Goal: Task Accomplishment & Management: Manage account settings

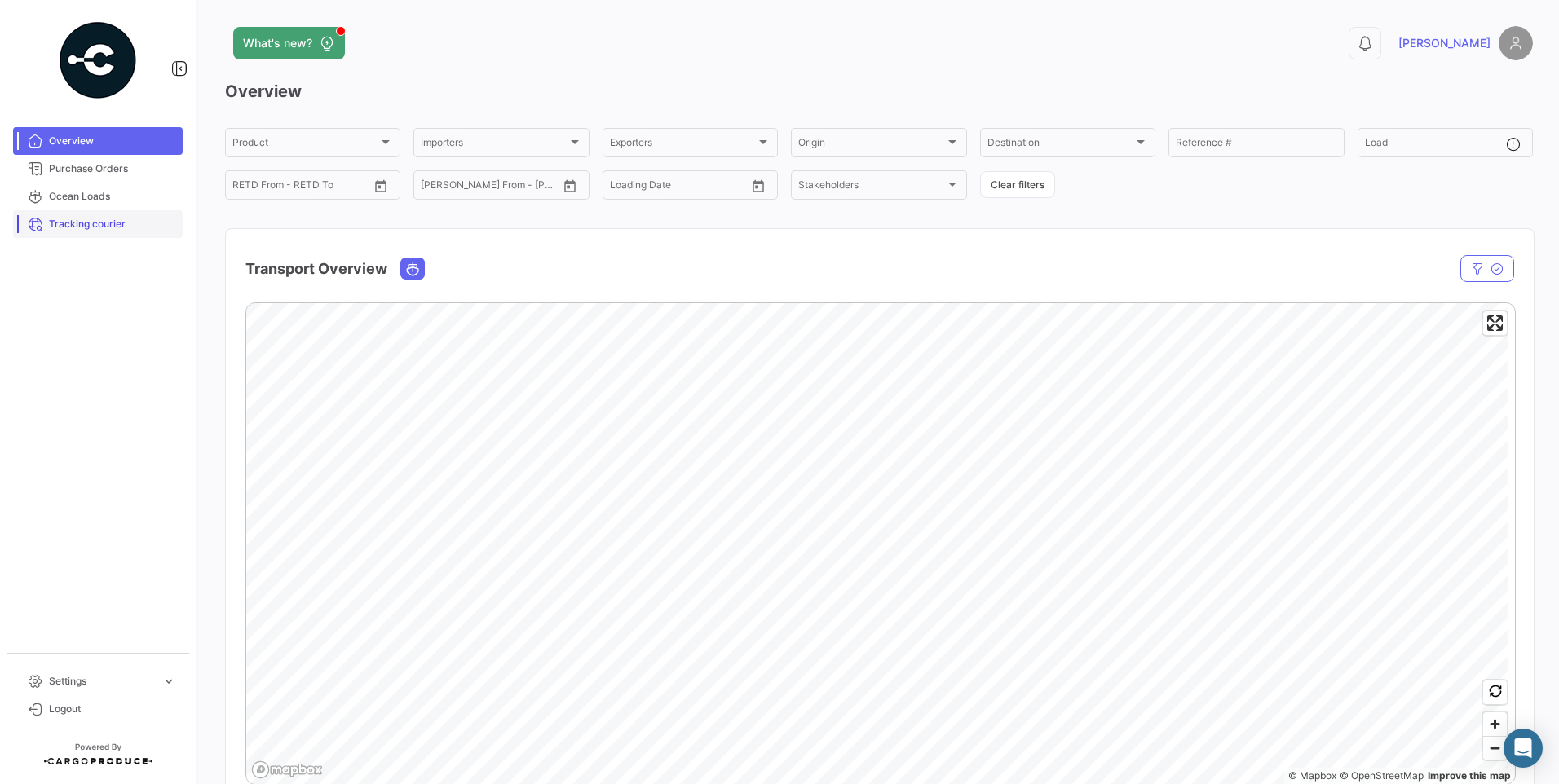
click at [77, 223] on span "Tracking courier" at bounding box center [113, 223] width 128 height 15
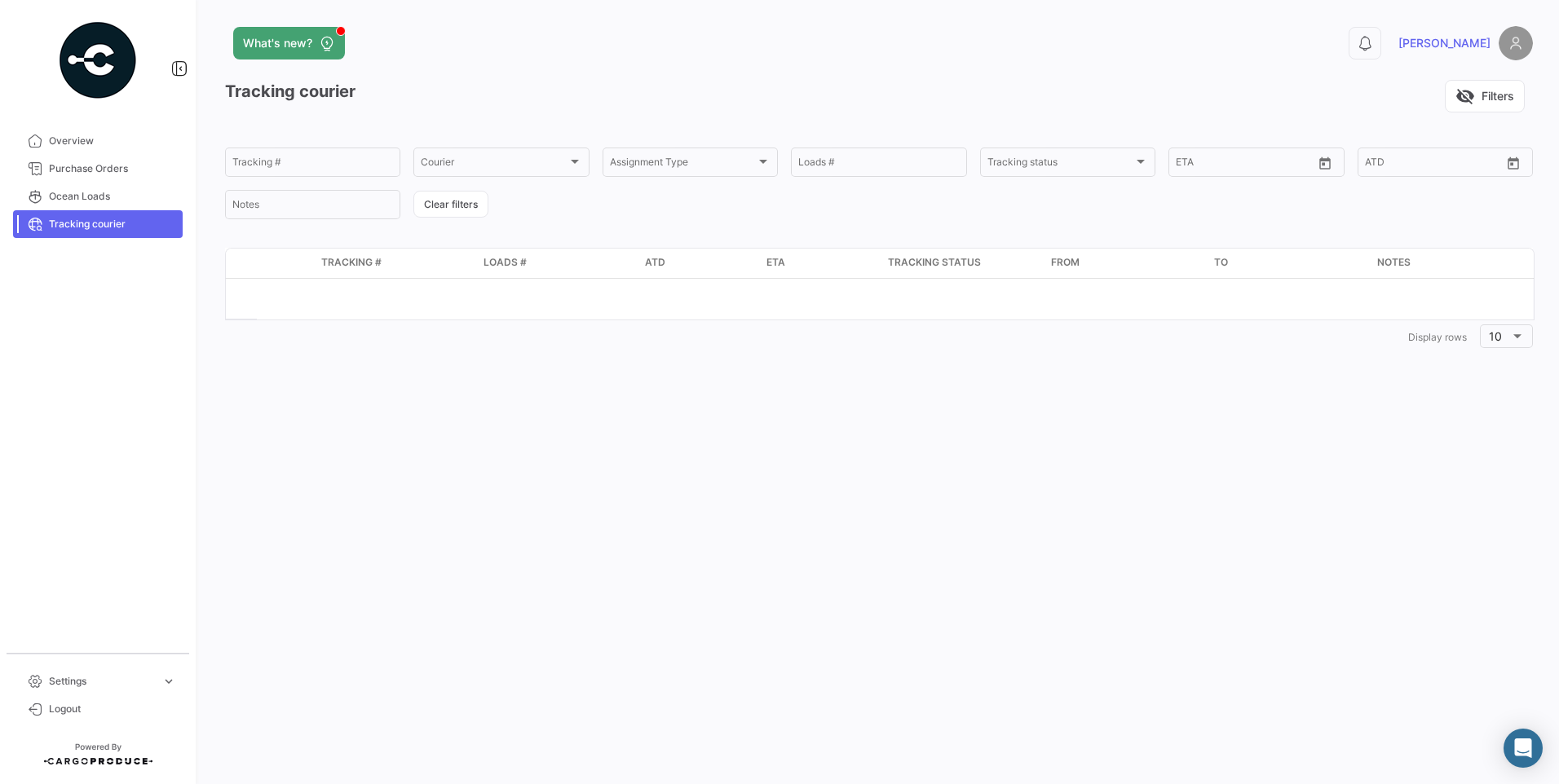
click at [70, 229] on span "Tracking courier" at bounding box center [113, 223] width 128 height 15
click at [76, 219] on span "Tracking courier" at bounding box center [113, 223] width 128 height 15
click at [74, 141] on span "Overview" at bounding box center [113, 140] width 128 height 15
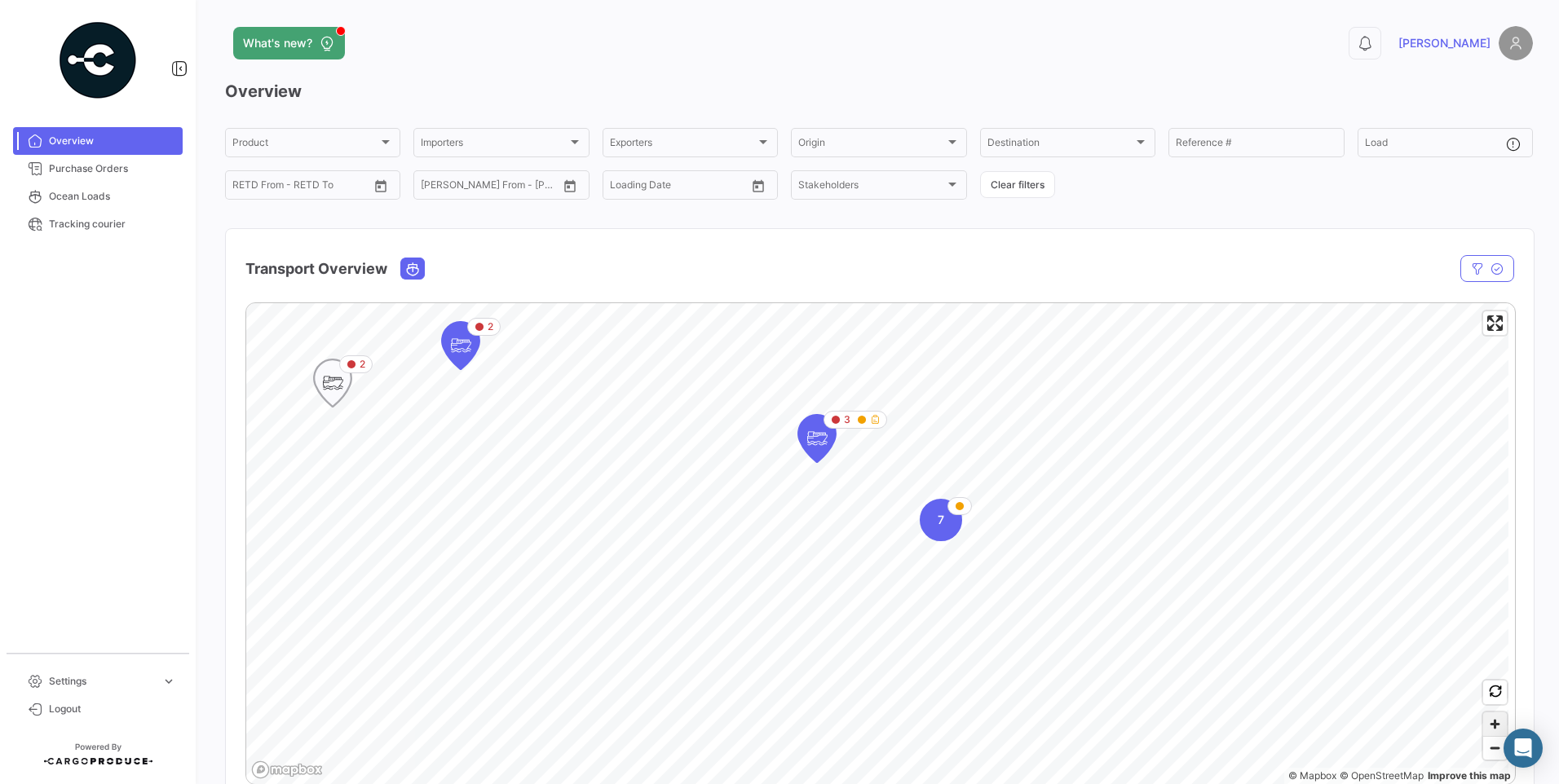
click at [1492, 724] on span "Zoom in" at bounding box center [1494, 724] width 23 height 23
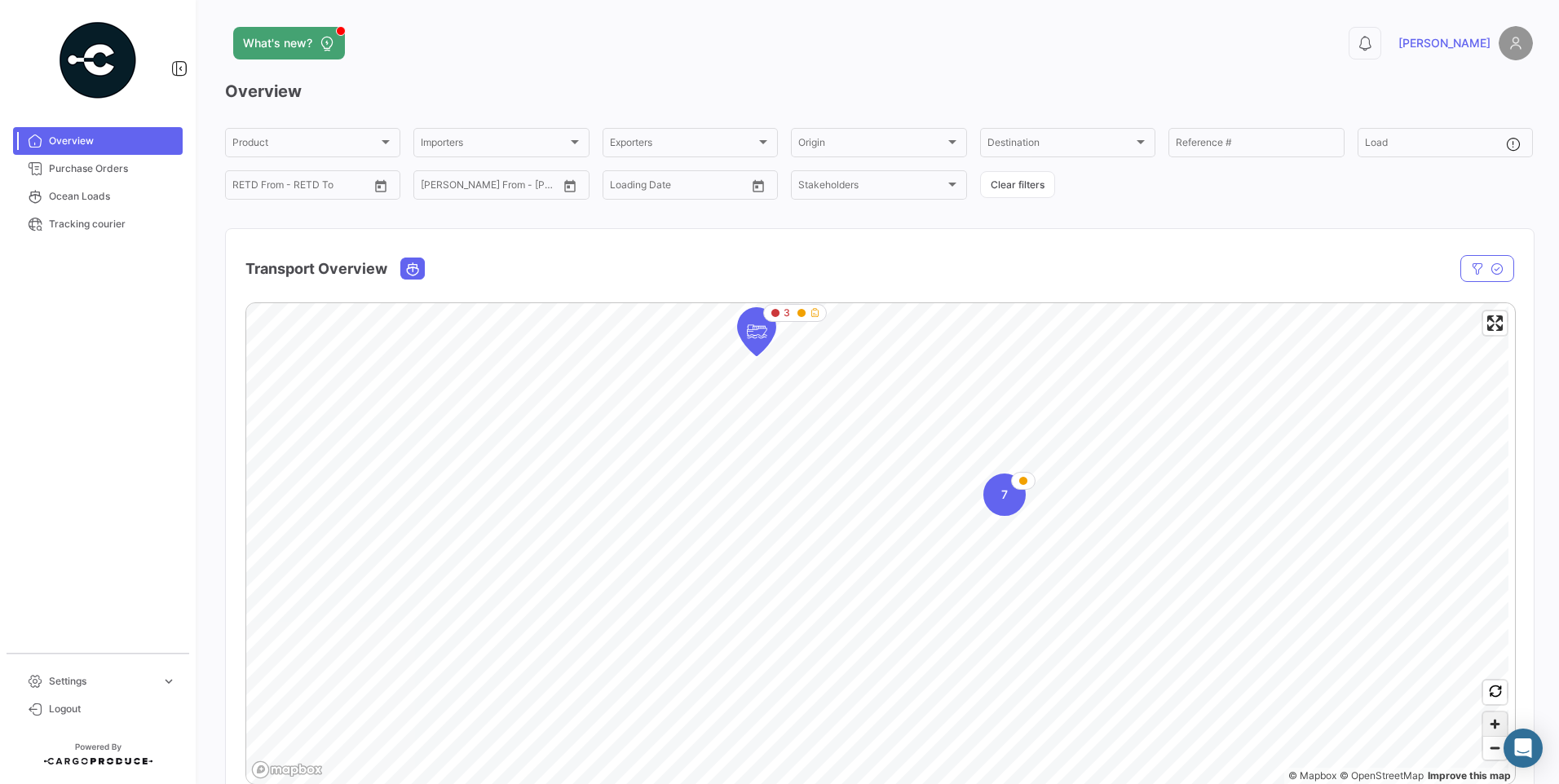
click at [1492, 724] on span "Zoom in" at bounding box center [1494, 724] width 23 height 23
click at [1491, 745] on span "Zoom out" at bounding box center [1494, 748] width 23 height 23
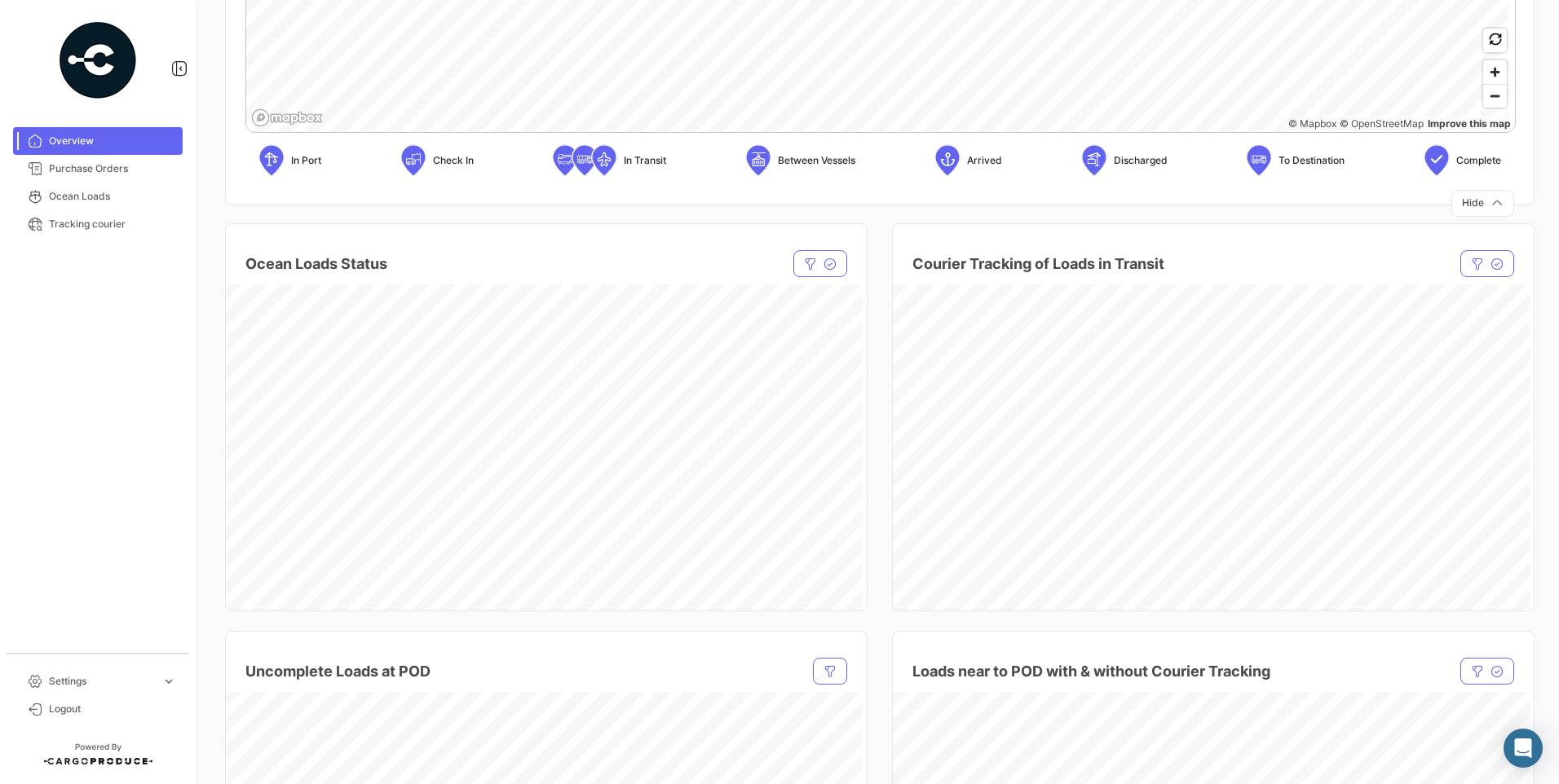
scroll to position [734, 0]
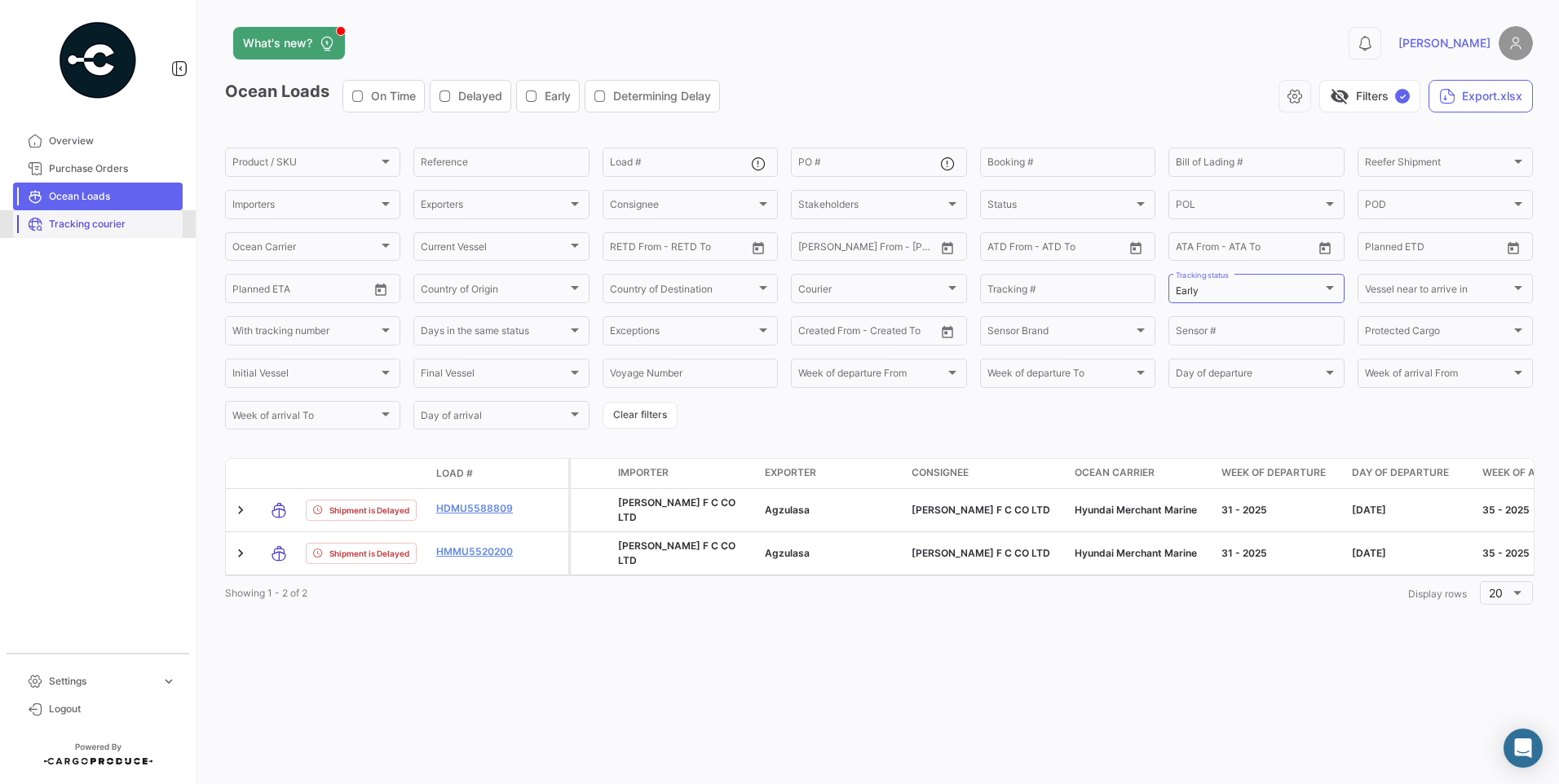
click at [128, 226] on span "Tracking courier" at bounding box center [113, 223] width 128 height 15
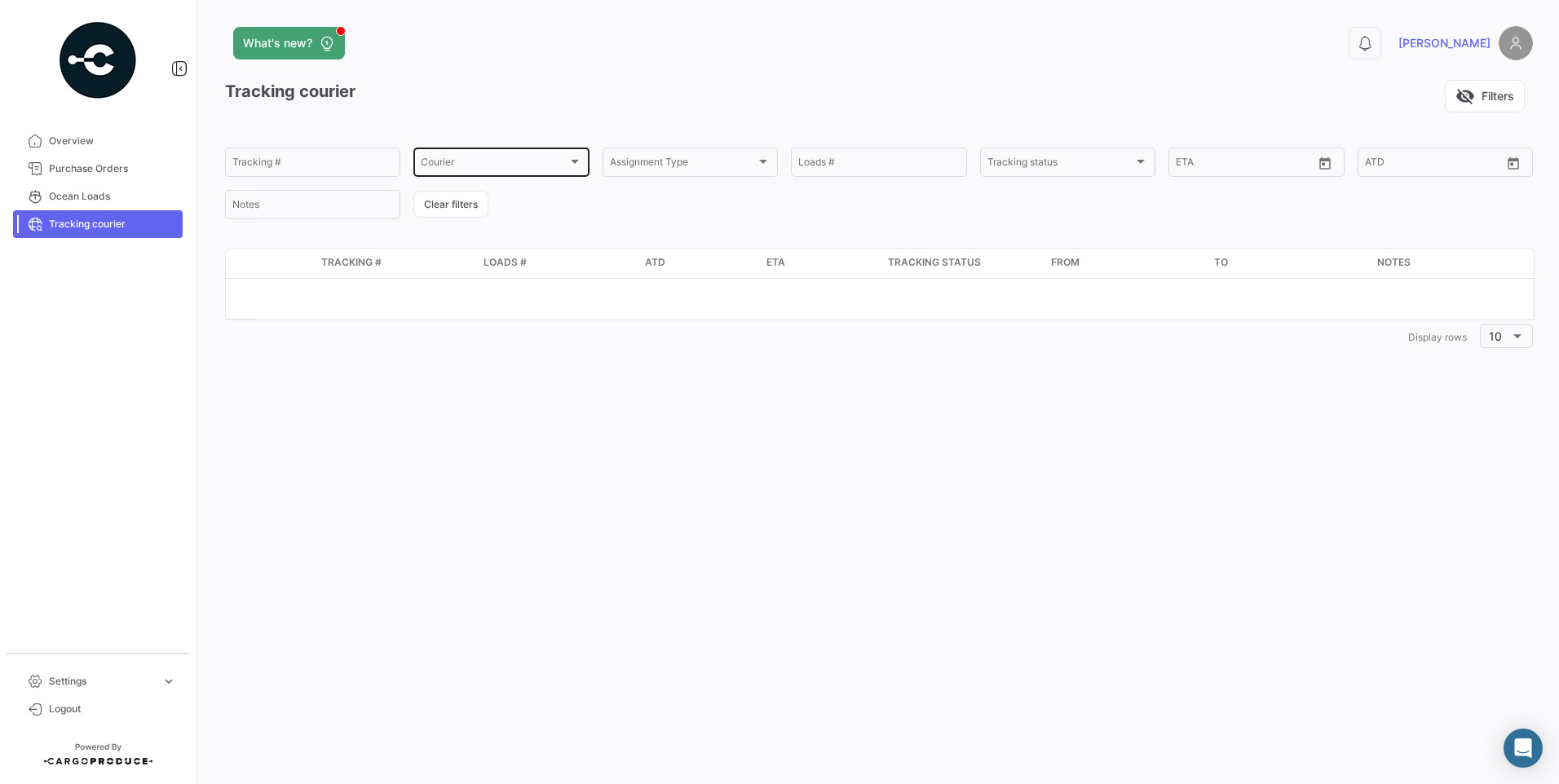
click at [501, 155] on div "Courier Courier" at bounding box center [501, 160] width 161 height 32
click at [449, 187] on span "All" at bounding box center [535, 193] width 228 height 29
click at [948, 168] on input "Loads #" at bounding box center [878, 164] width 161 height 12
click at [1147, 159] on div at bounding box center [1140, 160] width 15 height 13
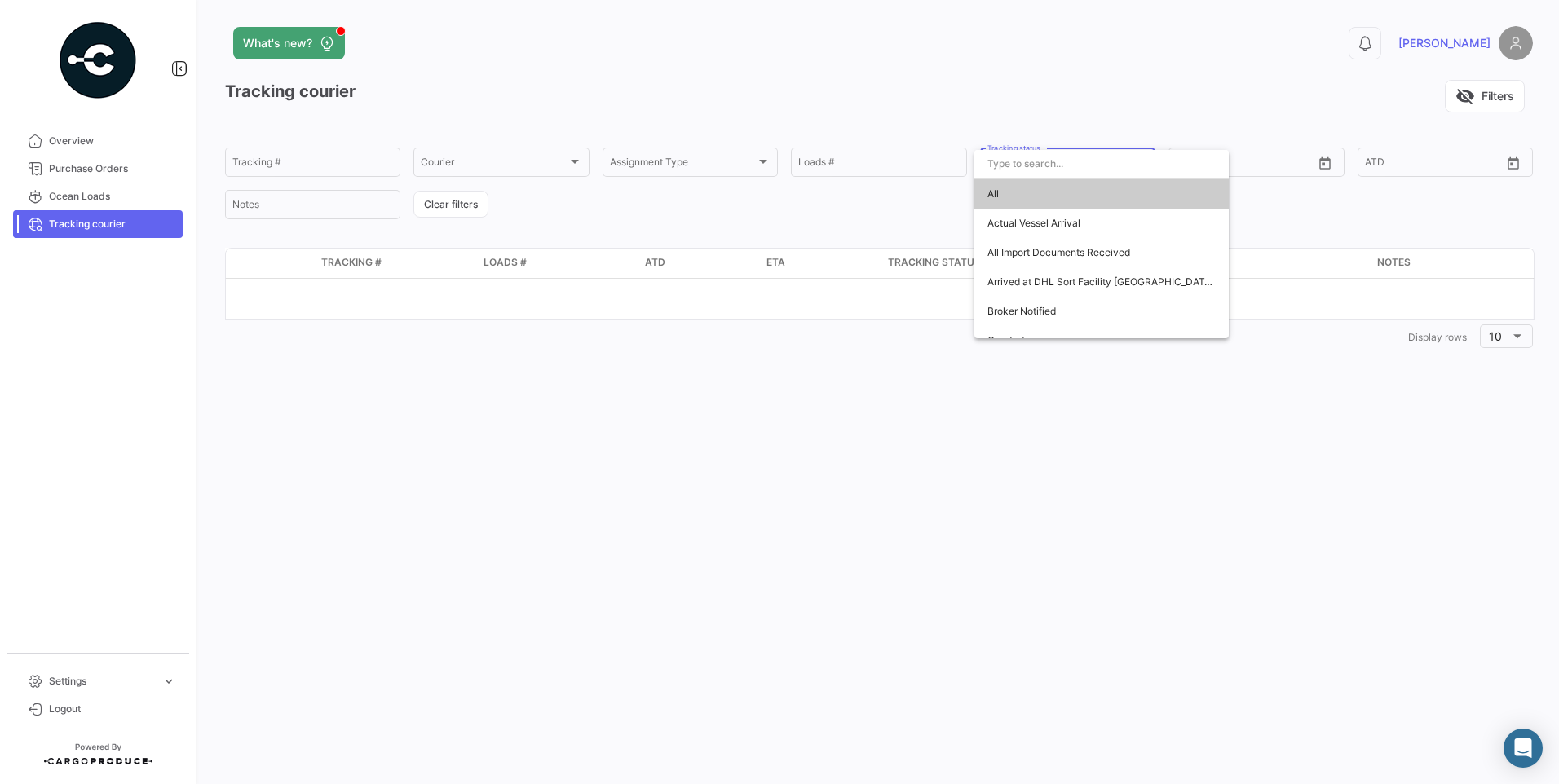
click at [1075, 195] on span "All" at bounding box center [1102, 193] width 228 height 29
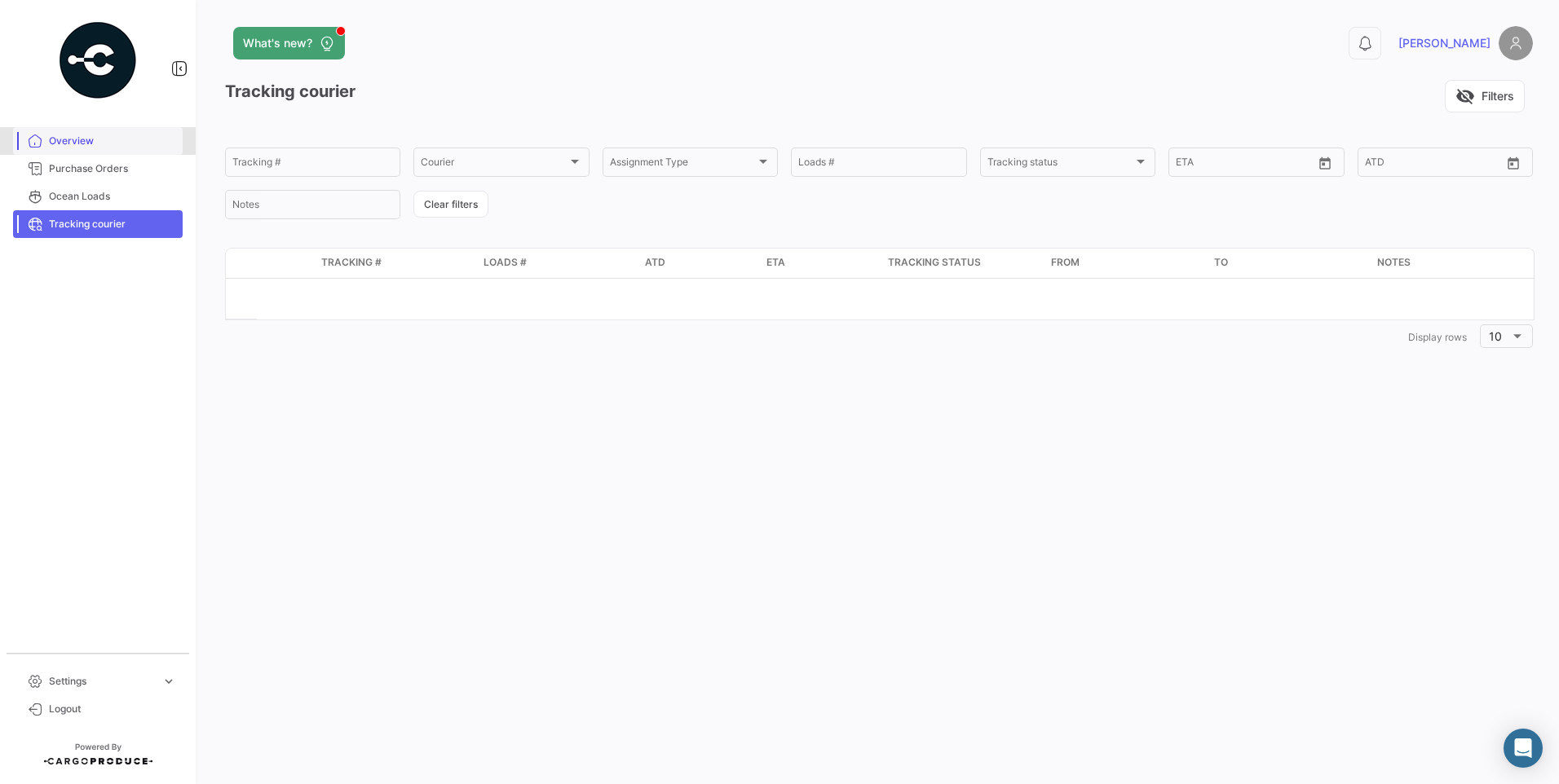
click at [83, 139] on span "Overview" at bounding box center [113, 140] width 128 height 15
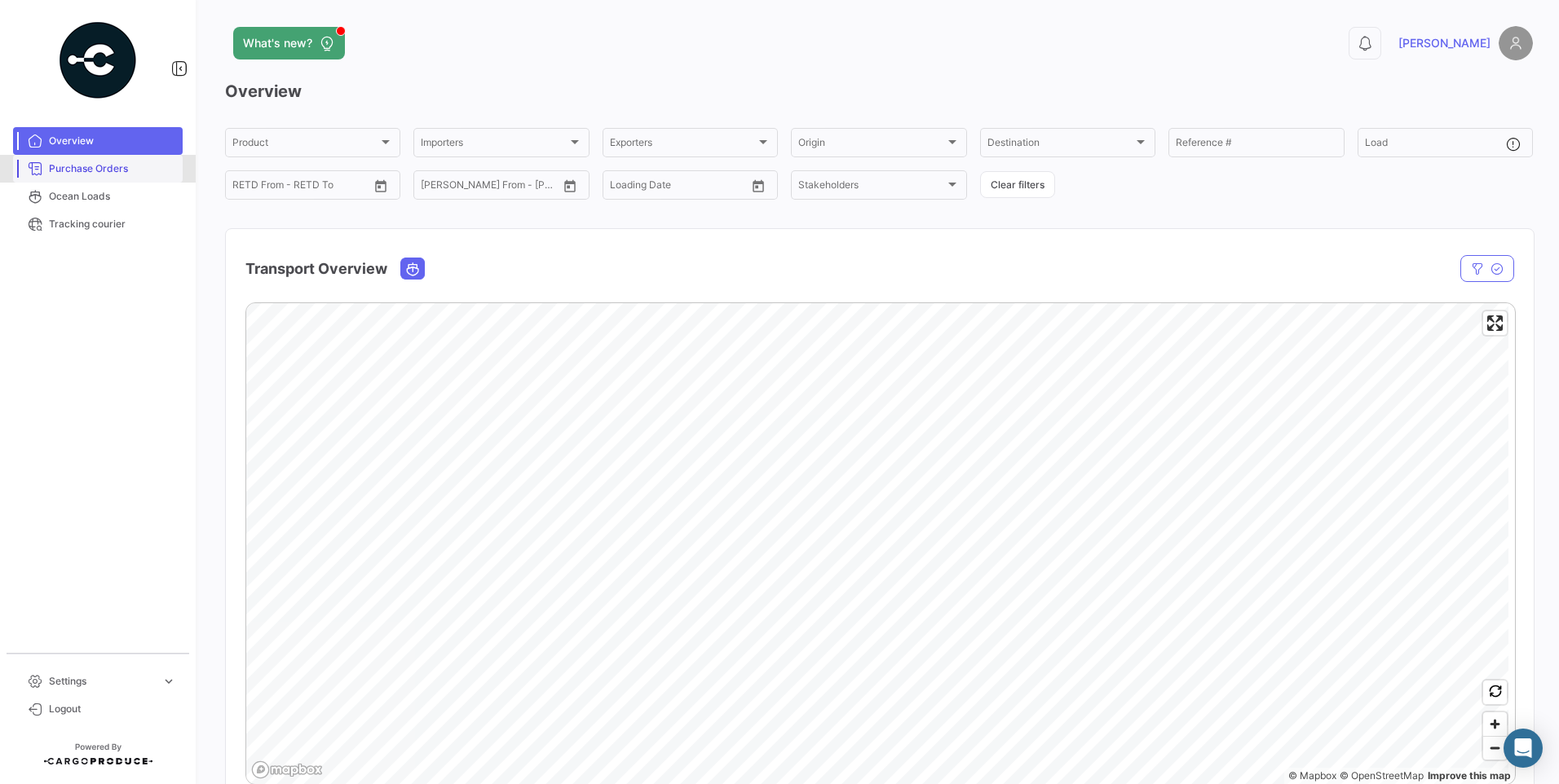
click at [102, 171] on span "Purchase Orders" at bounding box center [113, 168] width 128 height 15
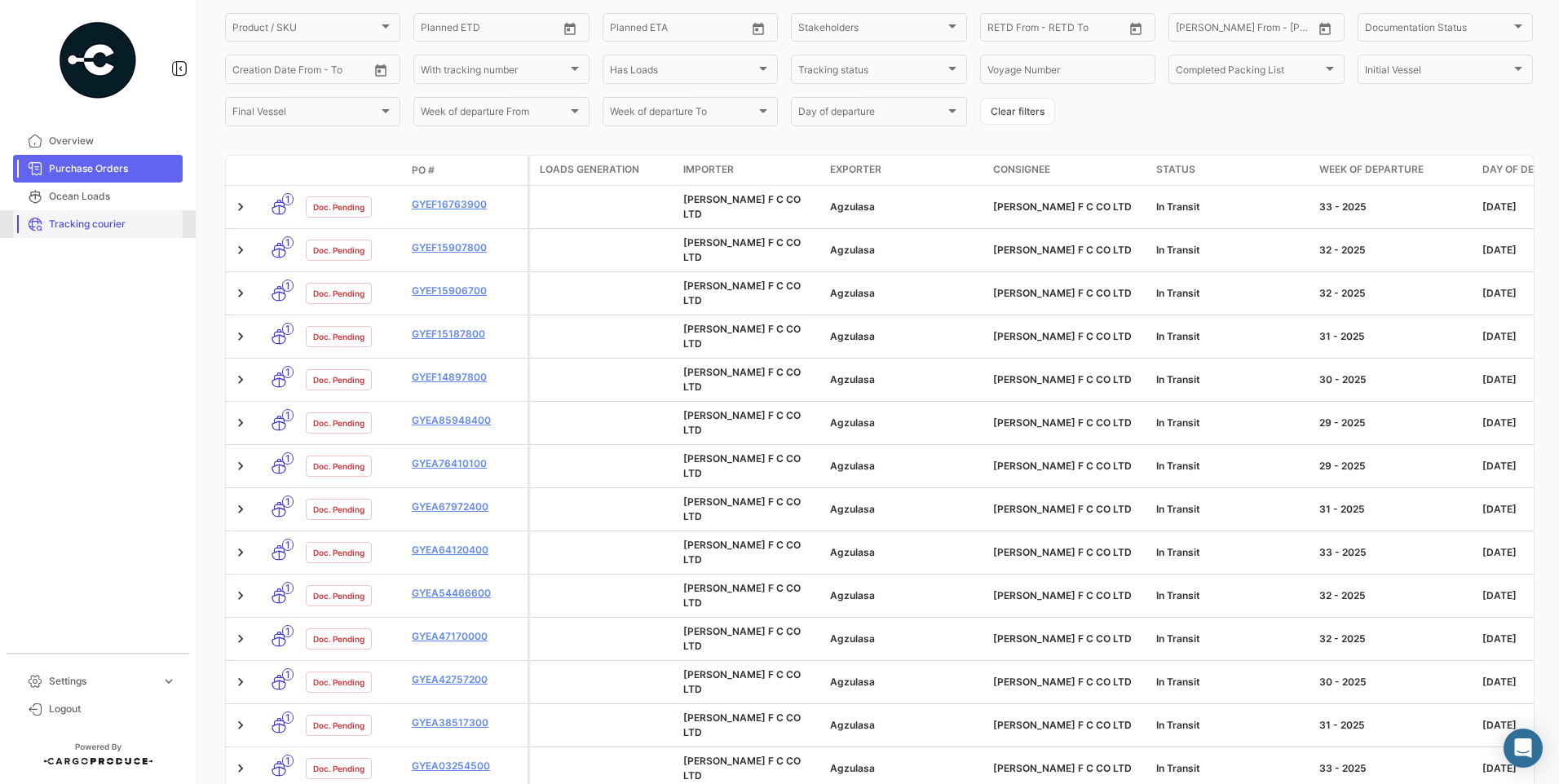
click at [103, 234] on link "Tracking courier" at bounding box center [97, 223] width 169 height 28
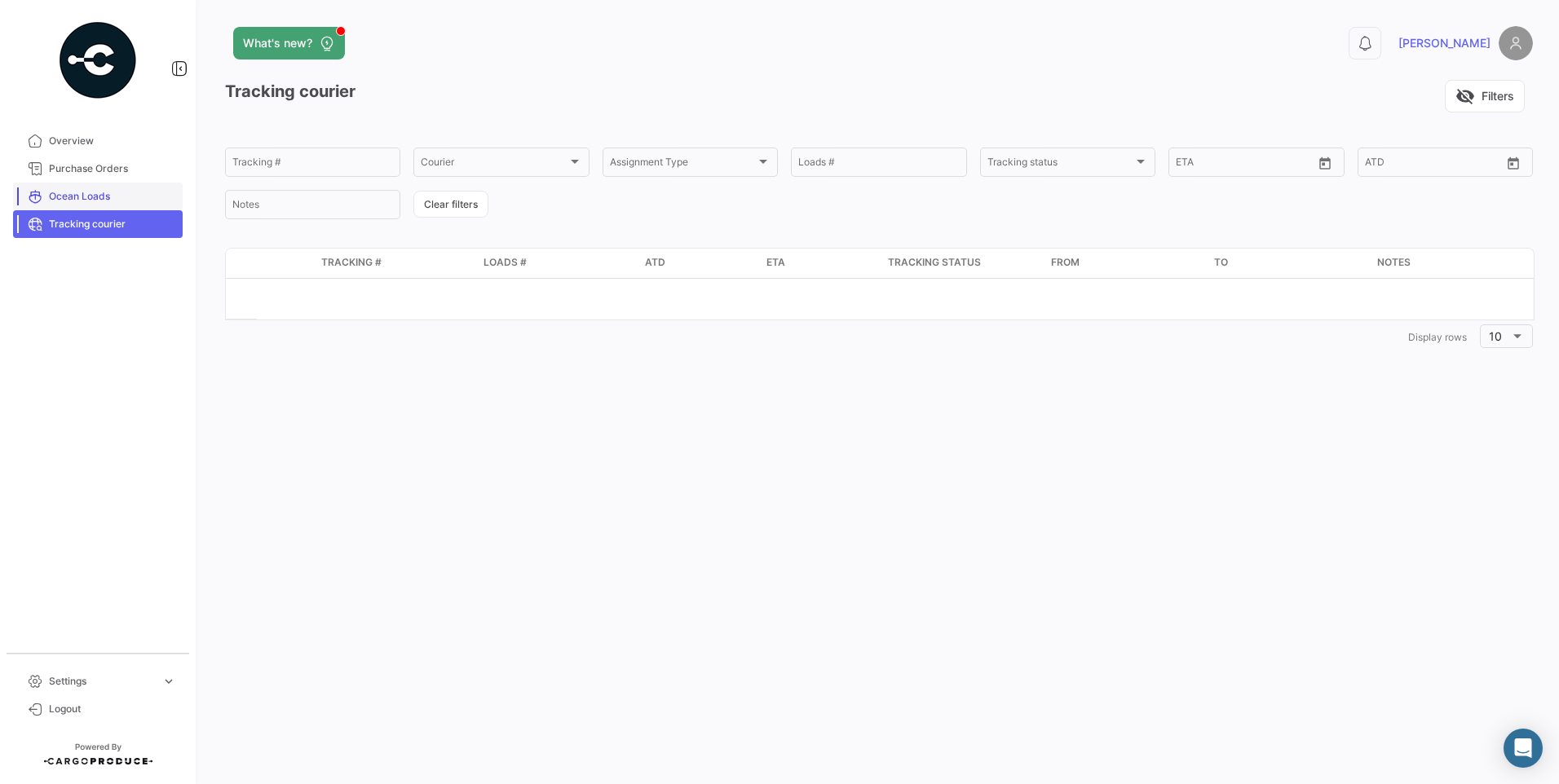
click at [97, 191] on span "Ocean Loads" at bounding box center [113, 196] width 128 height 15
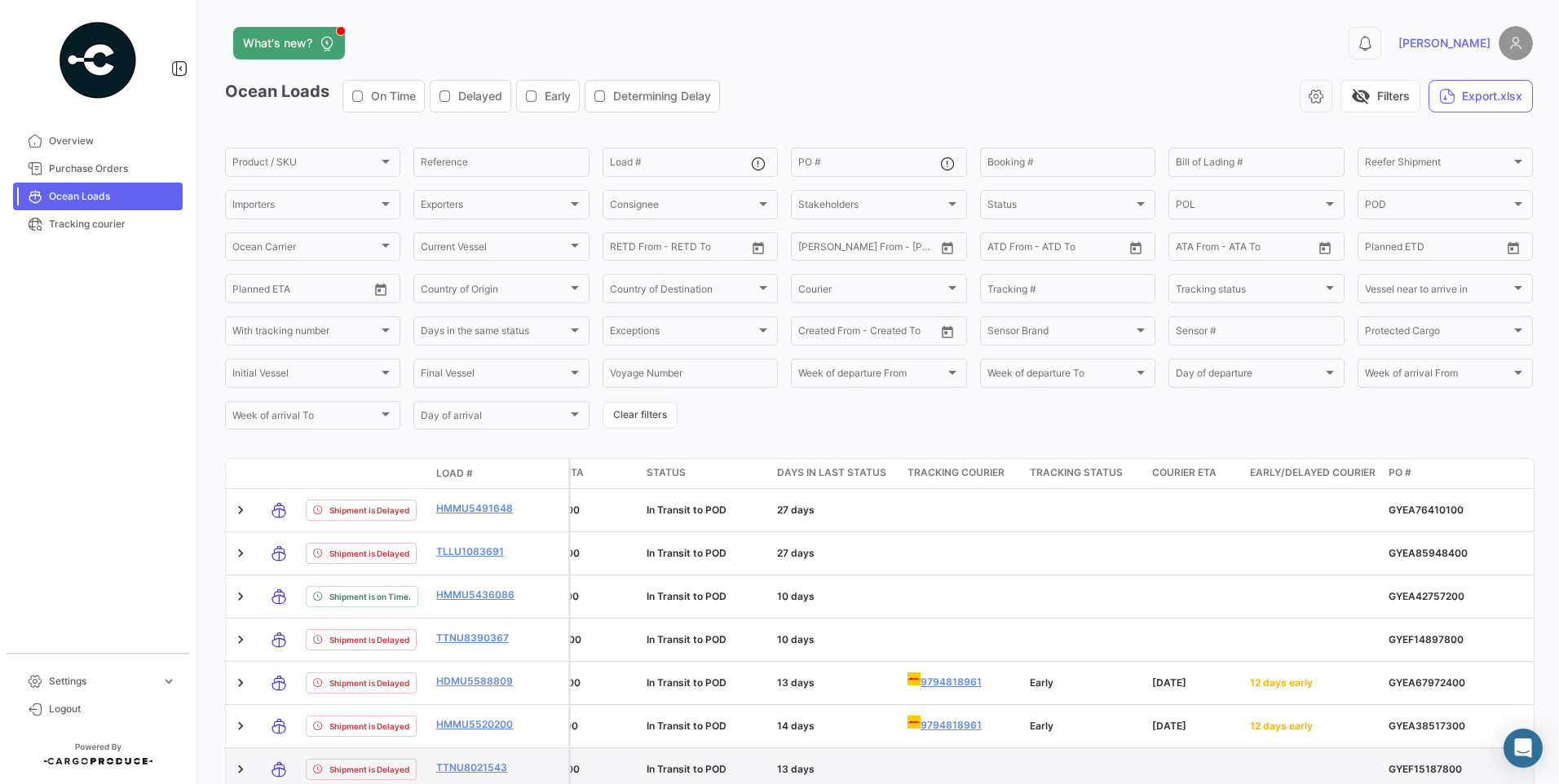
scroll to position [326, 0]
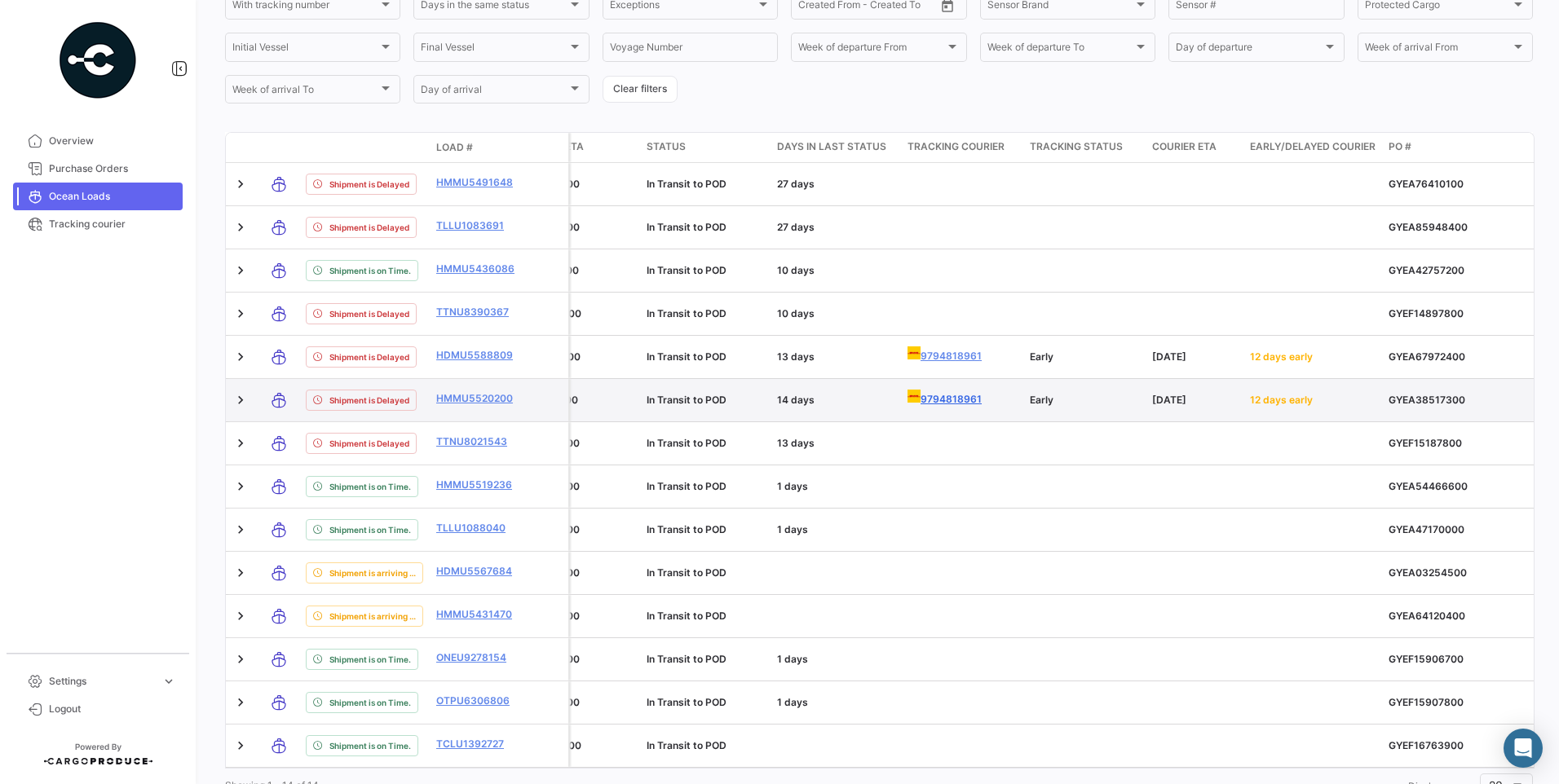
click at [950, 397] on link "9794818961" at bounding box center [961, 398] width 109 height 17
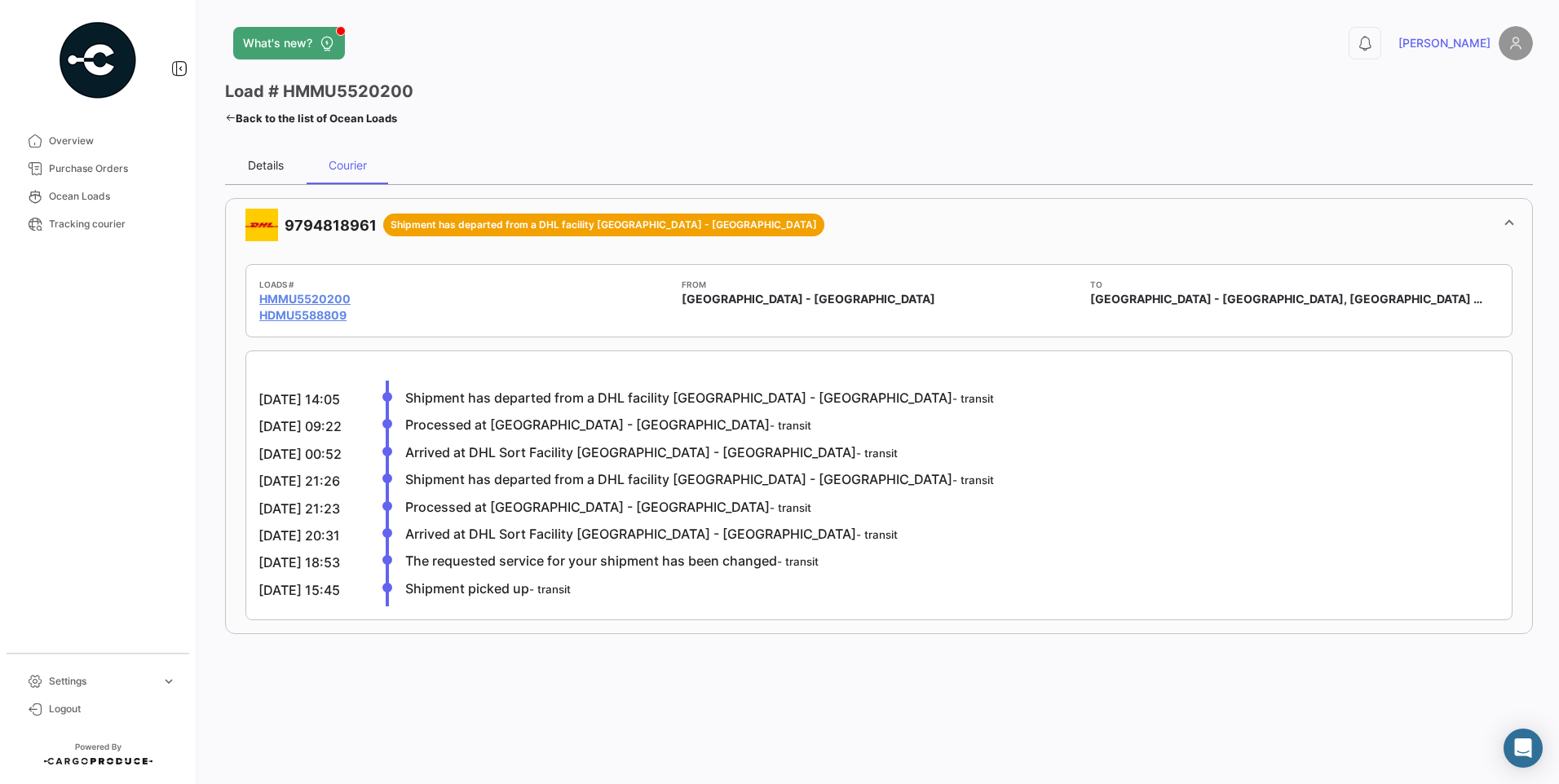
click at [256, 176] on div "Details" at bounding box center [266, 164] width 81 height 39
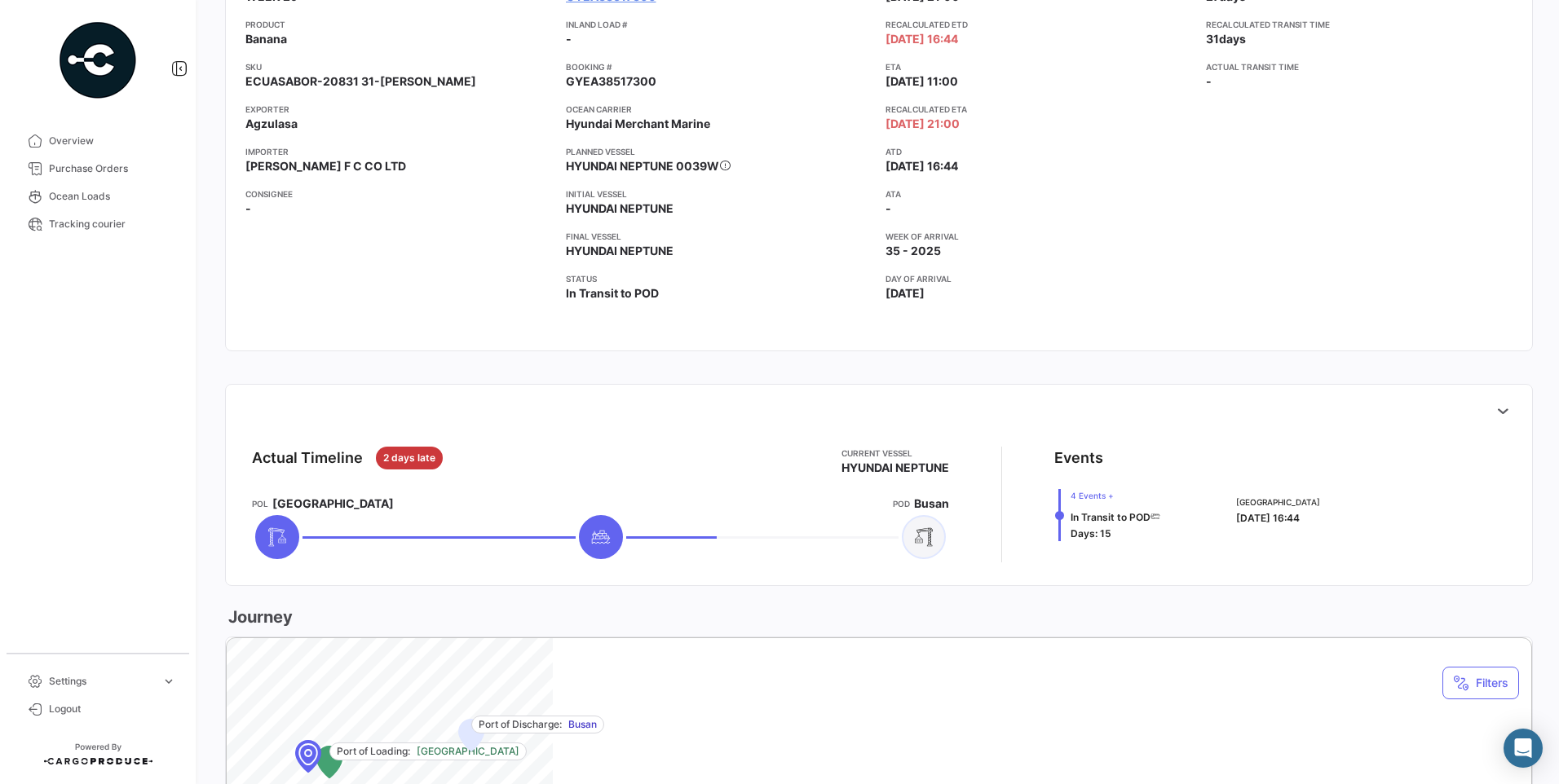
scroll to position [163, 0]
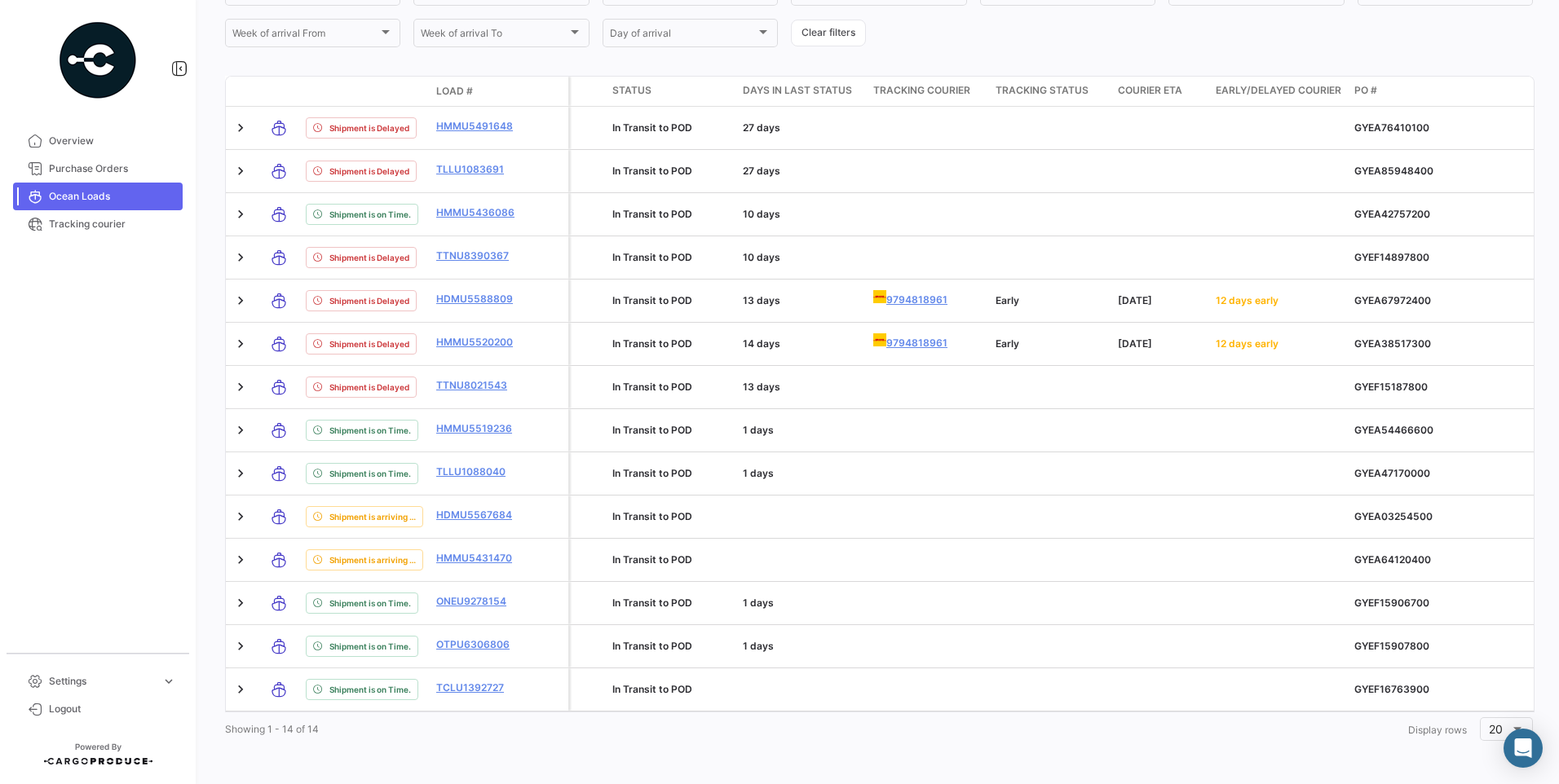
scroll to position [0, 2391]
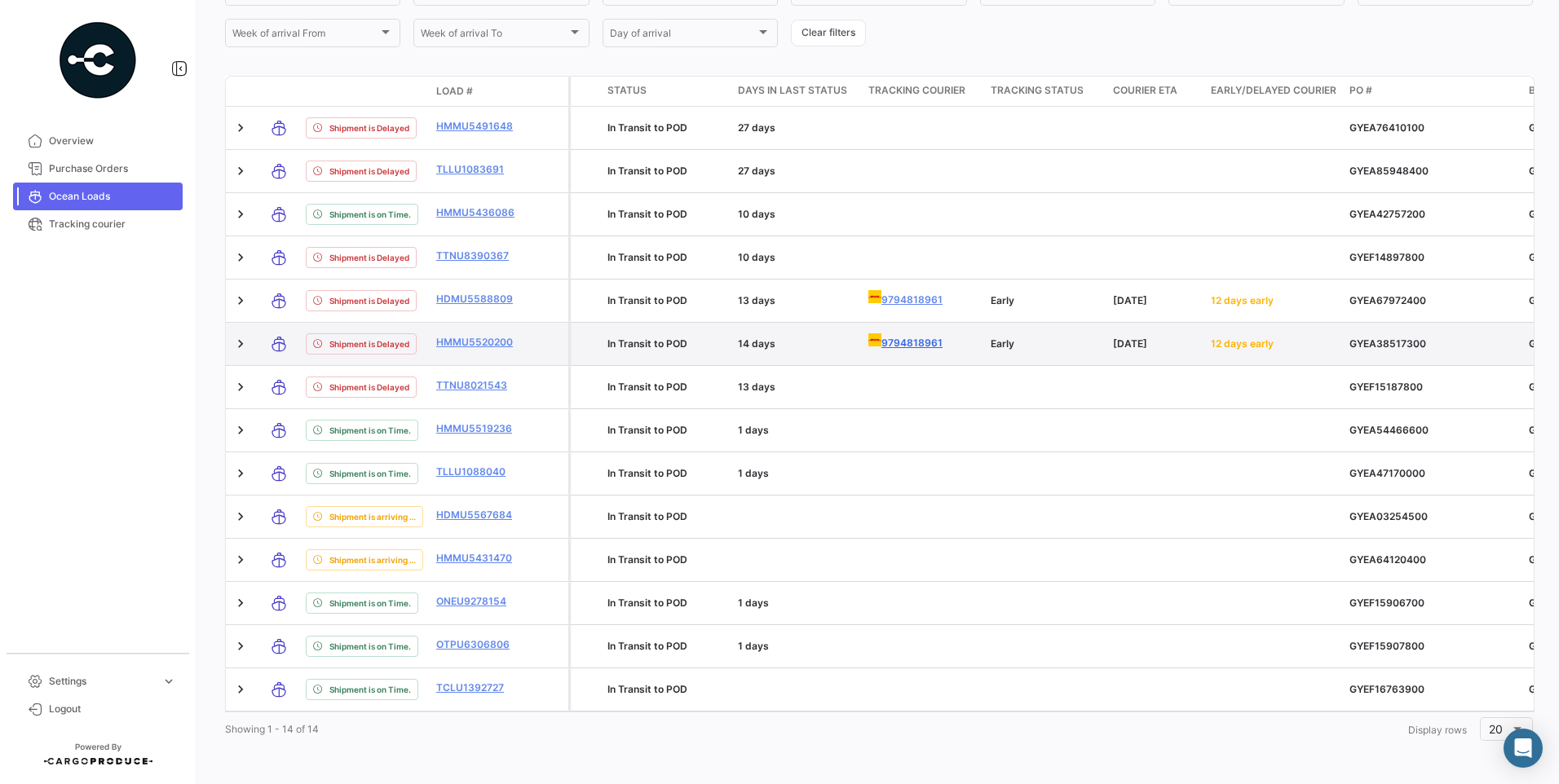
click at [915, 334] on link "9794818961" at bounding box center [923, 342] width 109 height 17
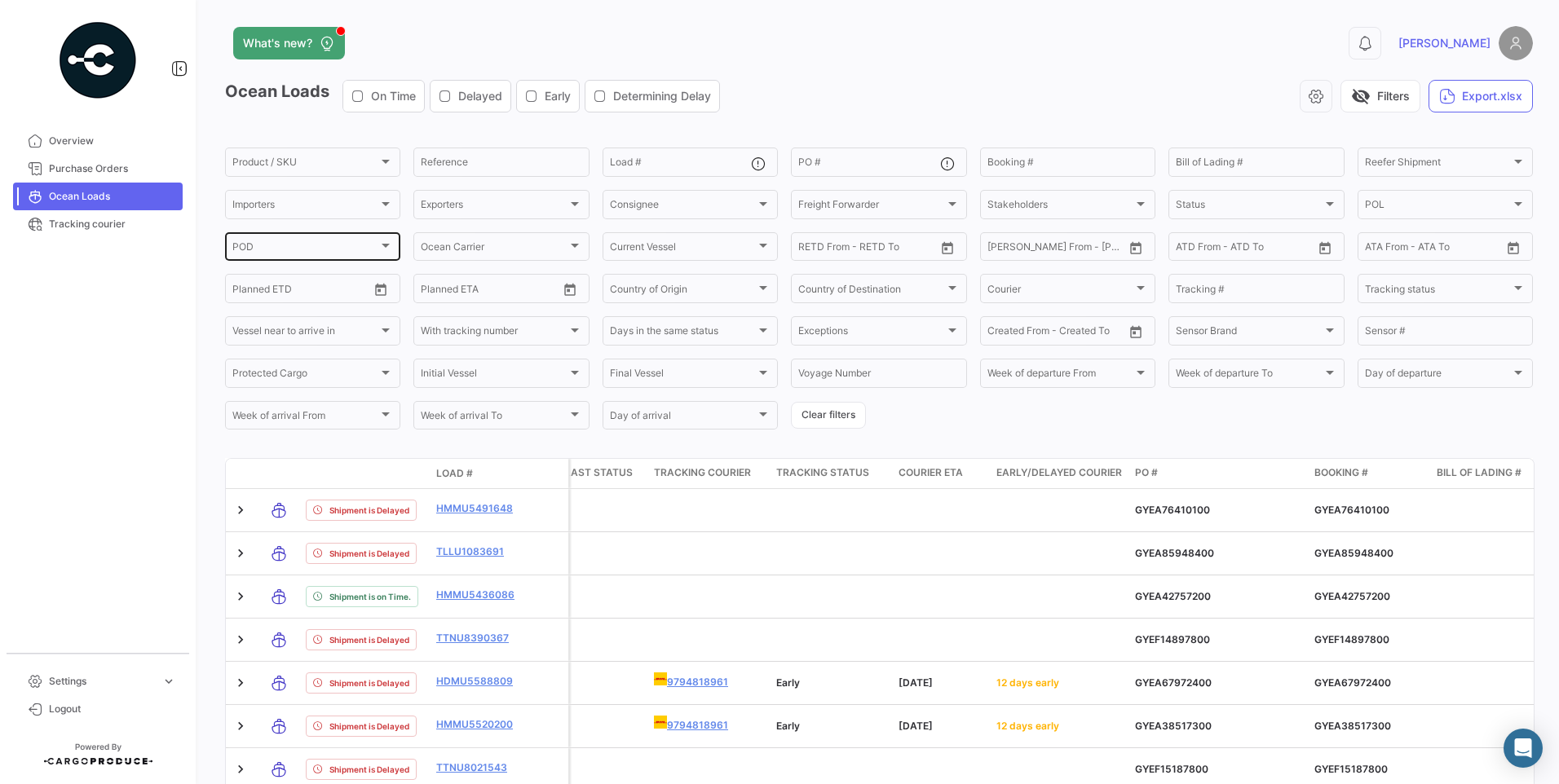
scroll to position [81, 0]
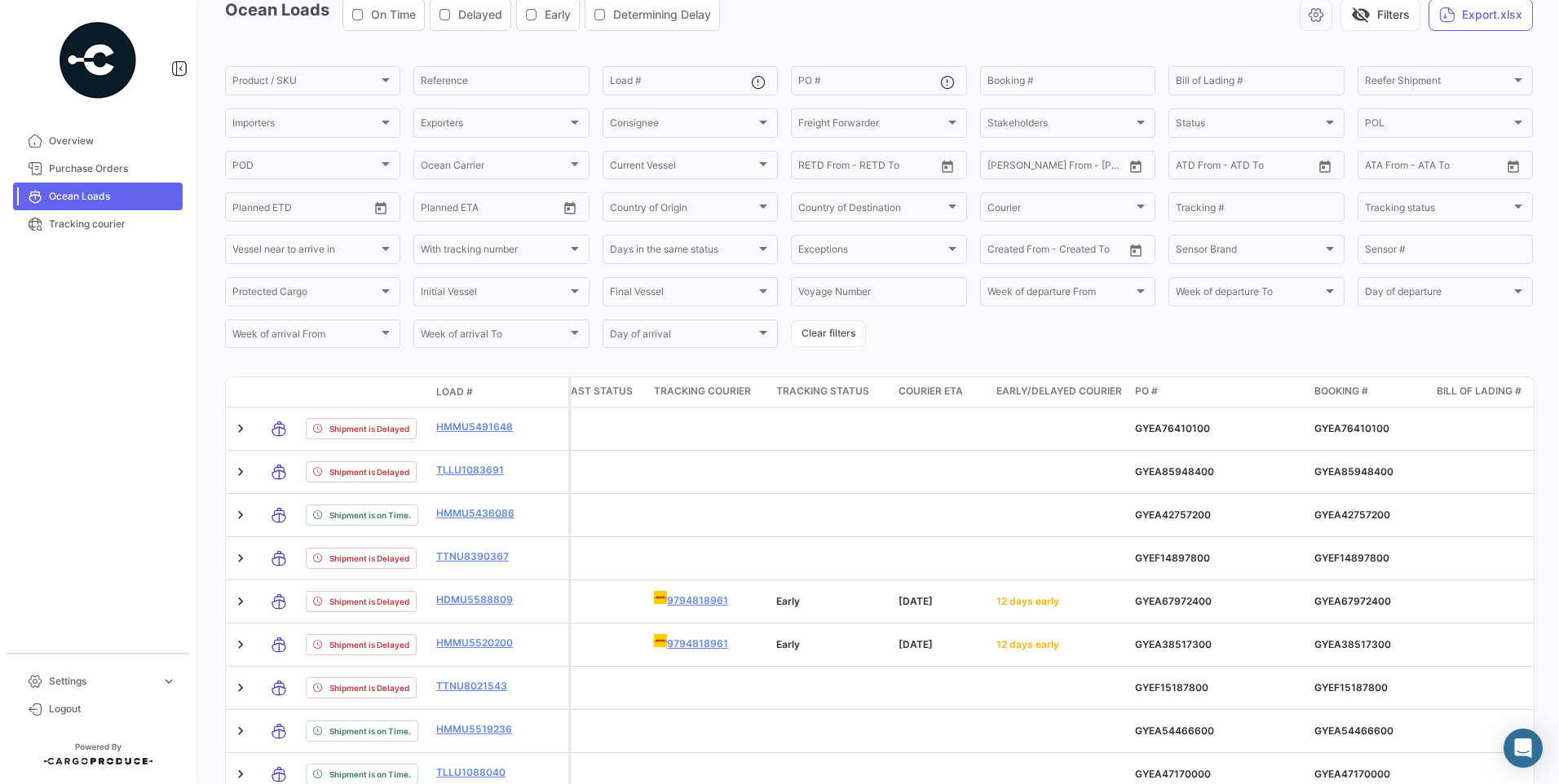
drag, startPoint x: 96, startPoint y: 148, endPoint x: 124, endPoint y: 731, distance: 583.7
click at [96, 148] on link "Overview" at bounding box center [97, 141] width 169 height 28
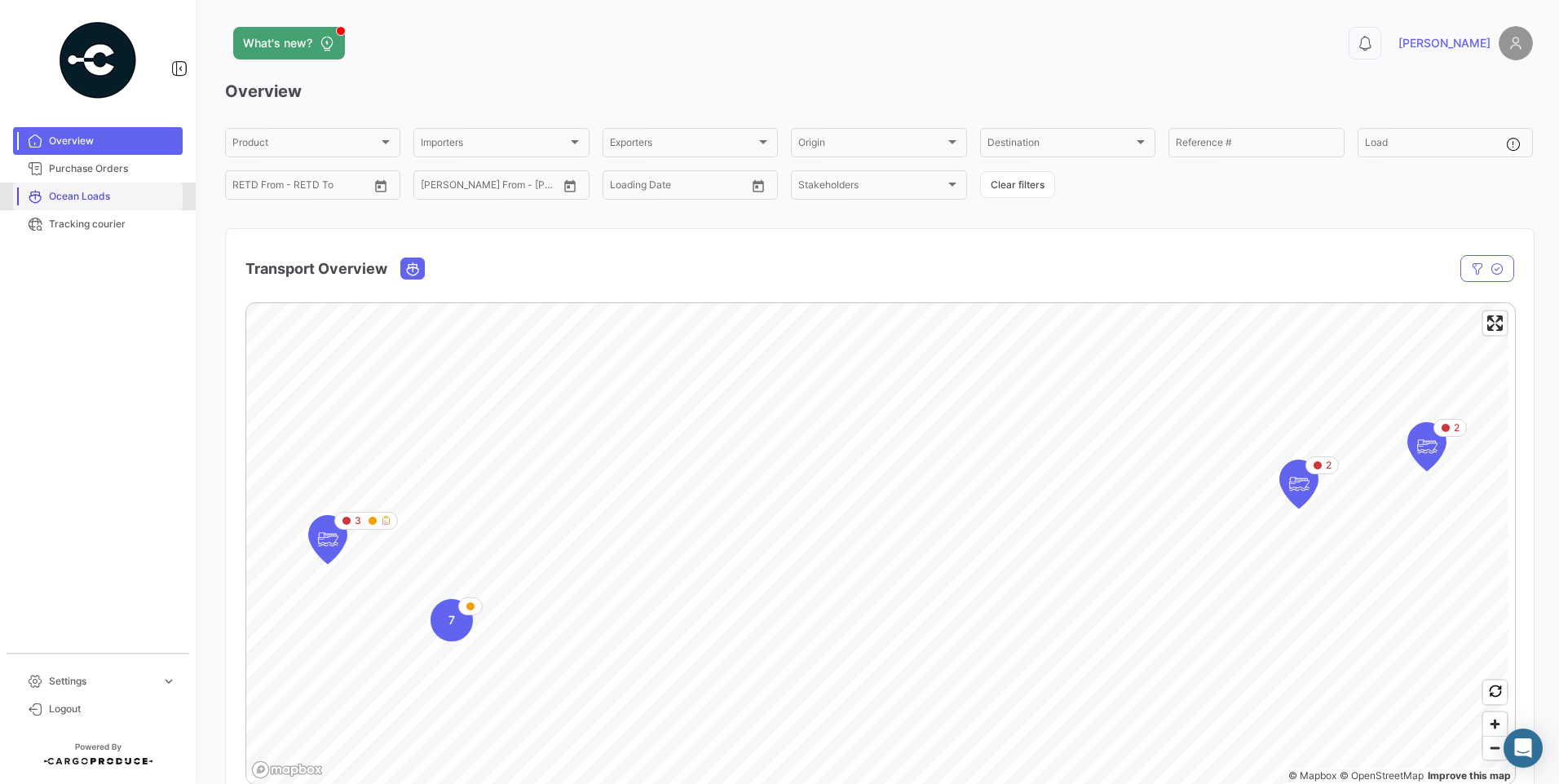
click at [94, 190] on span "Ocean Loads" at bounding box center [113, 196] width 128 height 15
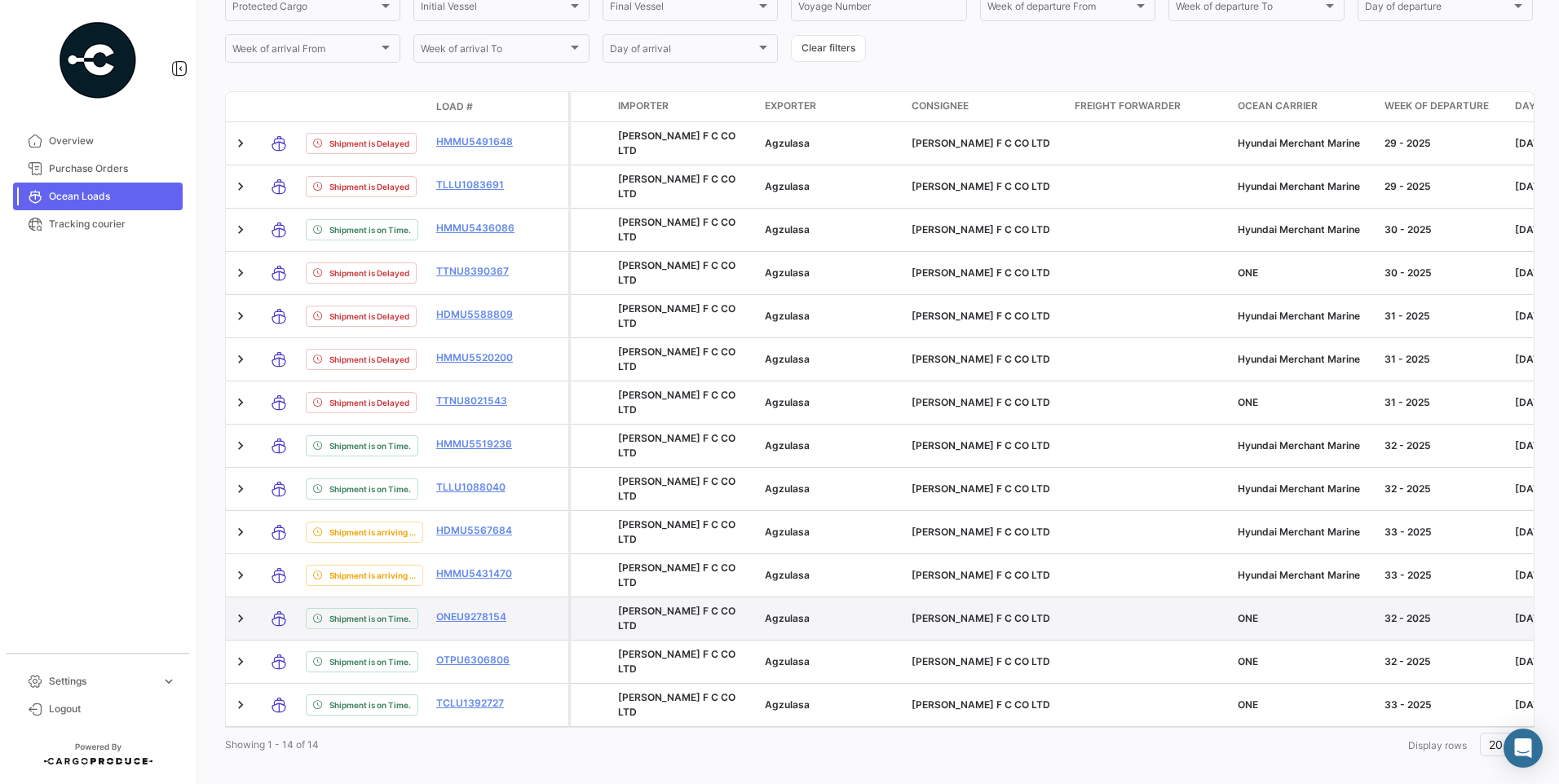
scroll to position [388, 0]
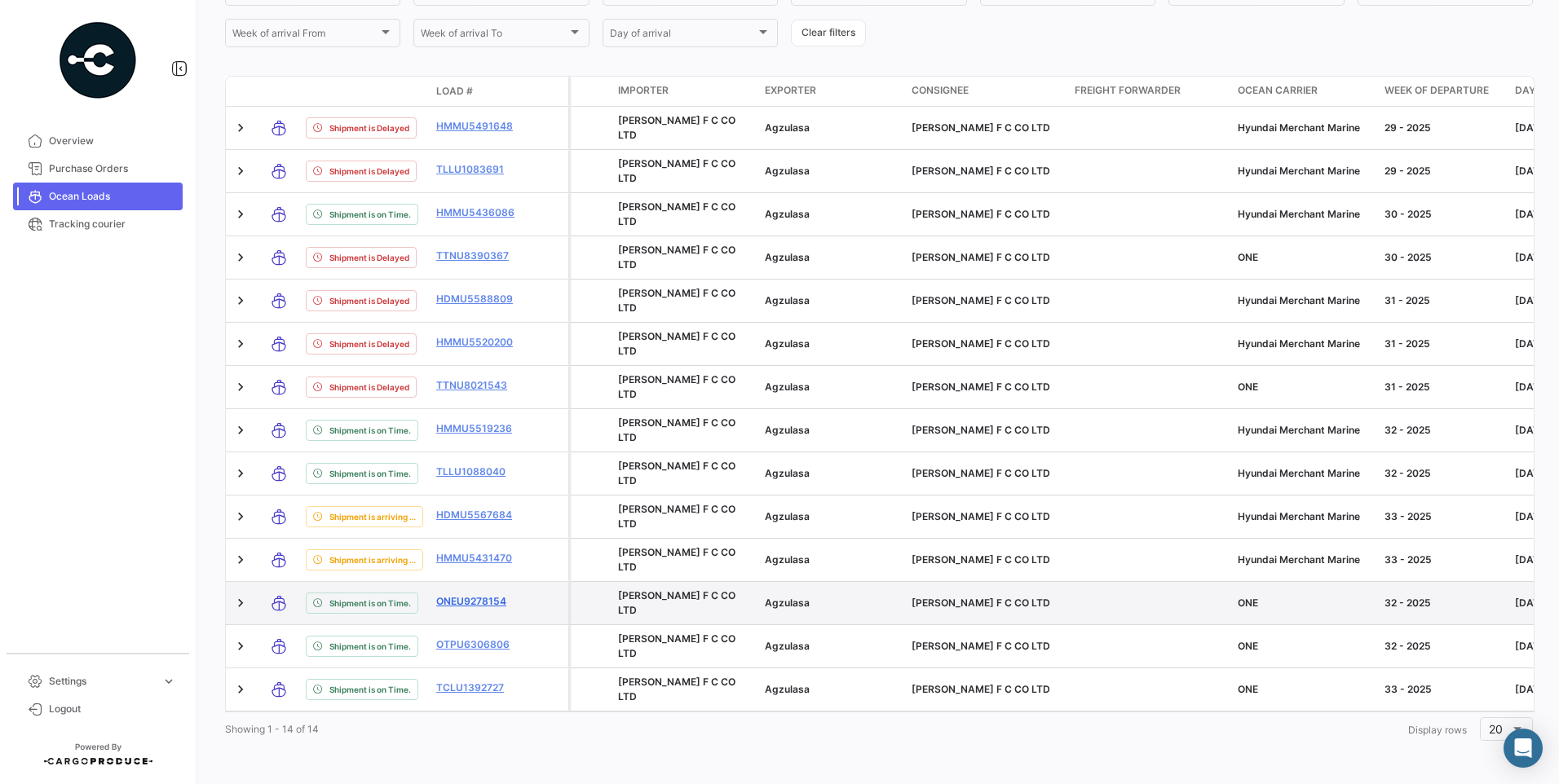
click at [481, 595] on link "ONEU9278154" at bounding box center [479, 601] width 85 height 15
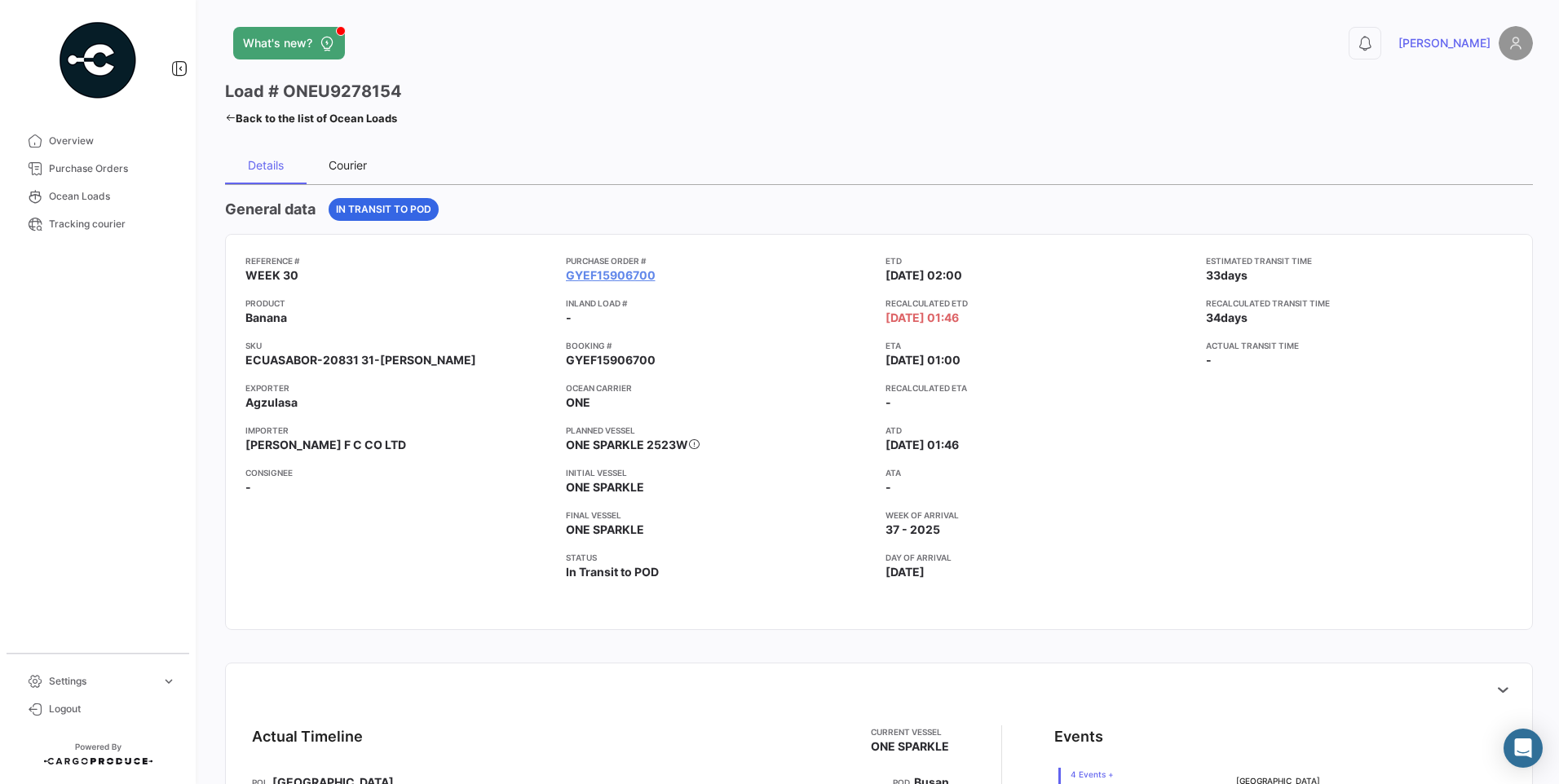
click at [363, 170] on div "Courier" at bounding box center [348, 165] width 39 height 14
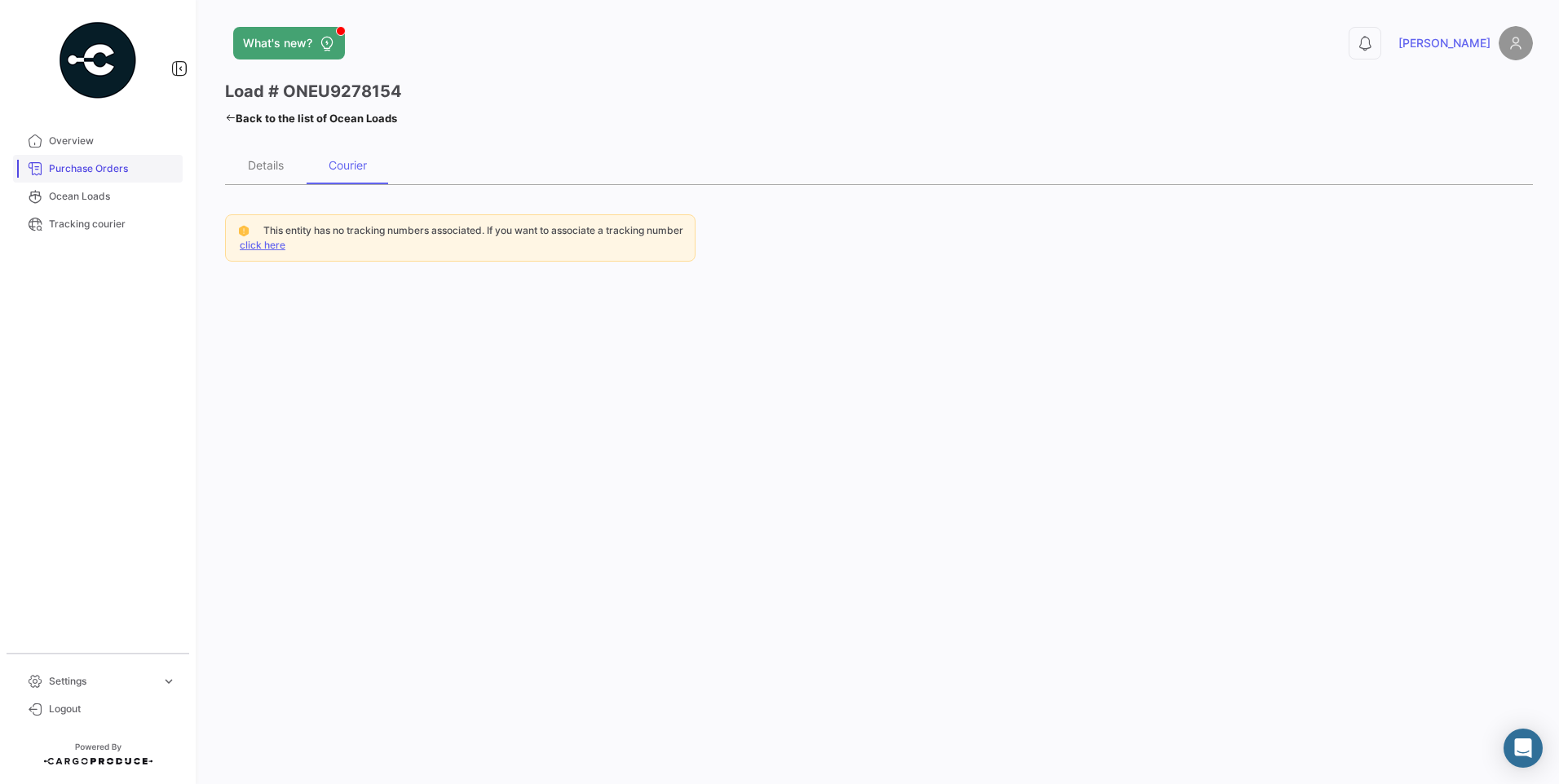
click at [95, 170] on span "Purchase Orders" at bounding box center [113, 168] width 128 height 15
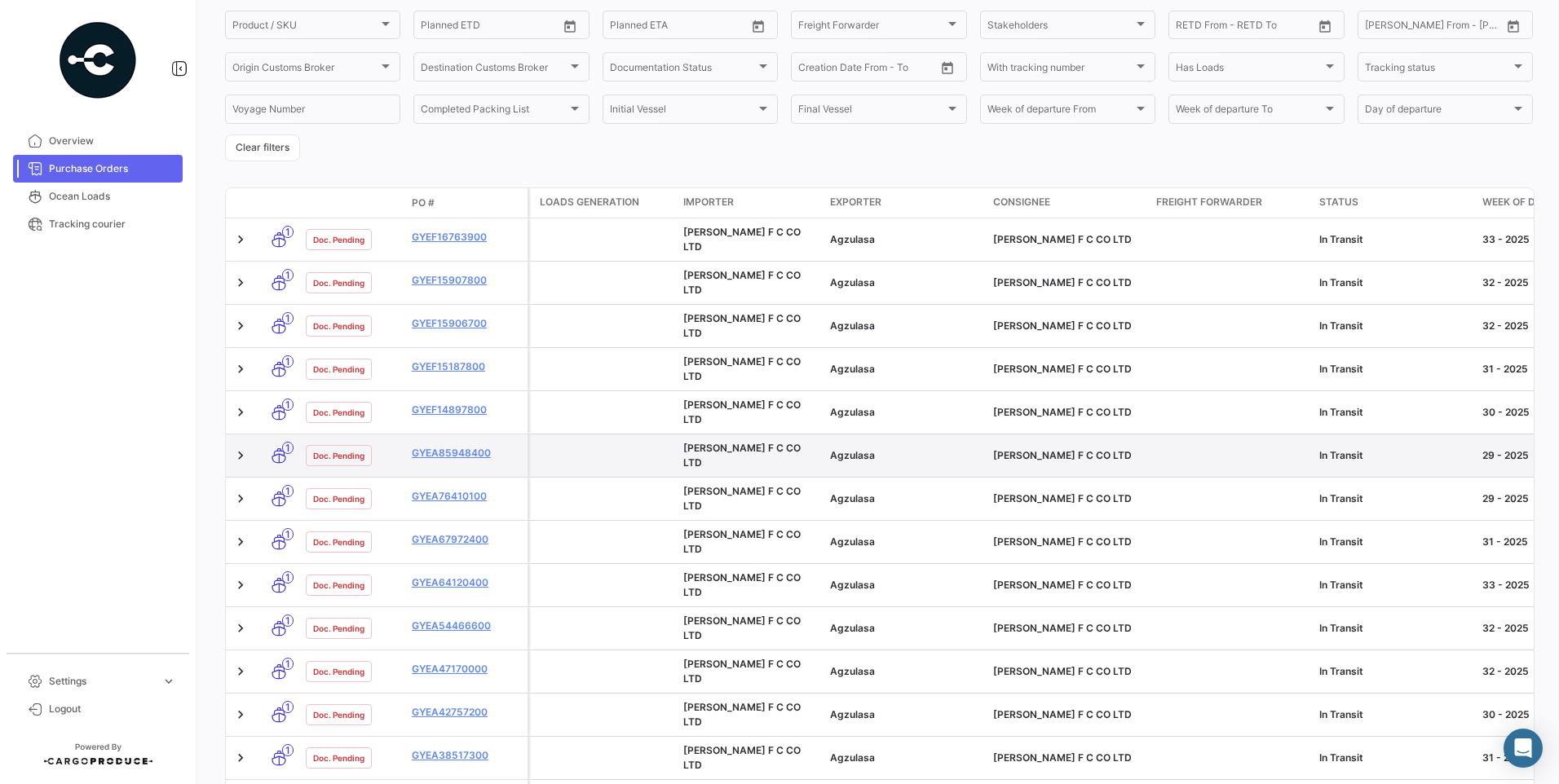
scroll to position [254, 0]
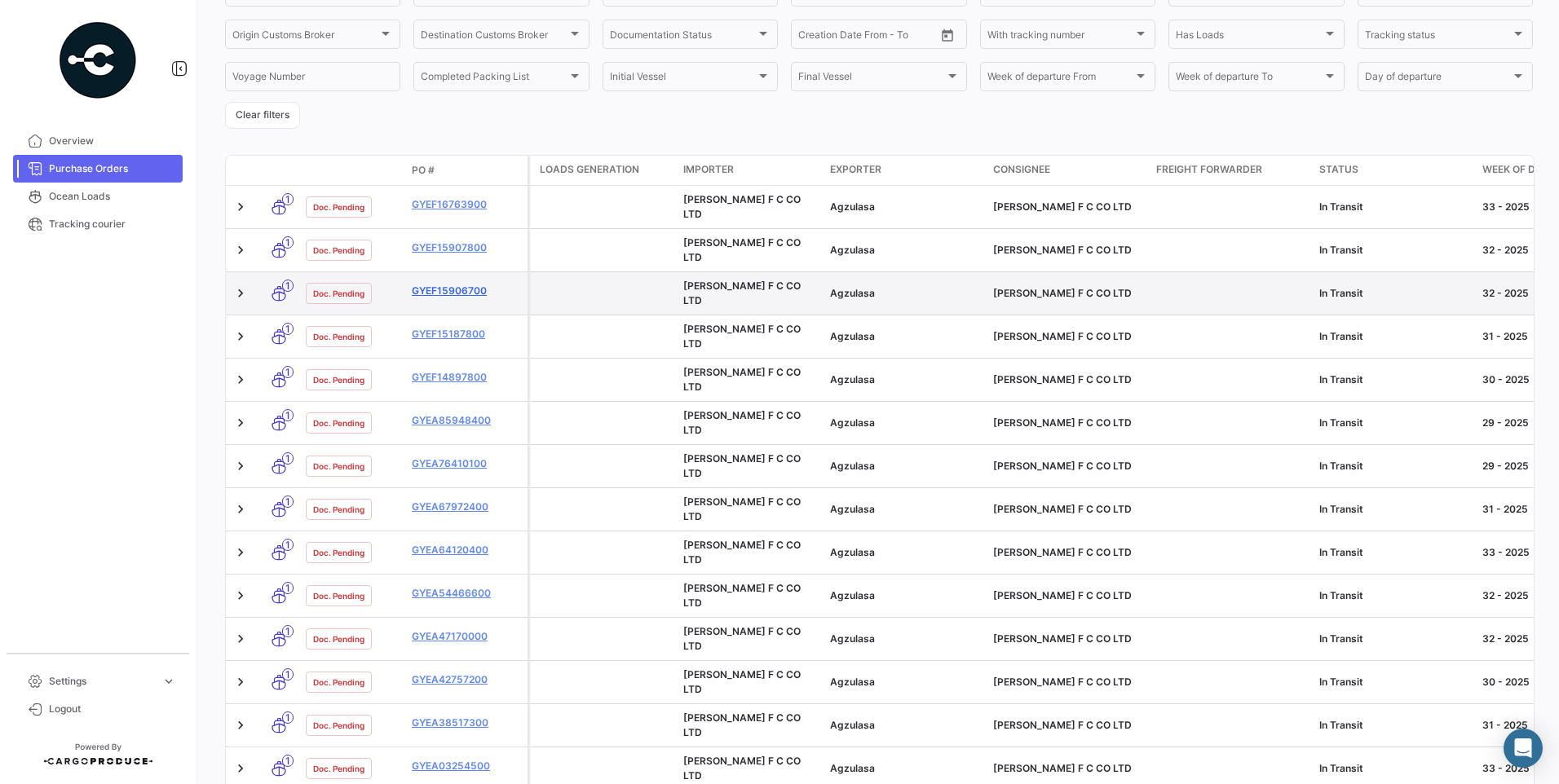
click at [456, 283] on link "GYEF15906700" at bounding box center [466, 290] width 109 height 15
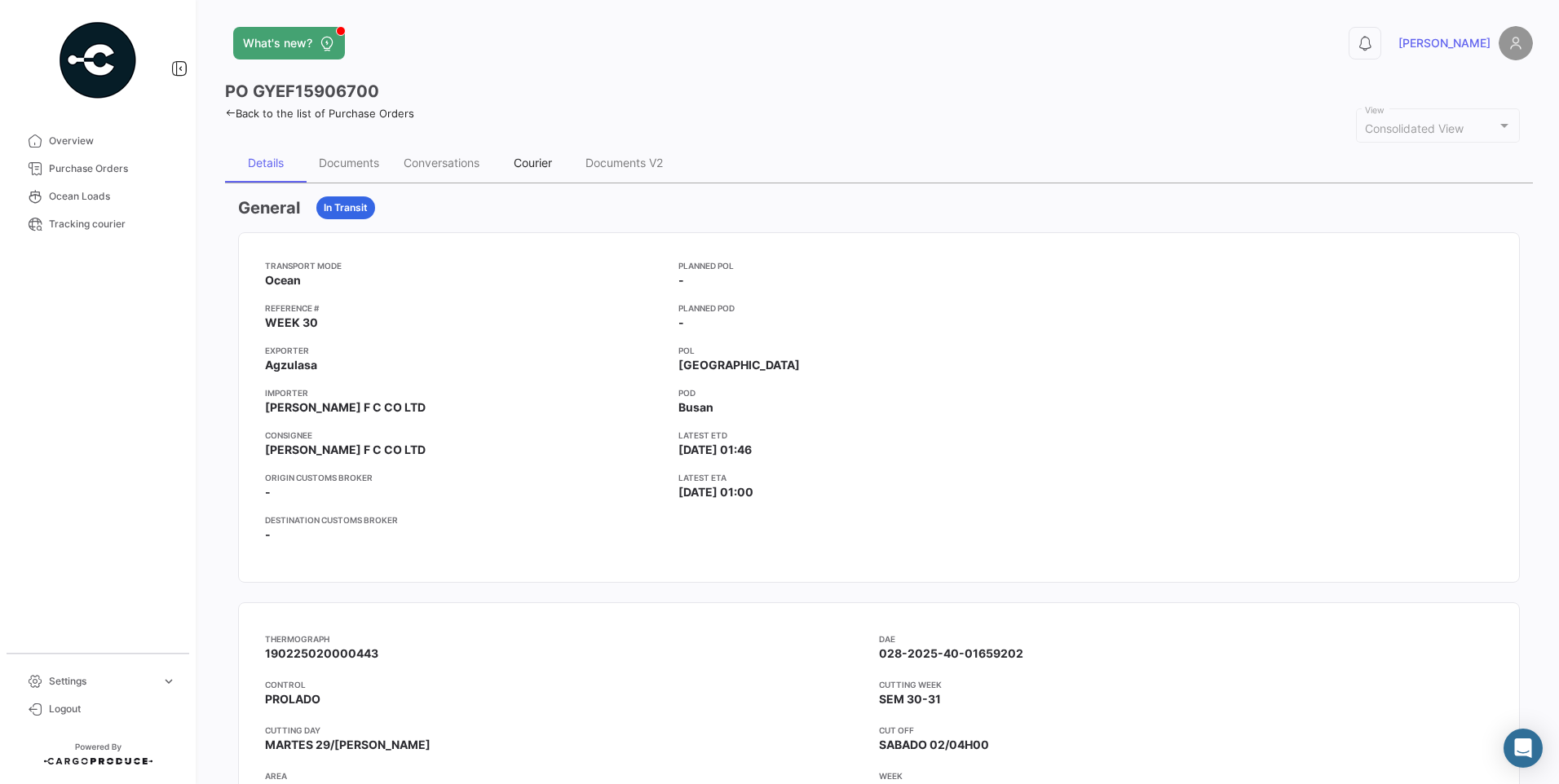
click at [534, 163] on div "Courier" at bounding box center [533, 162] width 39 height 14
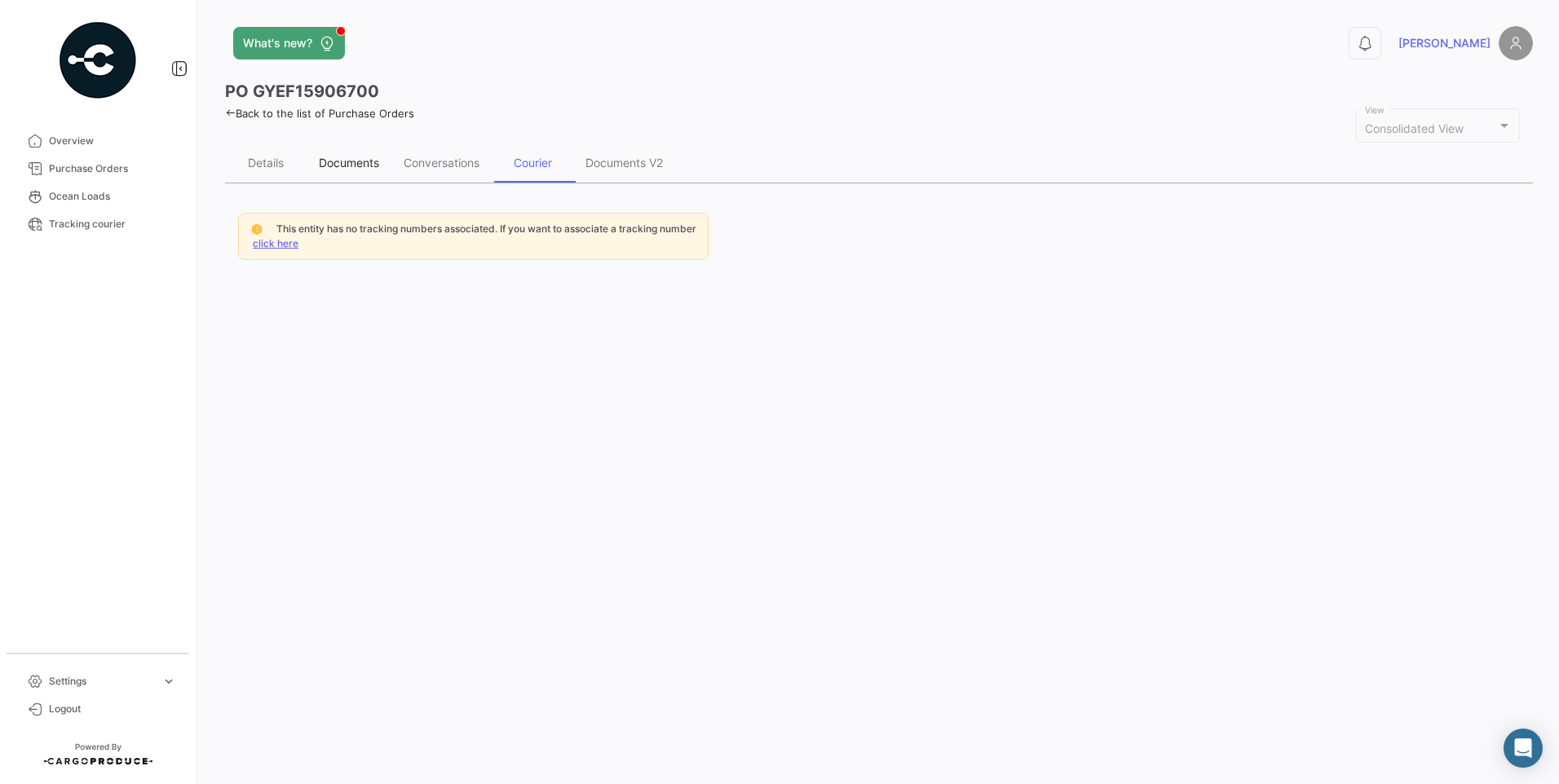
click at [367, 160] on div "Documents" at bounding box center [349, 162] width 60 height 14
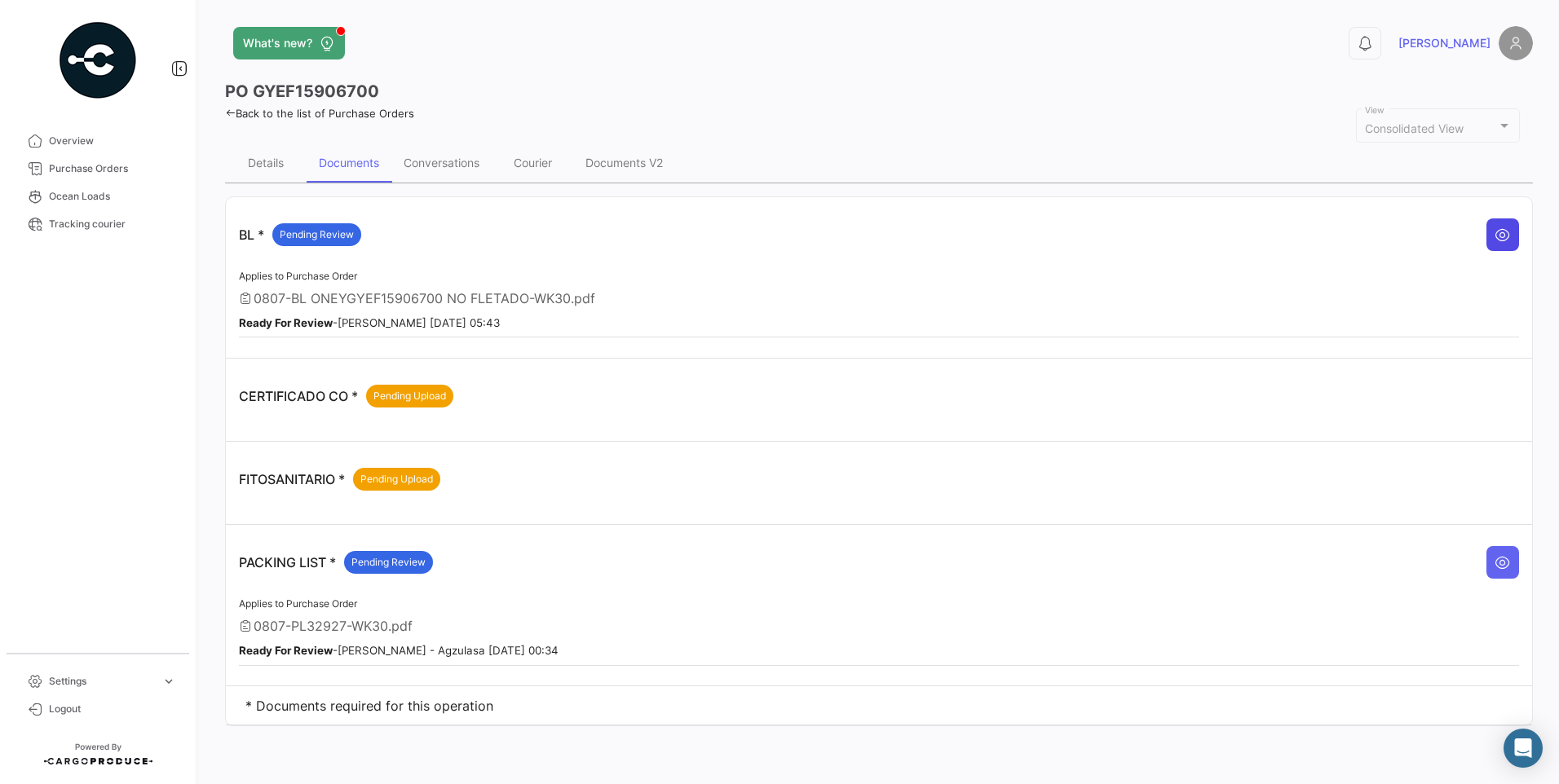
click at [1491, 246] on button at bounding box center [1503, 235] width 33 height 33
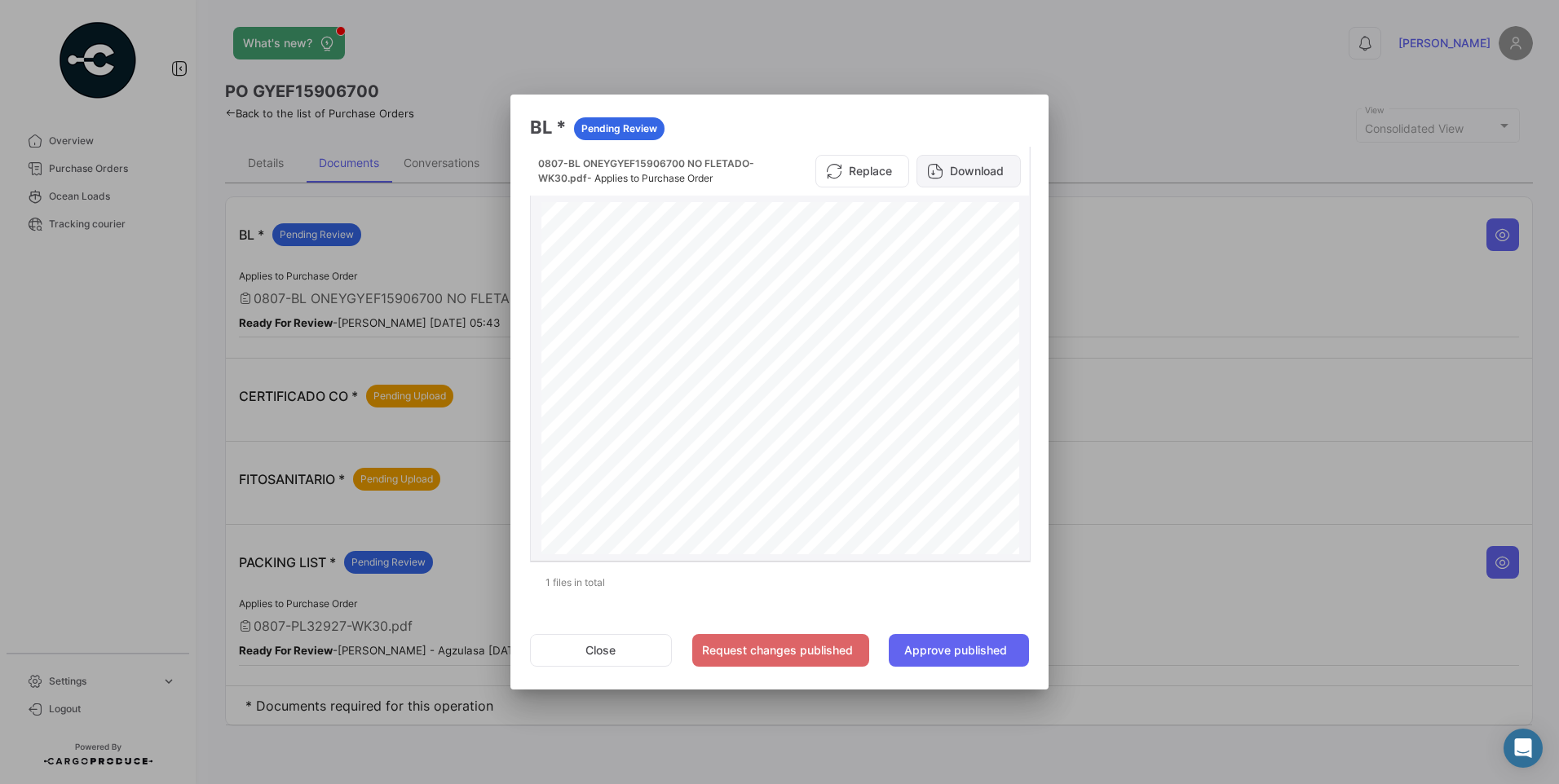
click at [993, 168] on button "Download" at bounding box center [969, 171] width 104 height 33
click at [960, 656] on button "Approve published" at bounding box center [958, 651] width 140 height 33
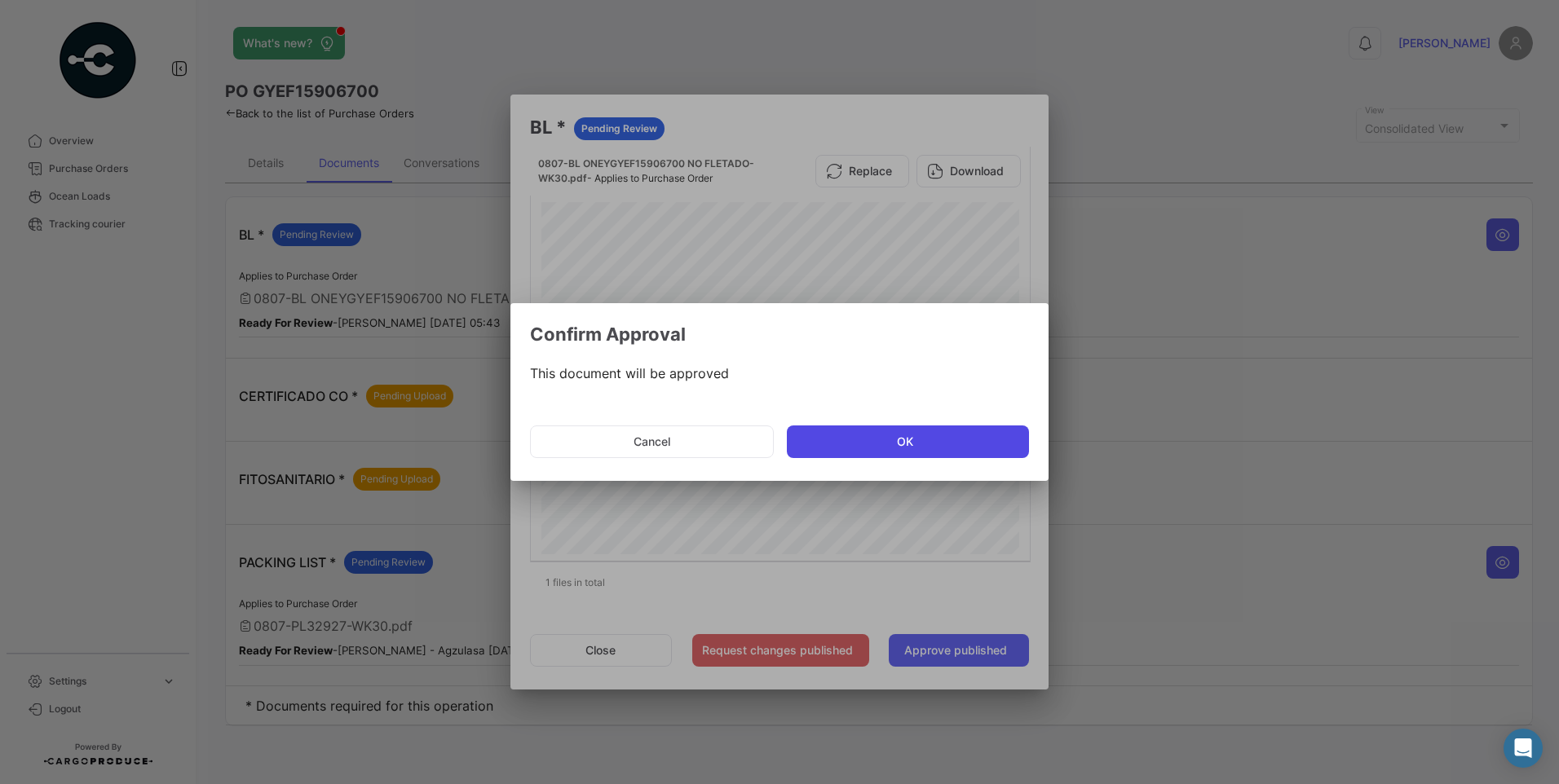
click at [953, 438] on button "OK" at bounding box center [907, 442] width 242 height 33
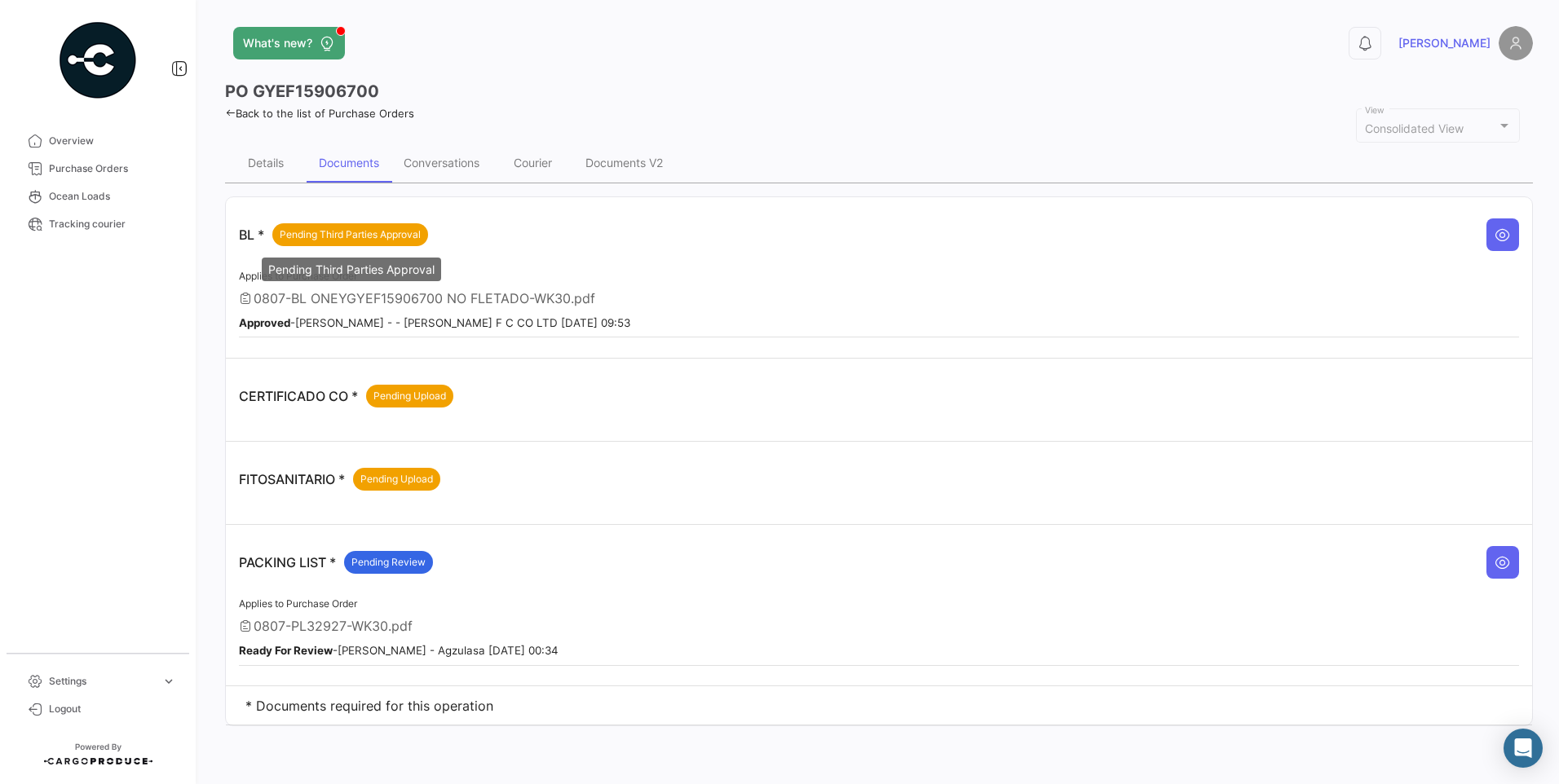
click at [411, 239] on span "Pending Third Parties Approval" at bounding box center [350, 234] width 141 height 15
click at [397, 227] on span "Pending Third Parties Approval" at bounding box center [350, 234] width 141 height 15
click at [397, 234] on span "Pending Third Parties Approval" at bounding box center [350, 234] width 141 height 15
click at [419, 557] on span "Pending Review" at bounding box center [388, 562] width 74 height 15
click at [1508, 555] on icon at bounding box center [1502, 562] width 16 height 16
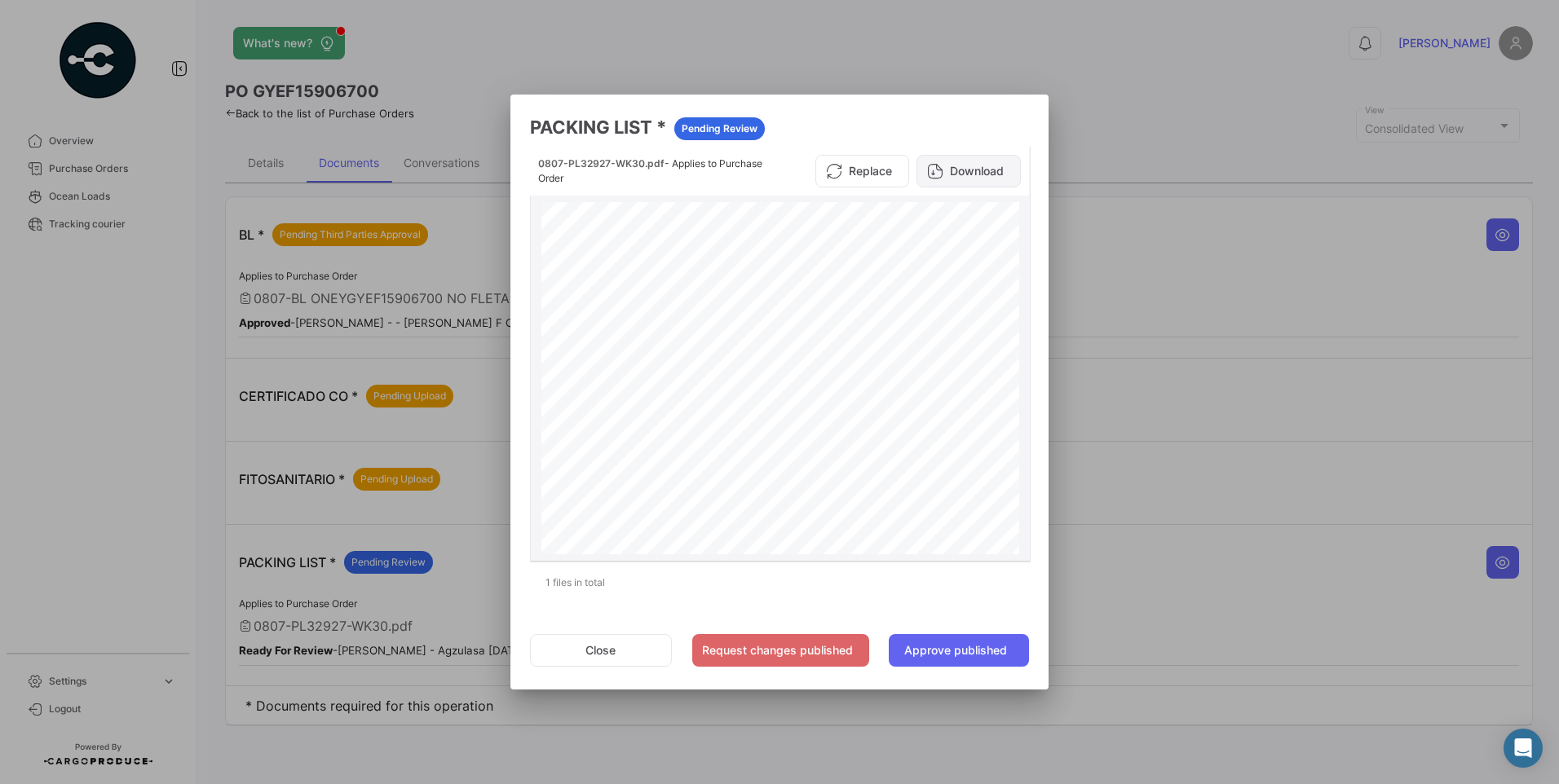
click at [963, 163] on button "Download" at bounding box center [969, 171] width 104 height 33
click at [606, 646] on button "Close" at bounding box center [601, 651] width 142 height 33
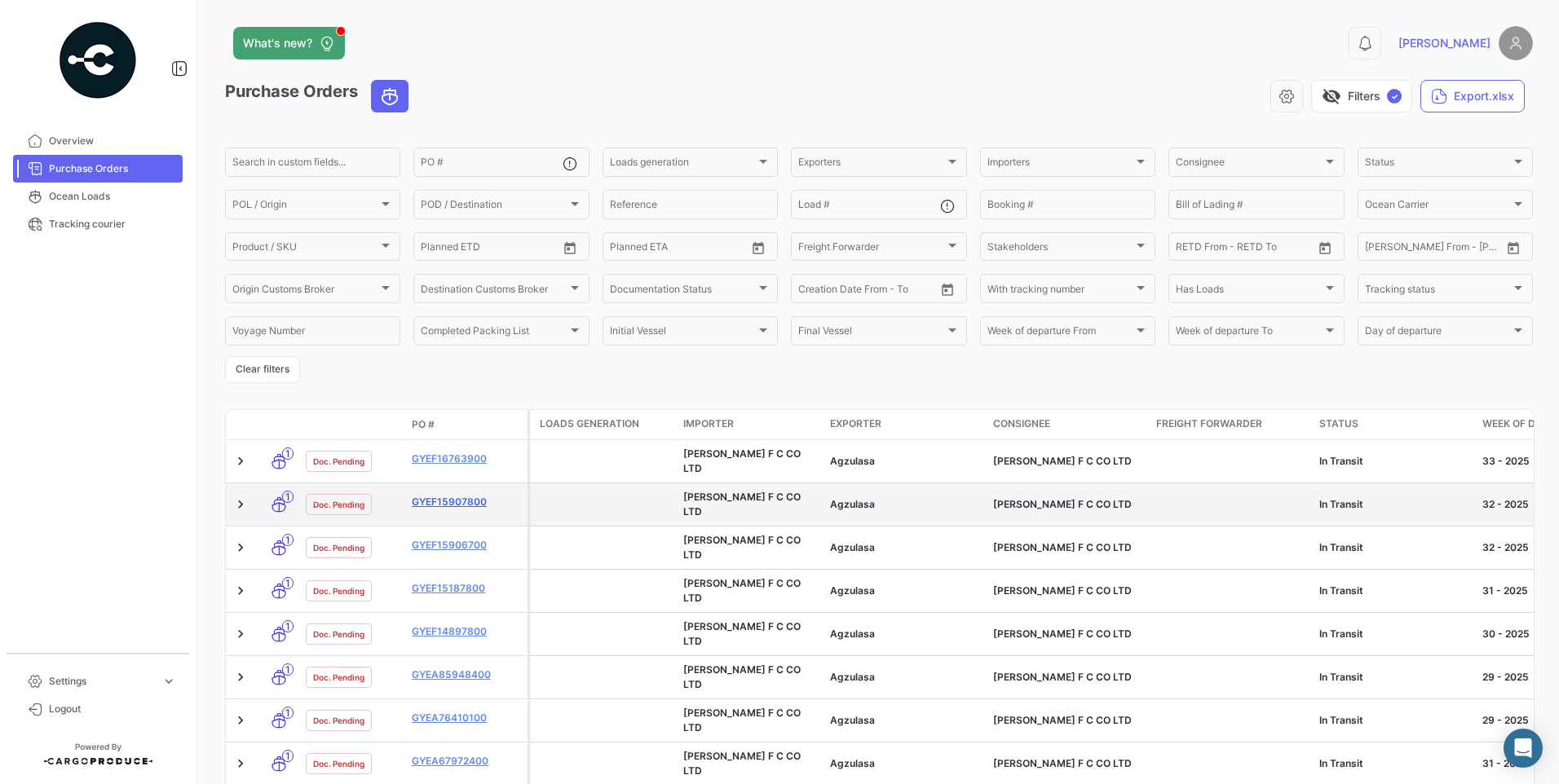
click at [475, 495] on link "GYEF15907800" at bounding box center [466, 502] width 109 height 15
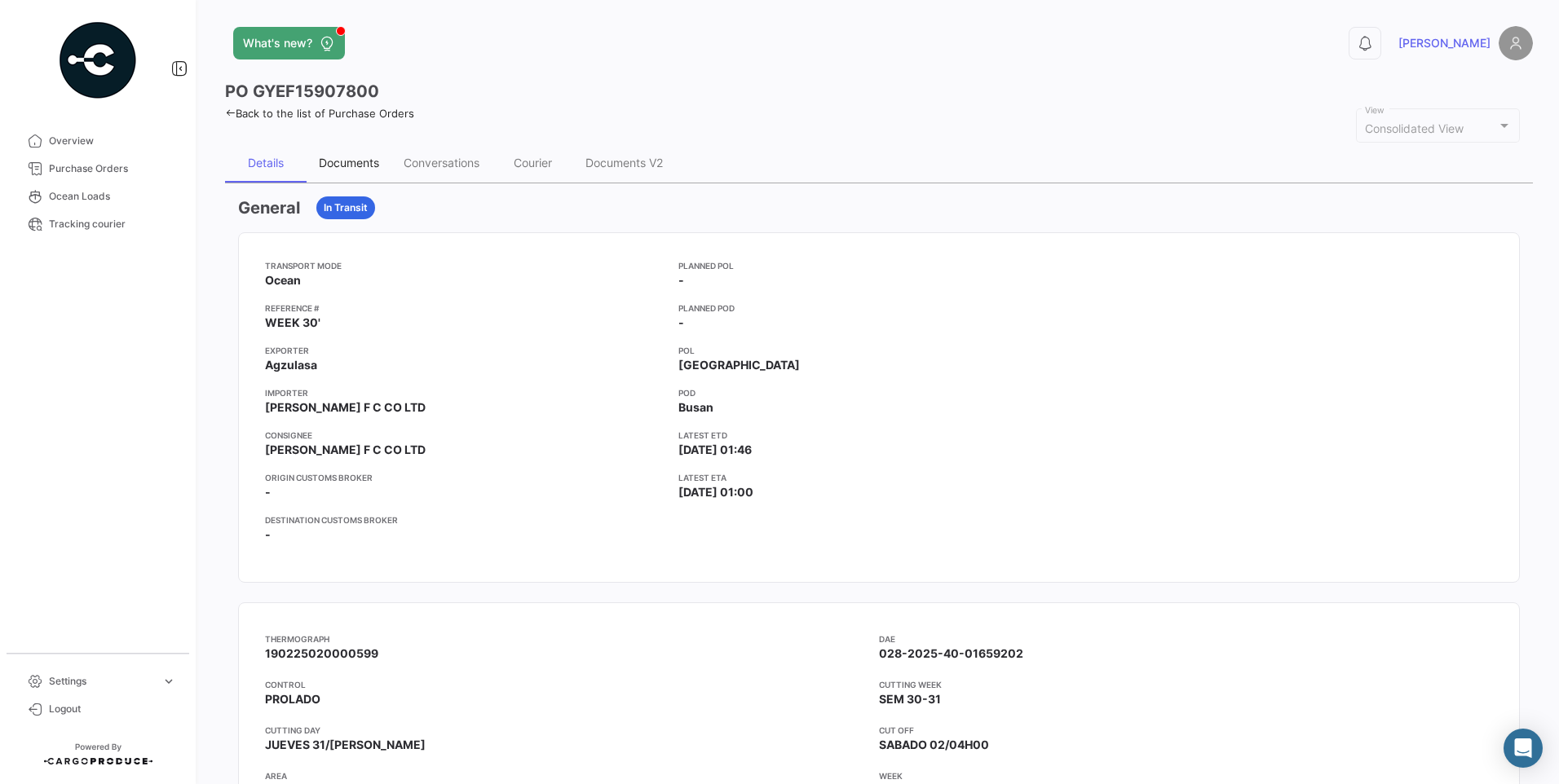
click at [357, 162] on div "Documents" at bounding box center [349, 162] width 60 height 14
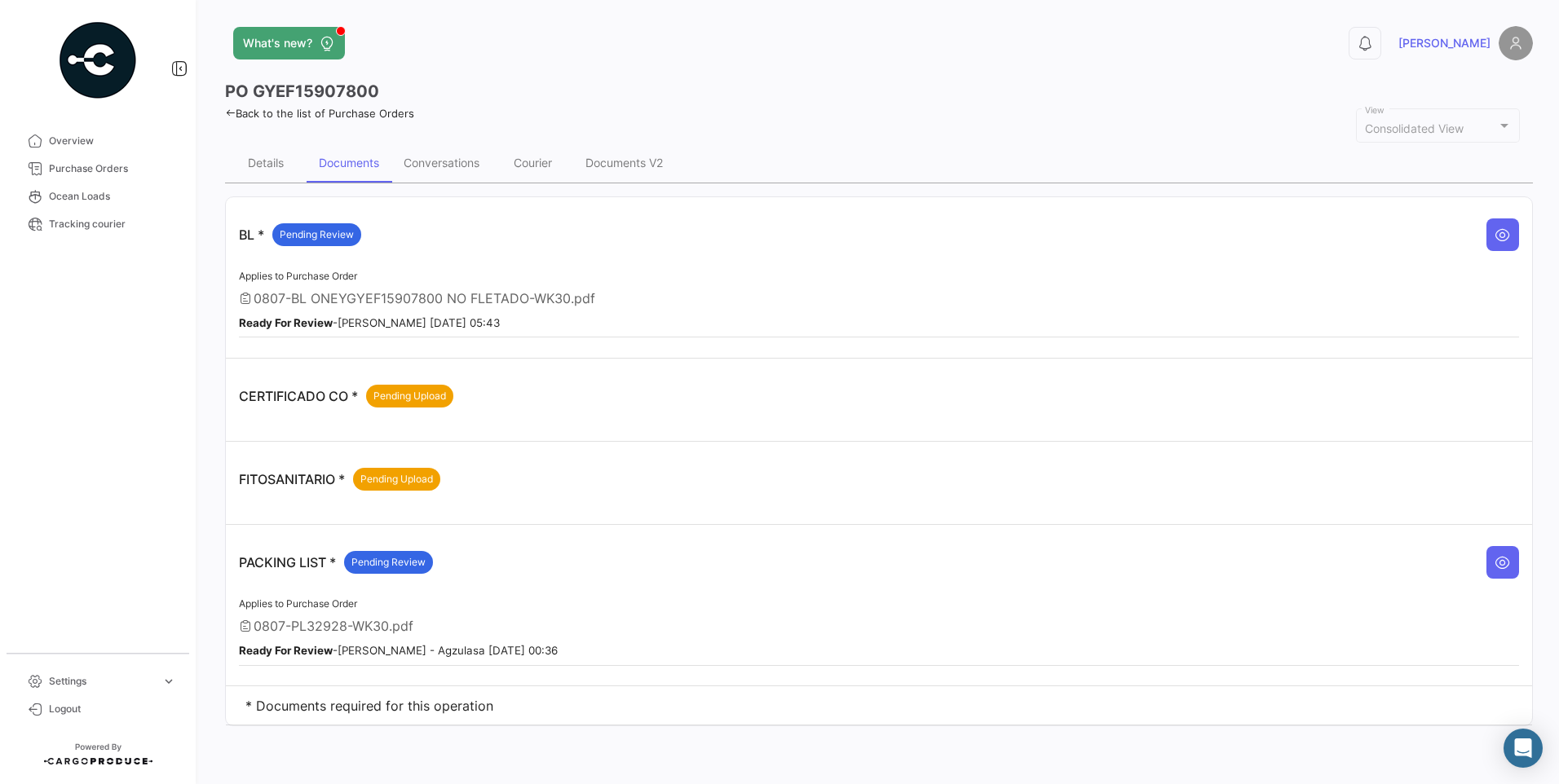
click at [361, 236] on app-pills "Pending Review" at bounding box center [317, 235] width 89 height 23
click at [359, 235] on div "Pending Review" at bounding box center [317, 235] width 89 height 23
click at [335, 232] on span "Pending Review" at bounding box center [316, 234] width 74 height 15
click at [1509, 248] on button at bounding box center [1503, 235] width 33 height 33
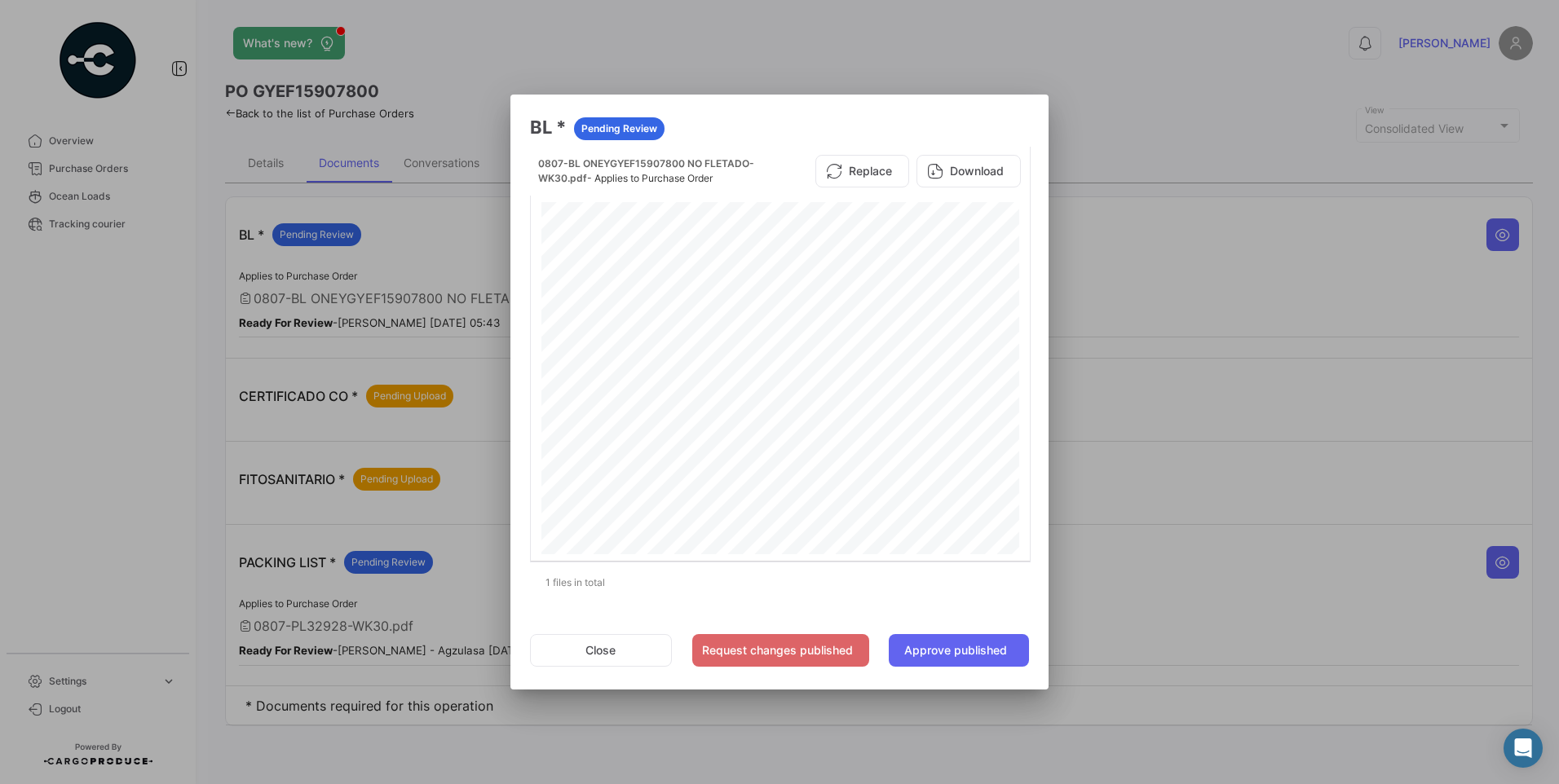
click at [1024, 54] on div at bounding box center [780, 392] width 1559 height 784
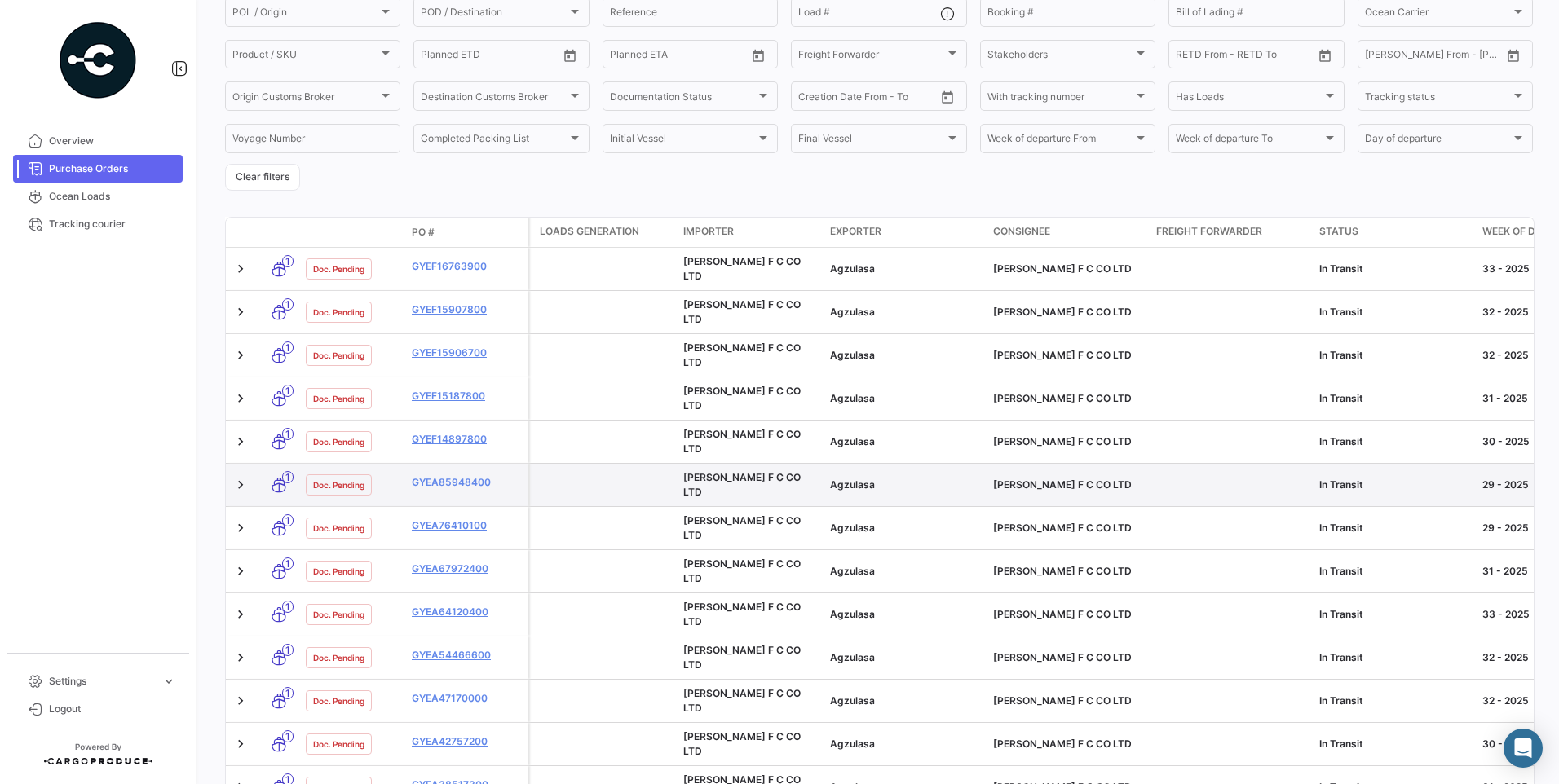
scroll to position [254, 0]
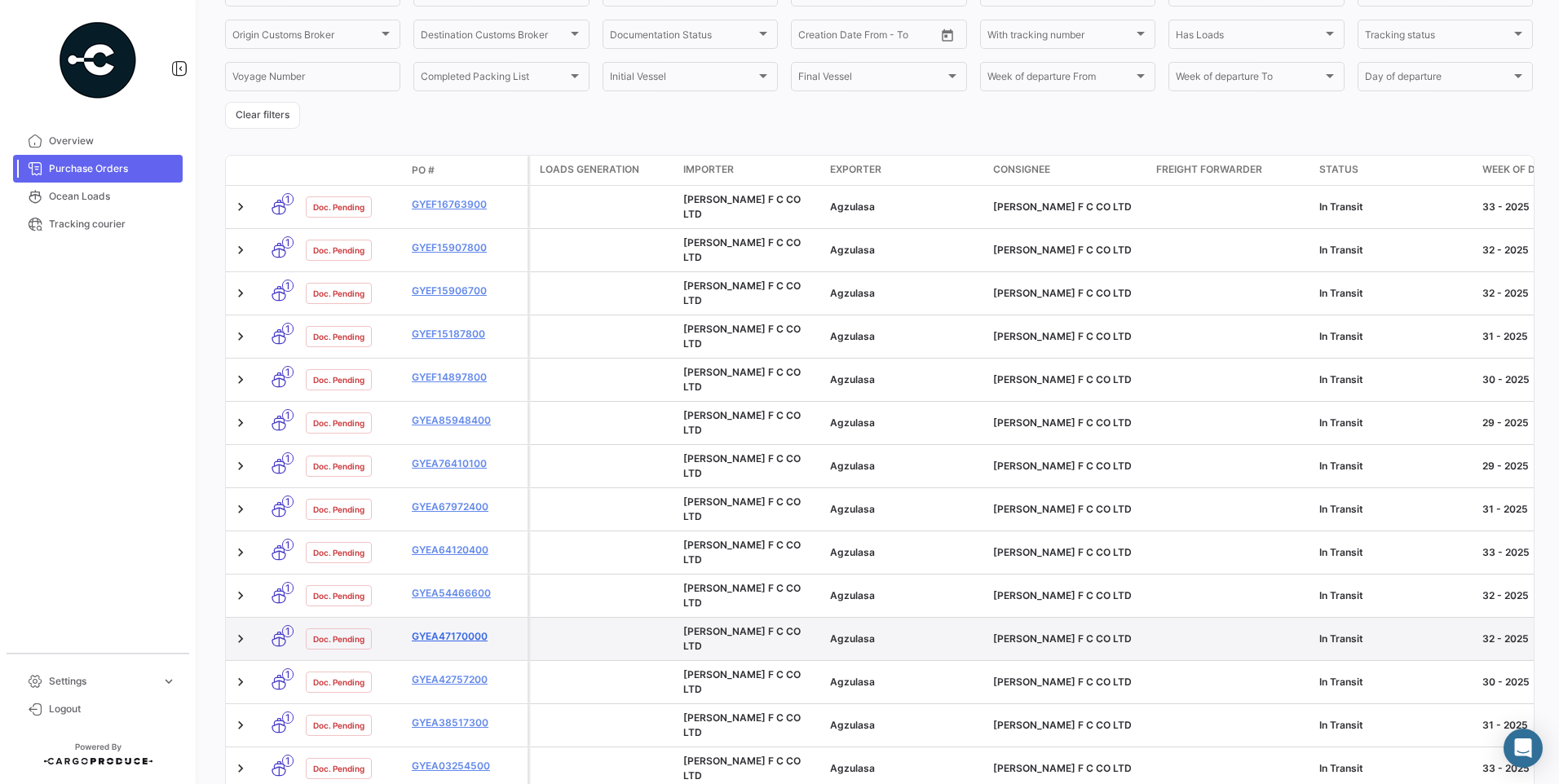
click at [478, 629] on link "GYEA47170000" at bounding box center [466, 636] width 109 height 15
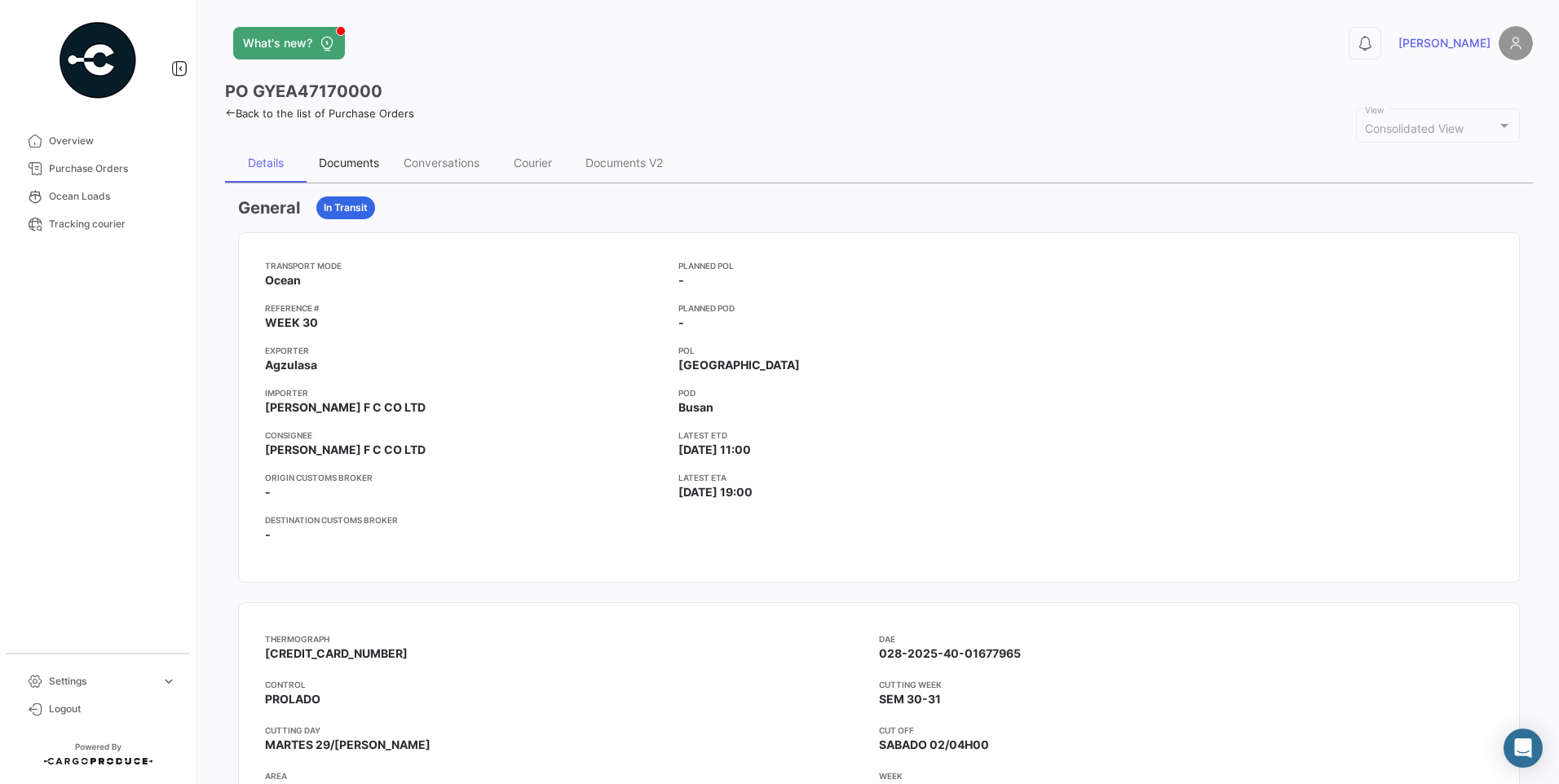
click at [357, 163] on div "Documents" at bounding box center [349, 162] width 60 height 14
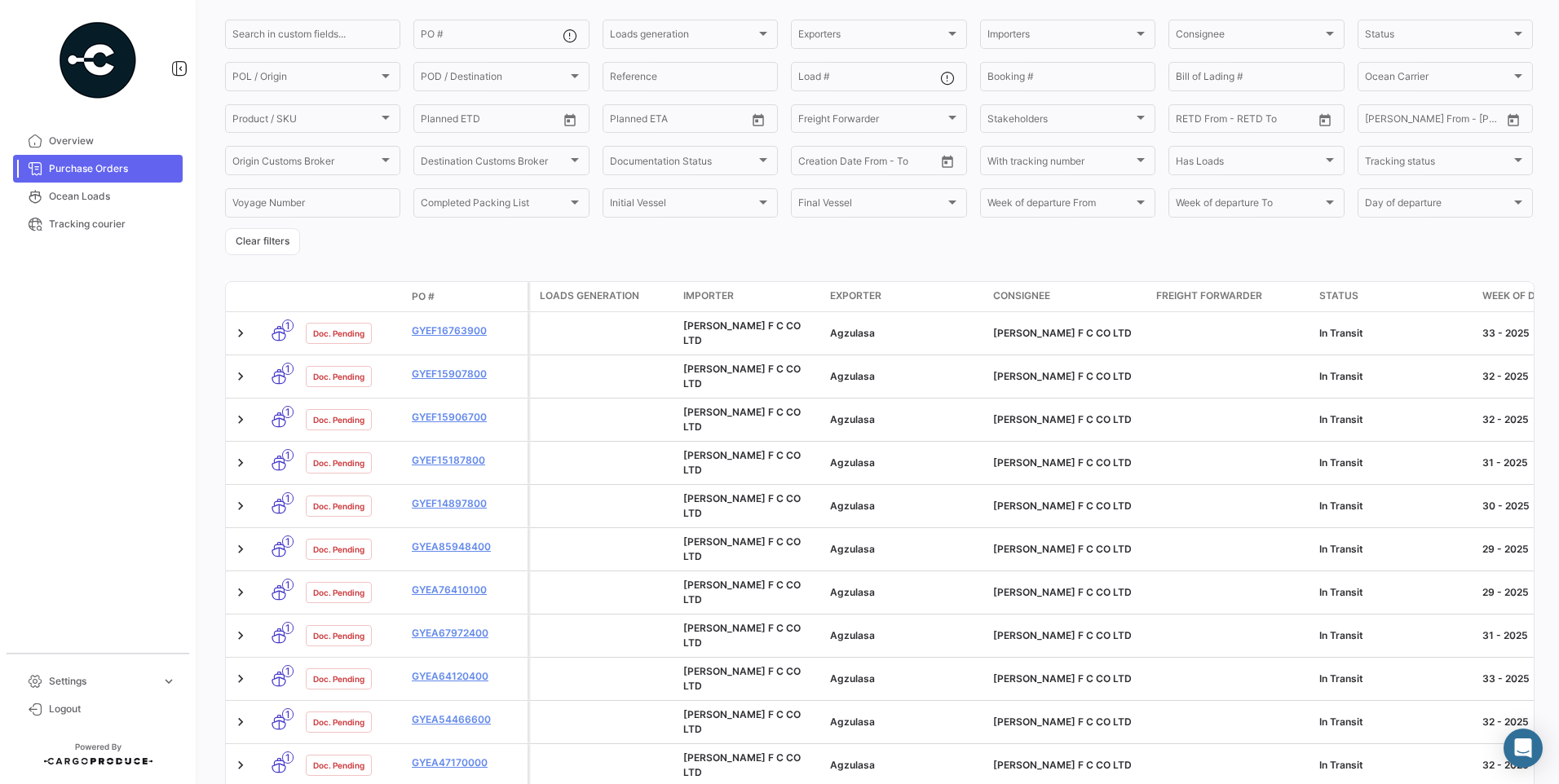
scroll to position [254, 0]
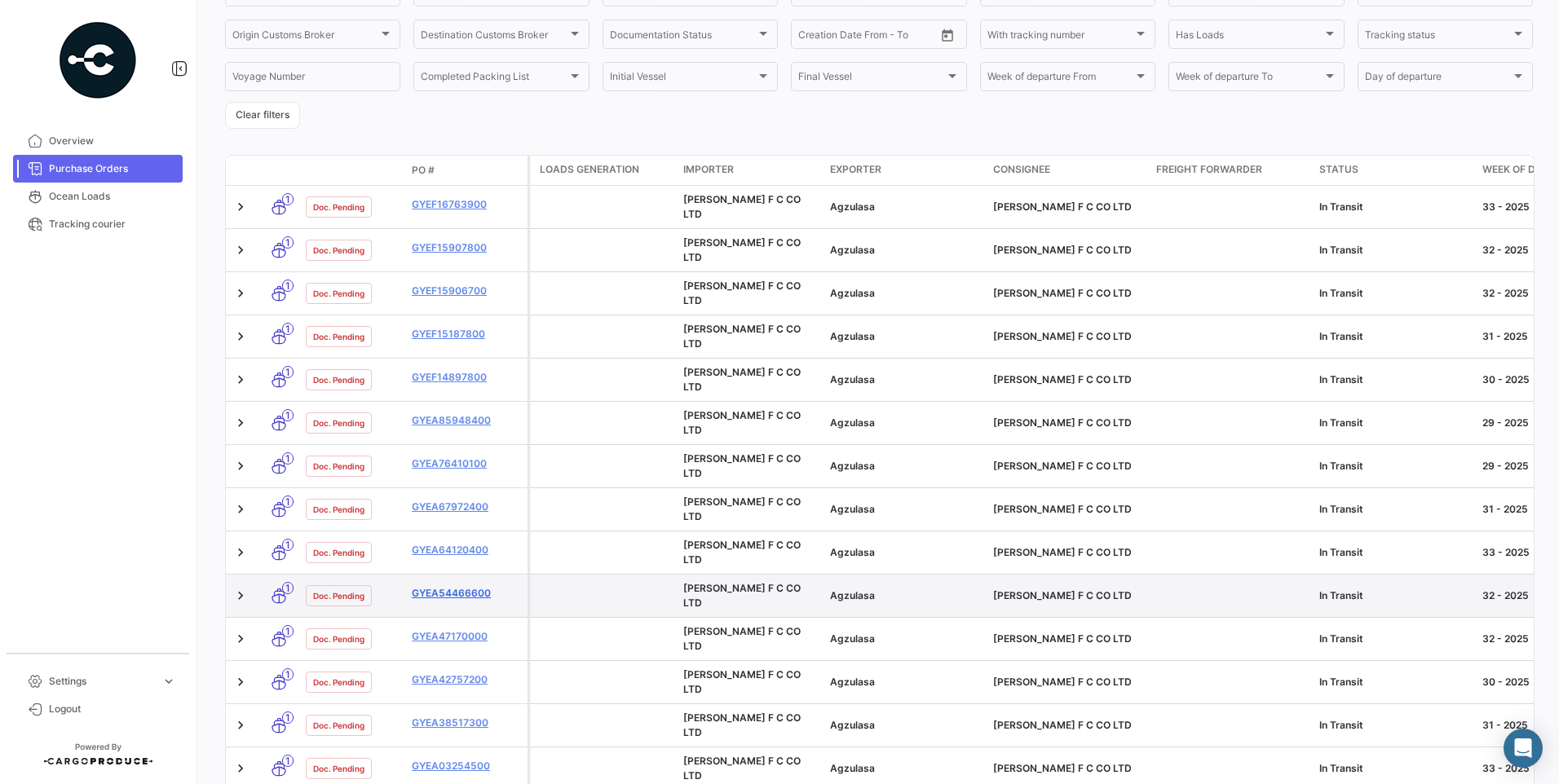
click at [470, 586] on link "GYEA54466600" at bounding box center [466, 593] width 109 height 15
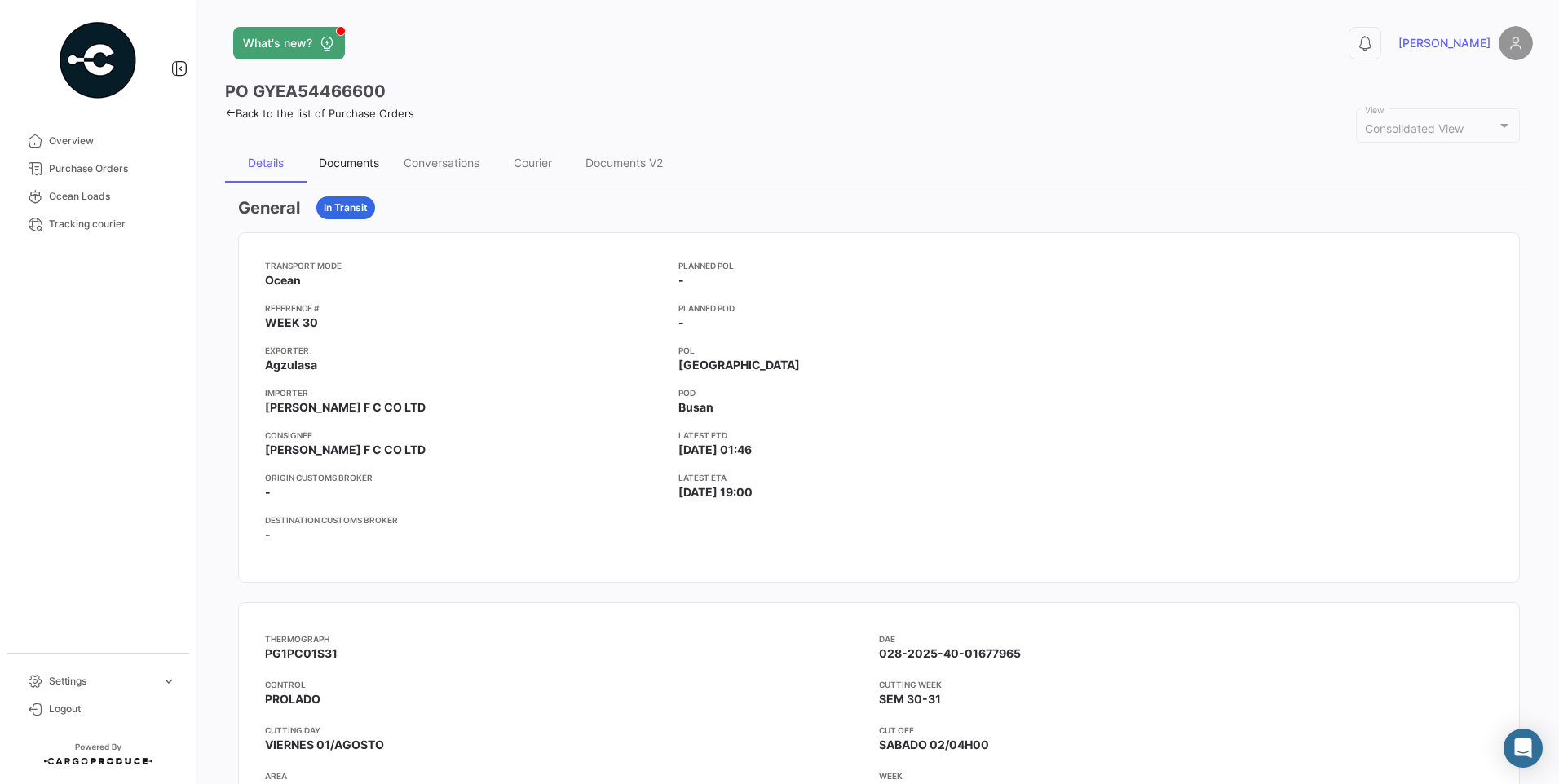
click at [343, 160] on div "Documents" at bounding box center [349, 162] width 60 height 14
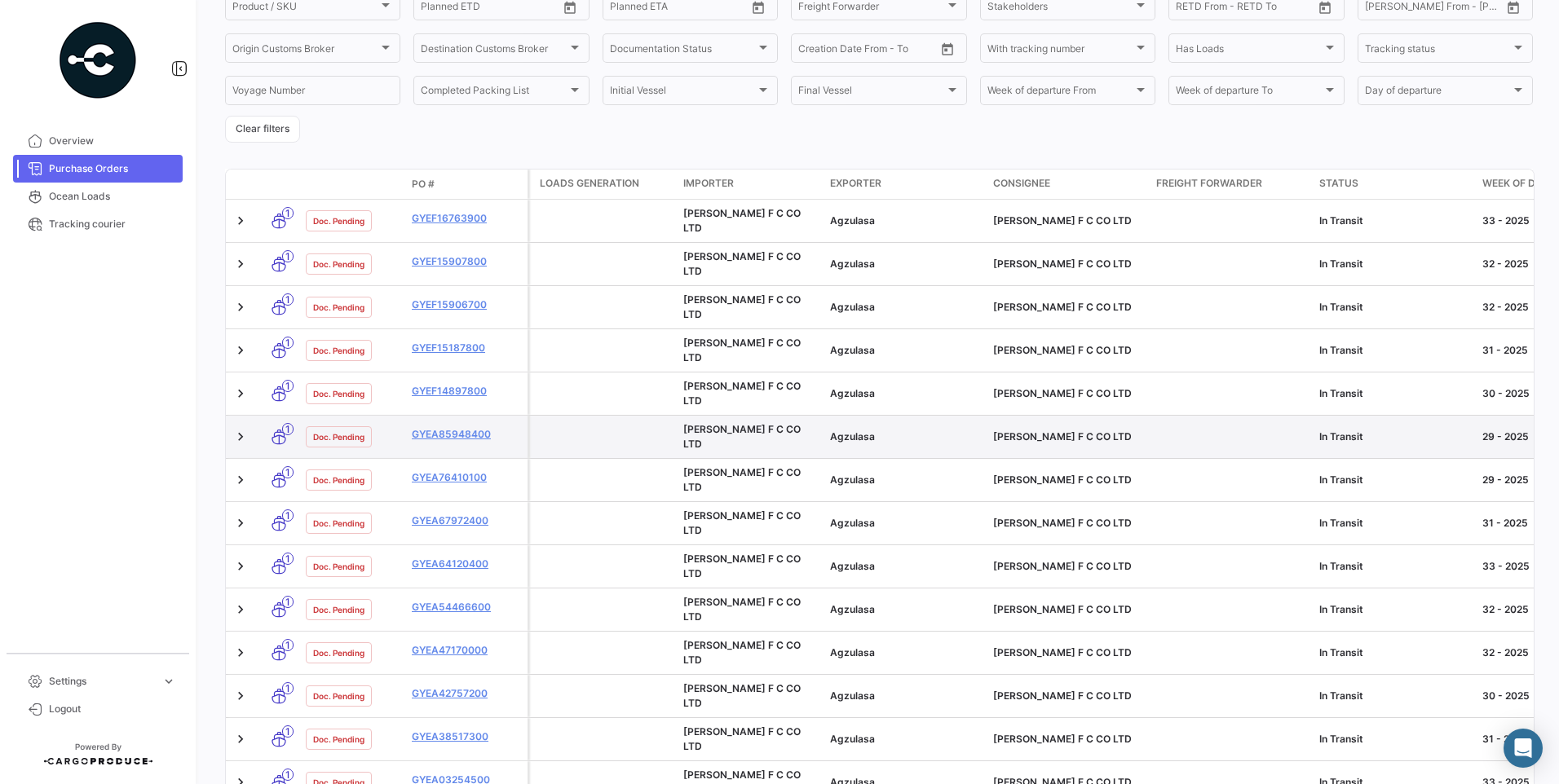
scroll to position [245, 0]
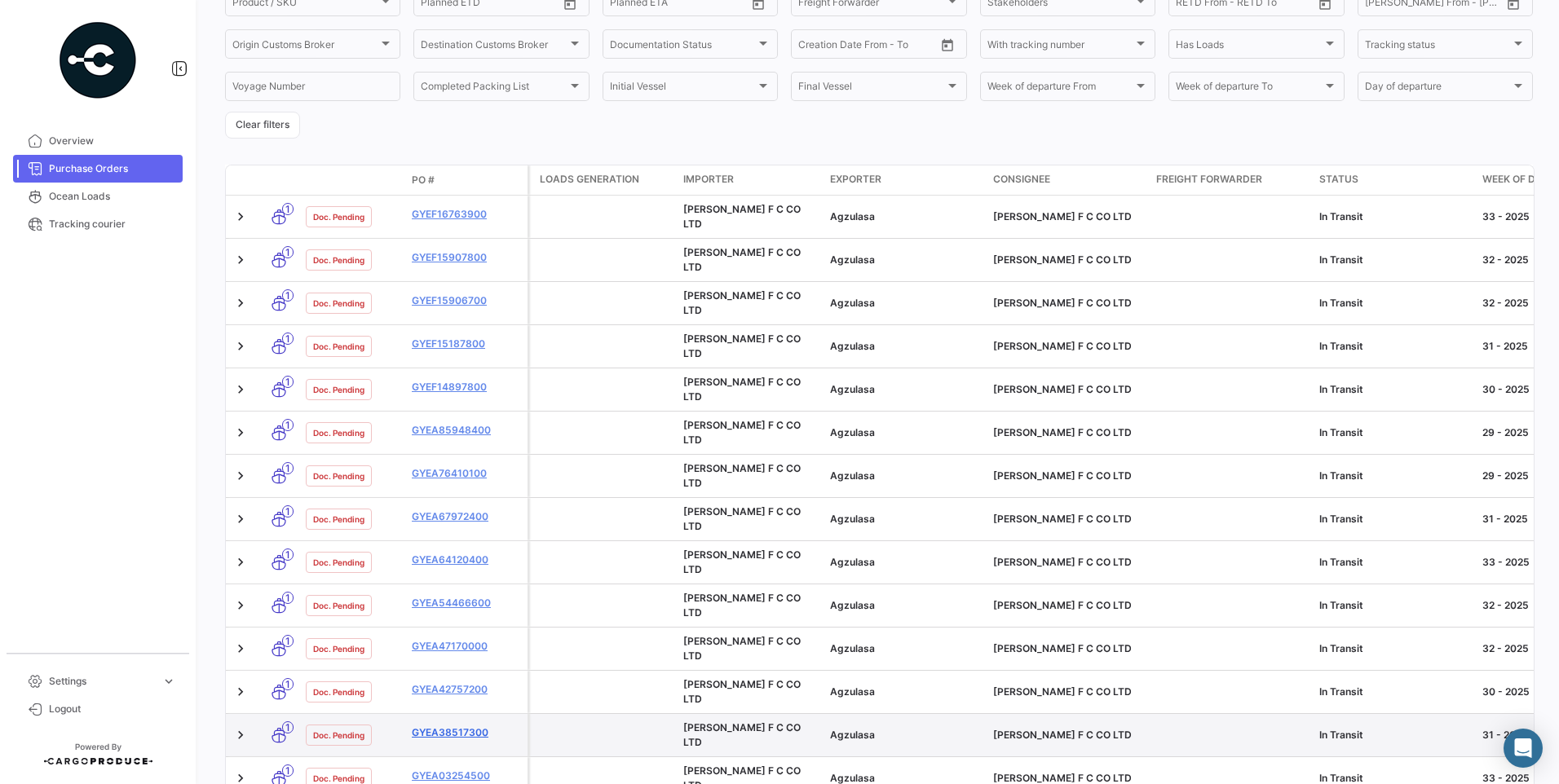
click at [467, 725] on link "GYEA38517300" at bounding box center [466, 732] width 109 height 15
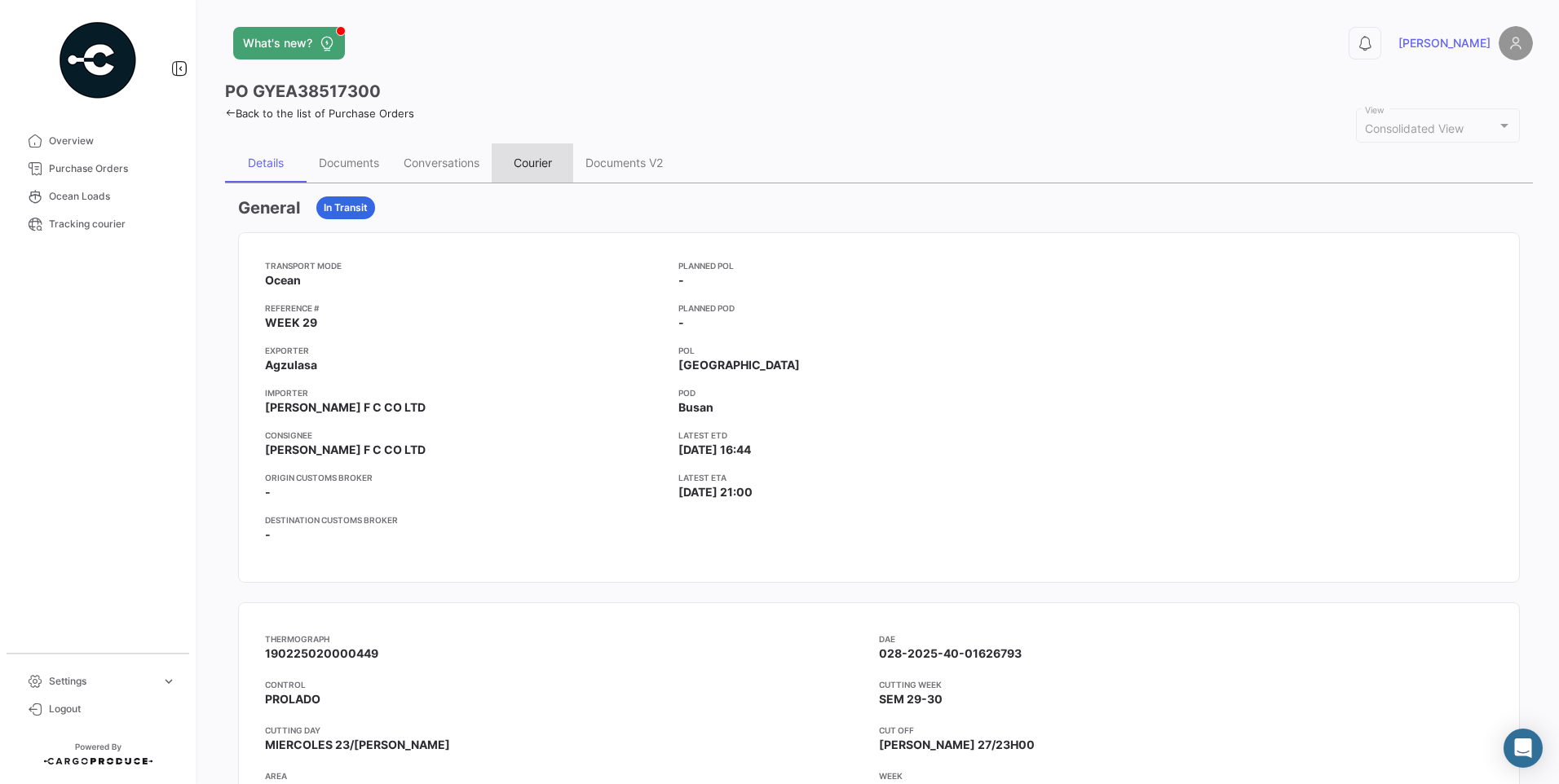
click at [532, 164] on div "Courier" at bounding box center [533, 162] width 39 height 14
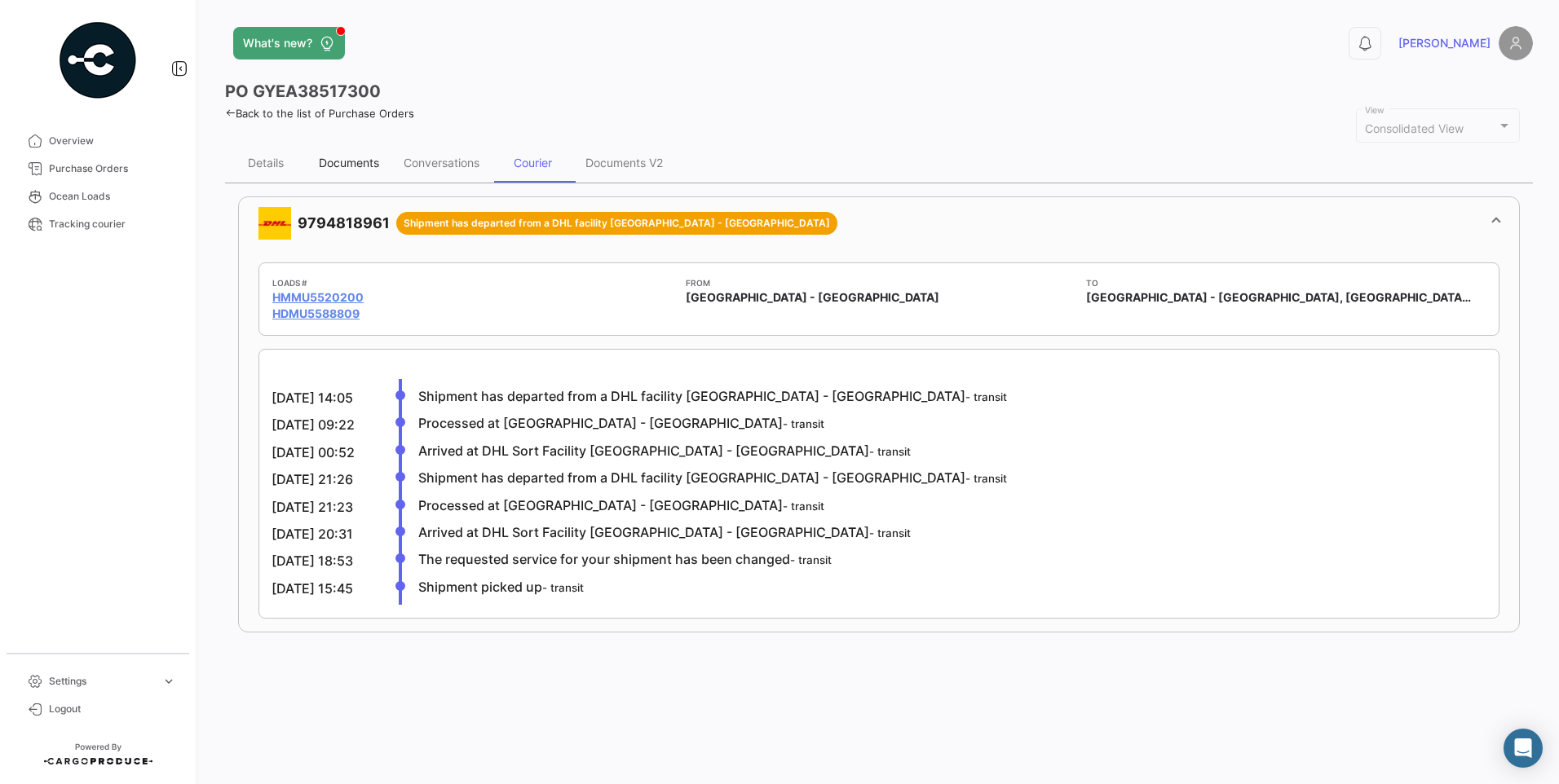
click at [339, 164] on div "Documents" at bounding box center [349, 162] width 60 height 14
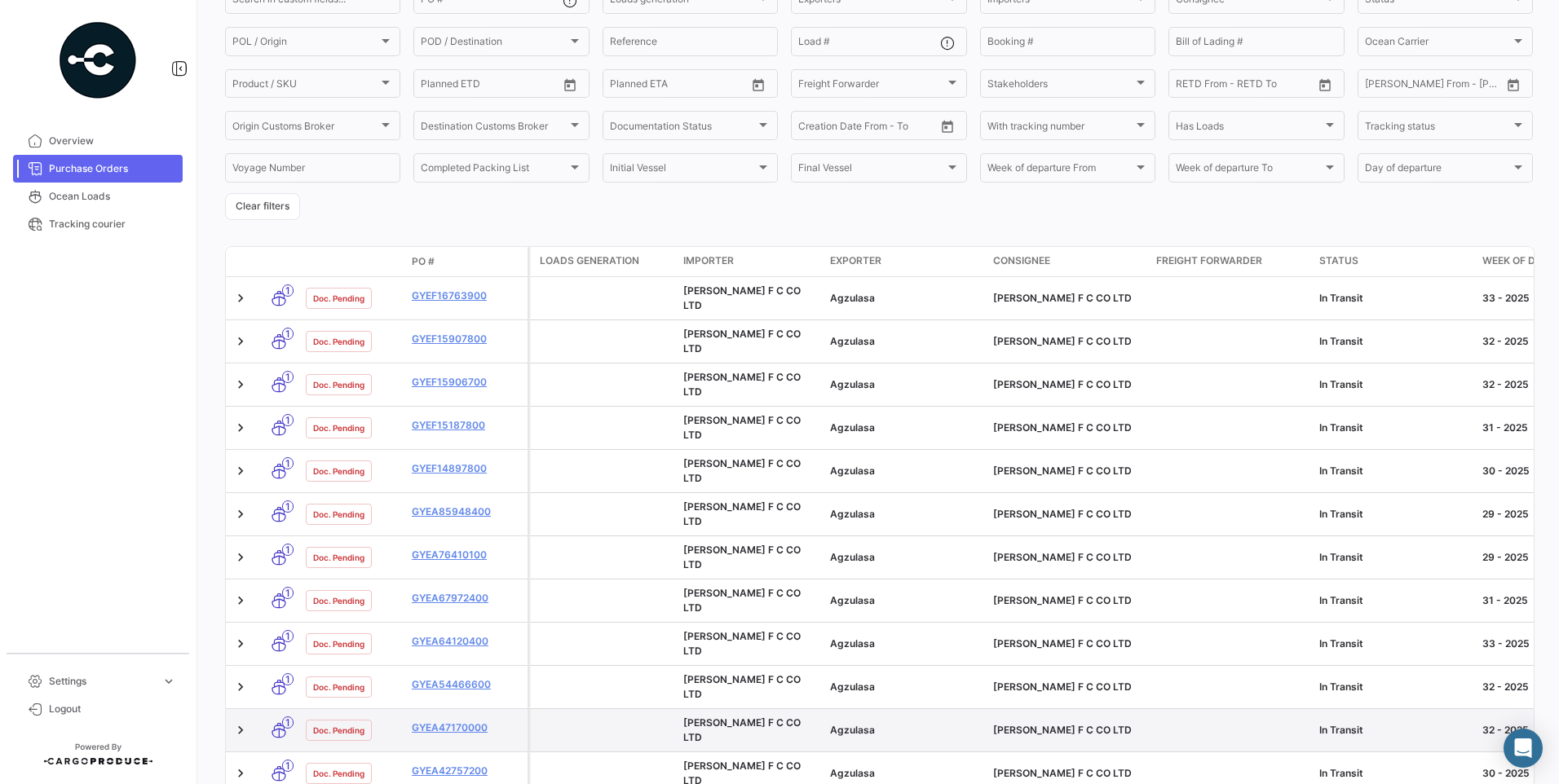
scroll to position [254, 0]
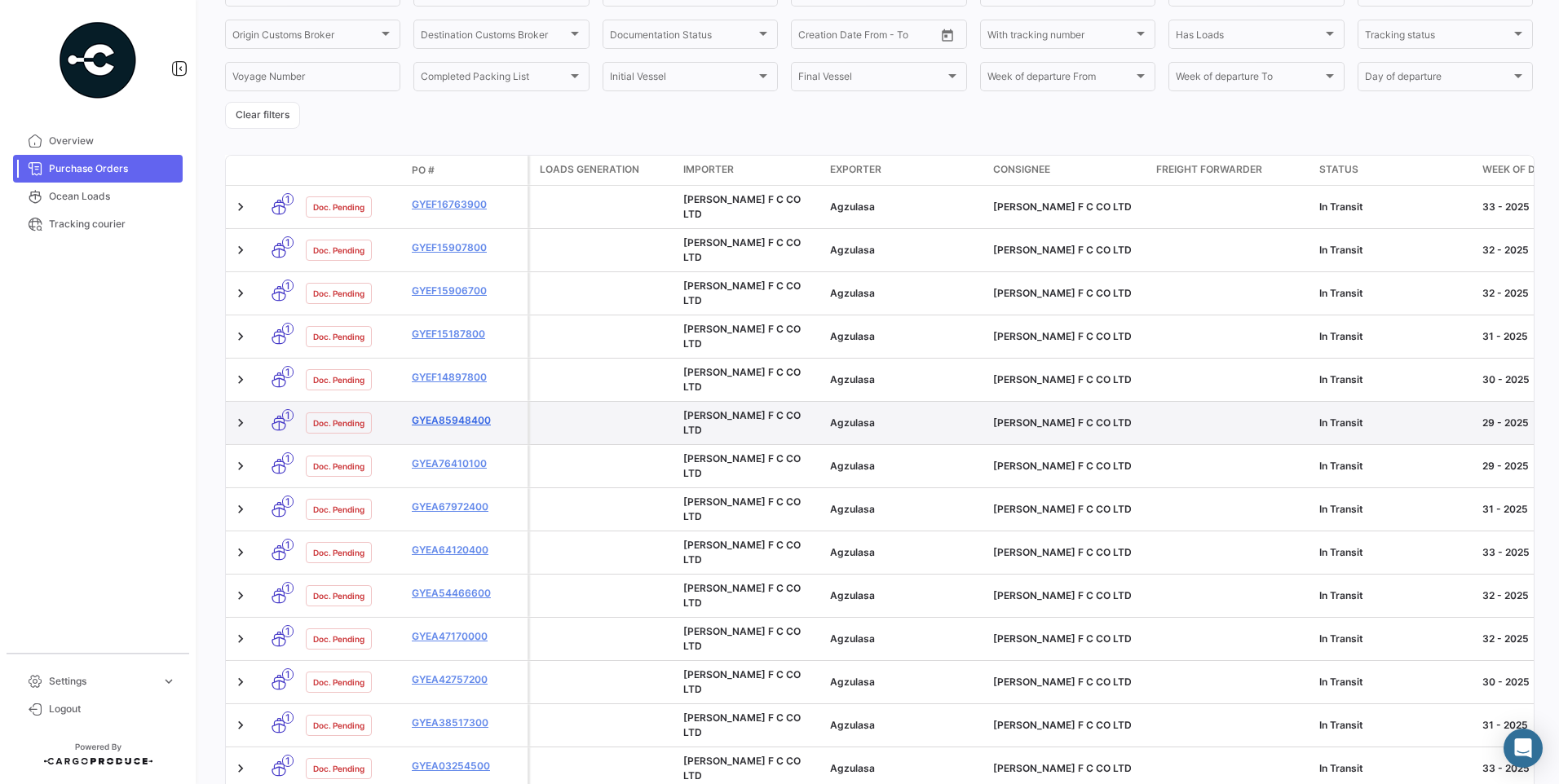
click at [458, 413] on link "GYEA85948400" at bounding box center [466, 420] width 109 height 15
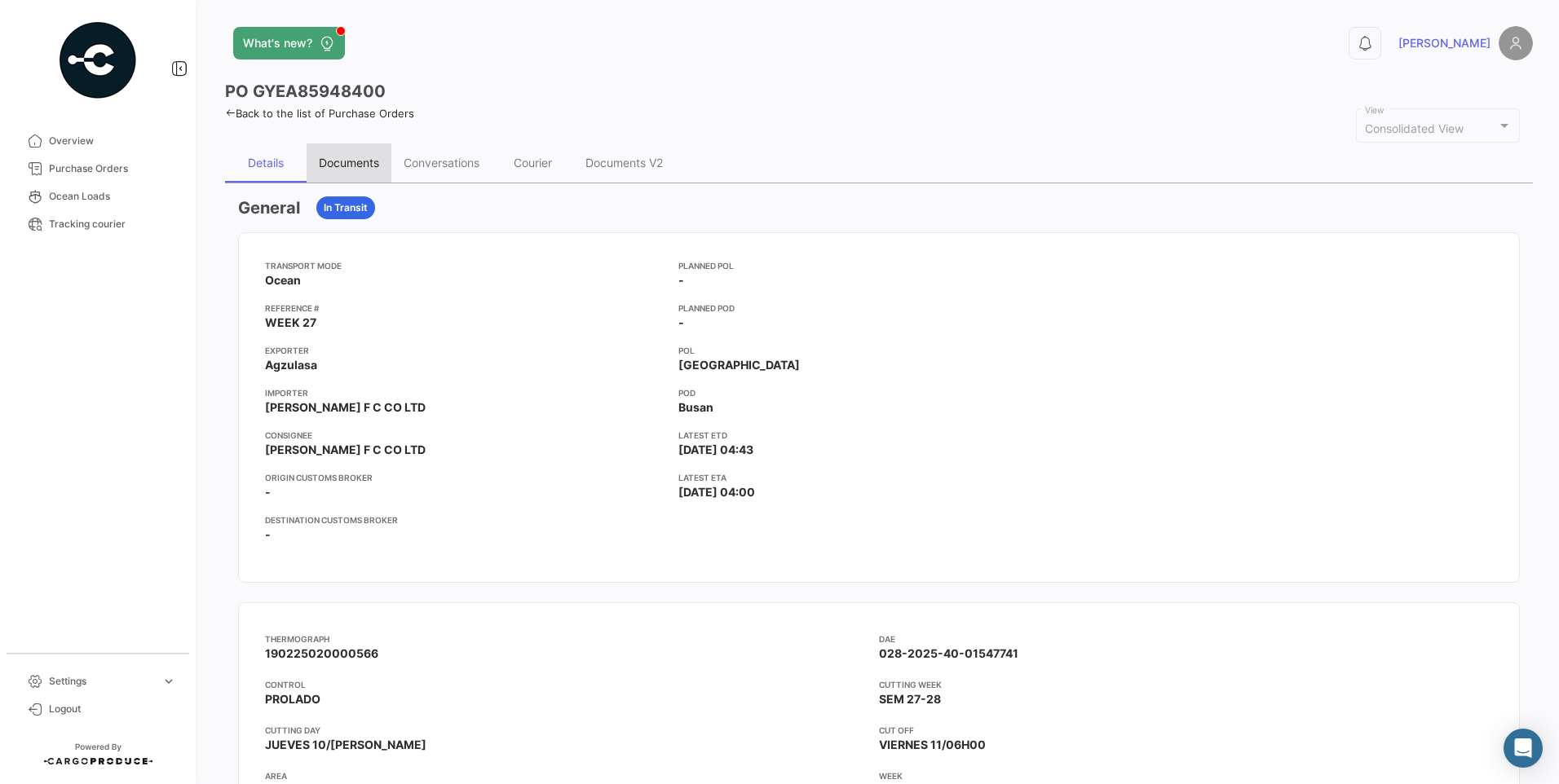
click at [330, 155] on div "Documents" at bounding box center [349, 162] width 85 height 39
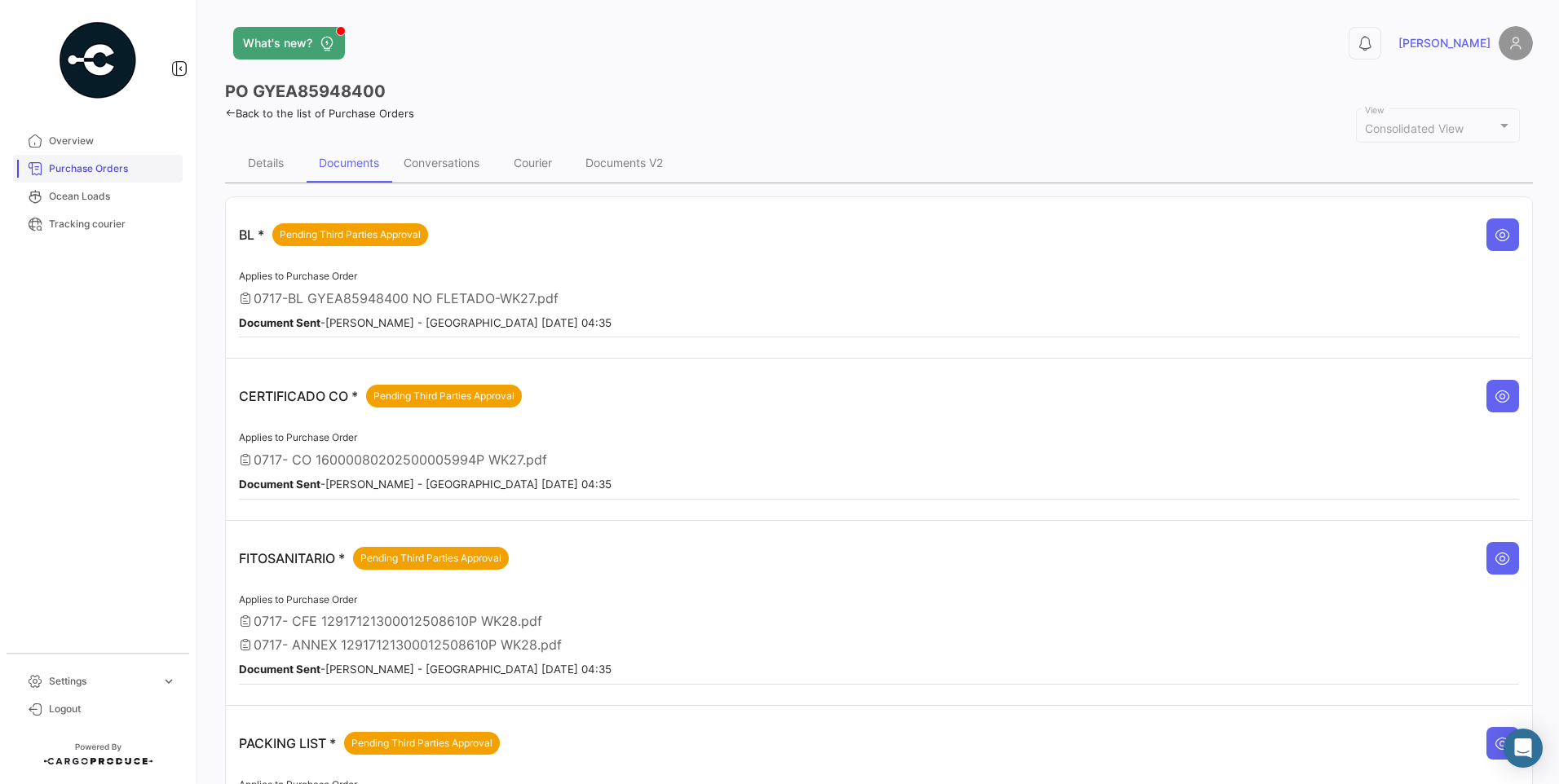
click at [111, 172] on span "Purchase Orders" at bounding box center [113, 168] width 128 height 15
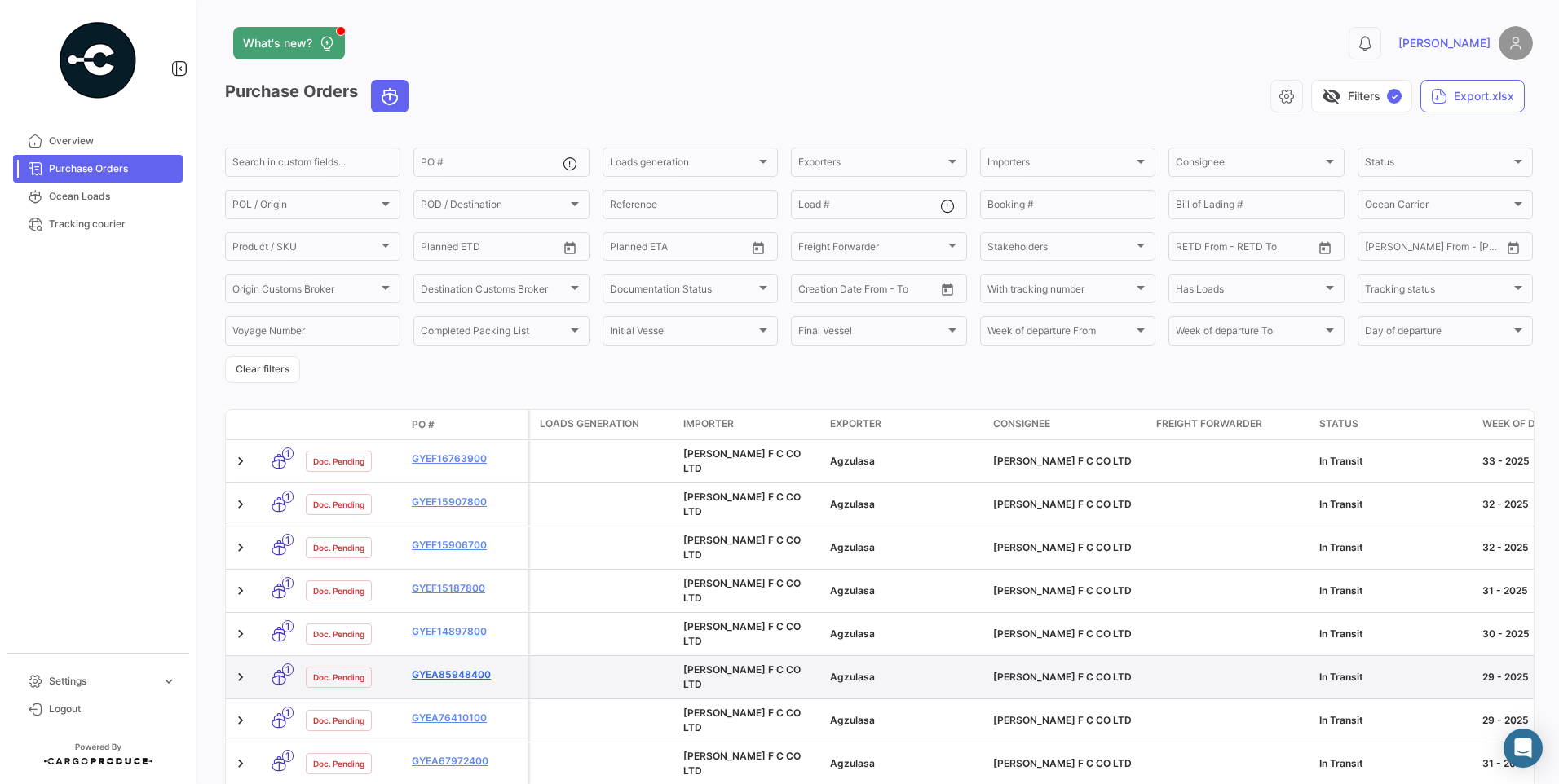
click at [466, 667] on link "GYEA85948400" at bounding box center [466, 674] width 109 height 15
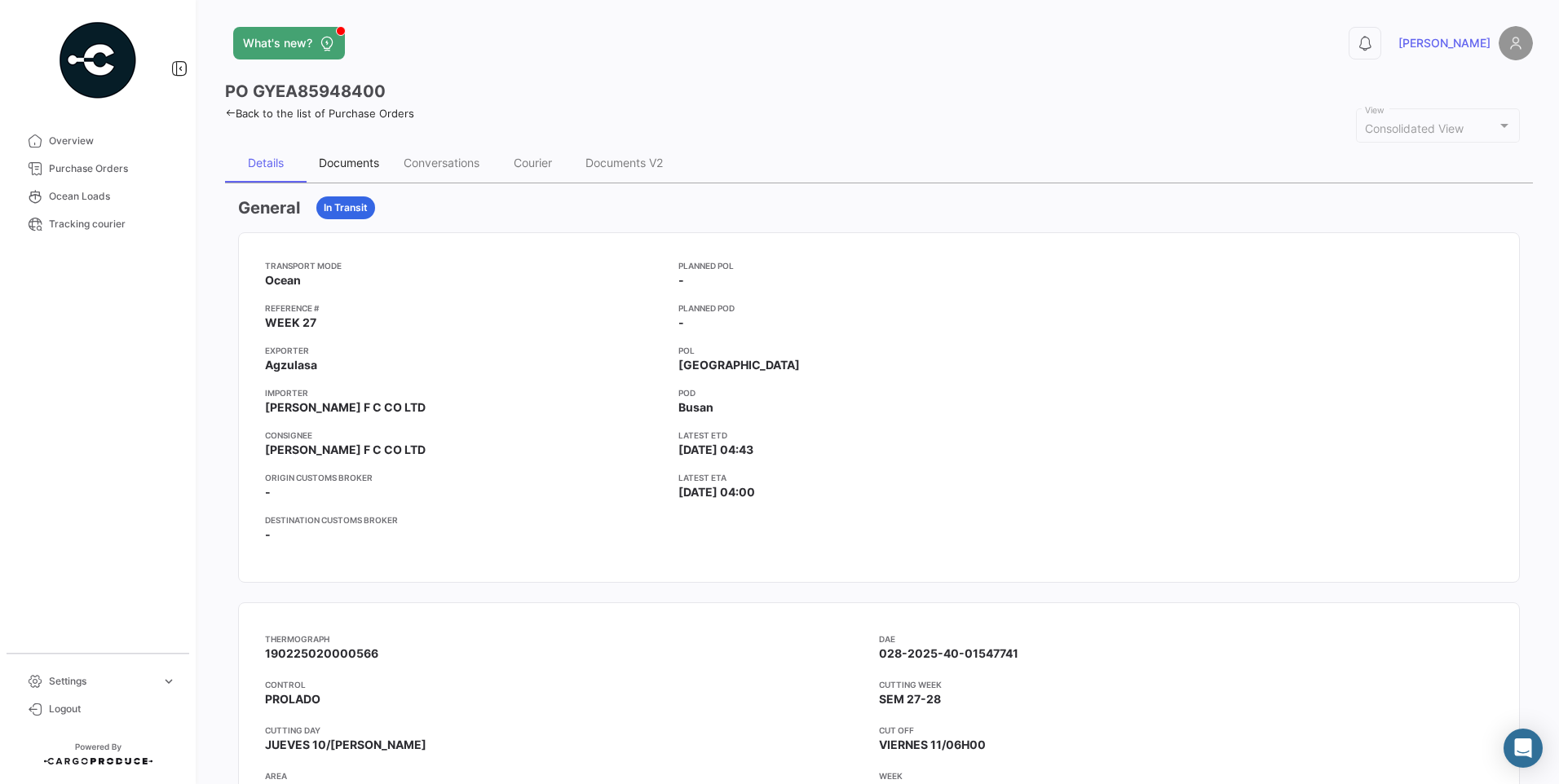
click at [361, 166] on div "Documents" at bounding box center [349, 162] width 60 height 14
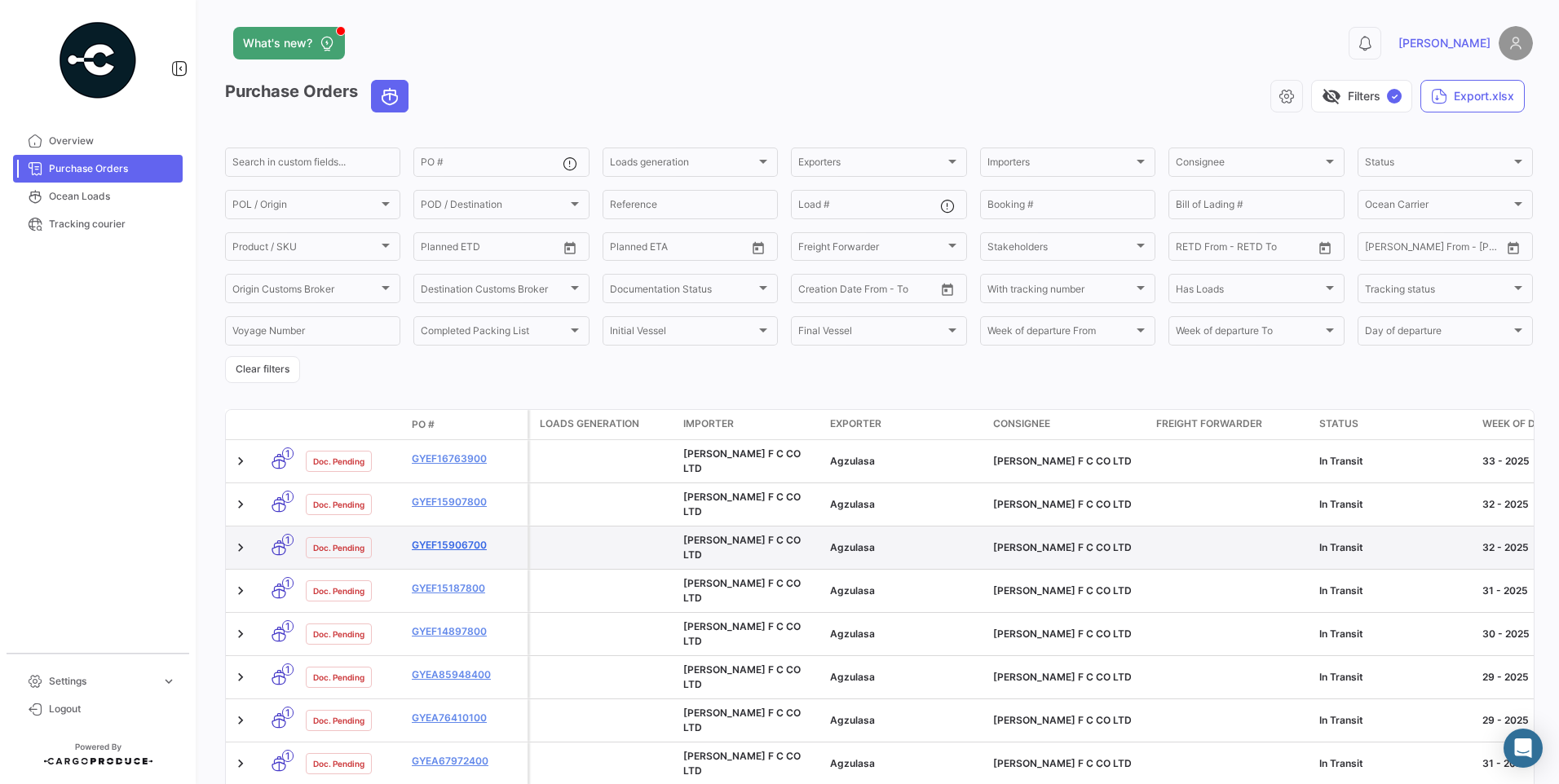
click at [464, 537] on link "GYEF15906700" at bounding box center [466, 544] width 109 height 15
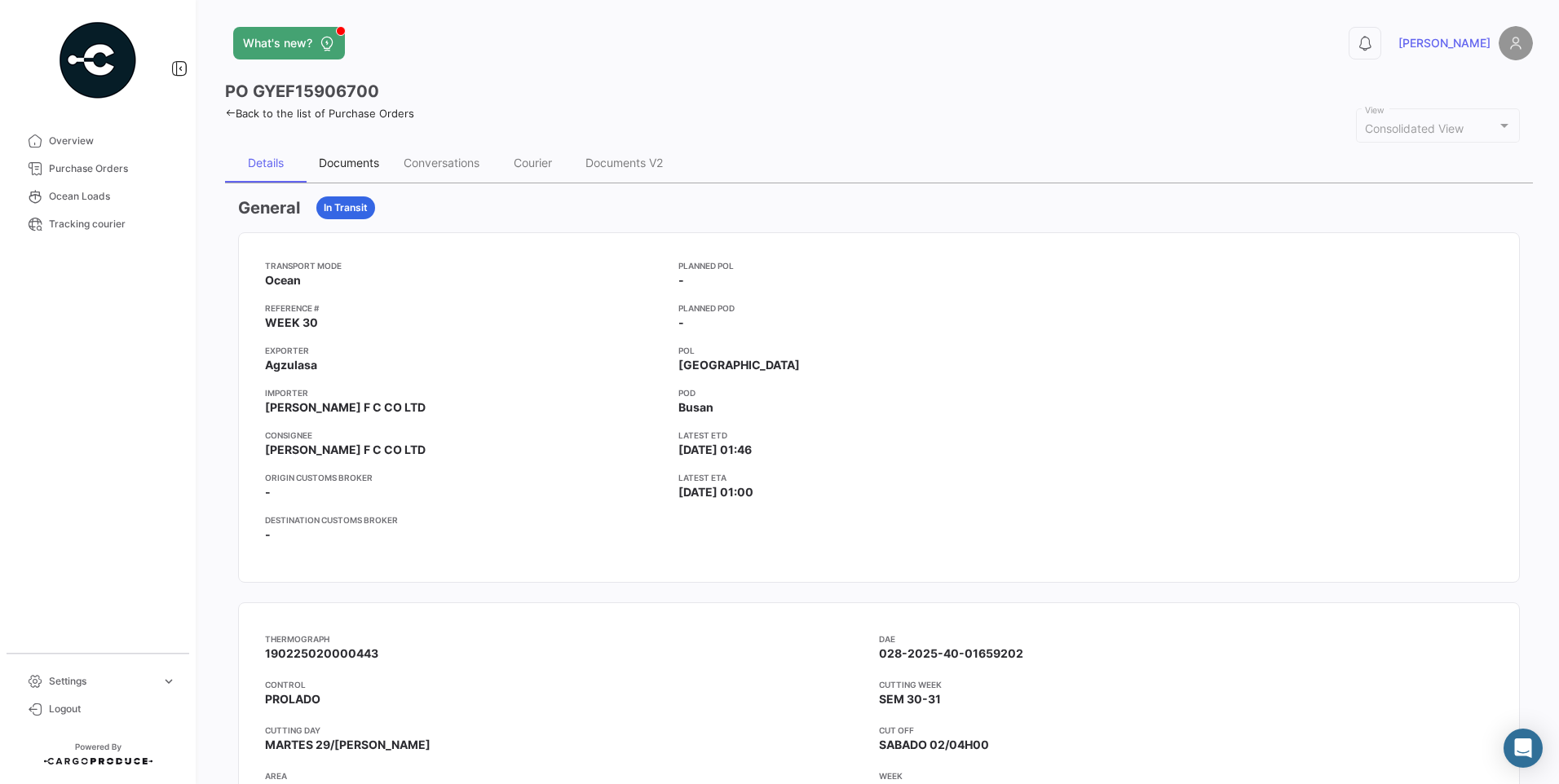
click at [367, 163] on div "Documents" at bounding box center [349, 162] width 60 height 14
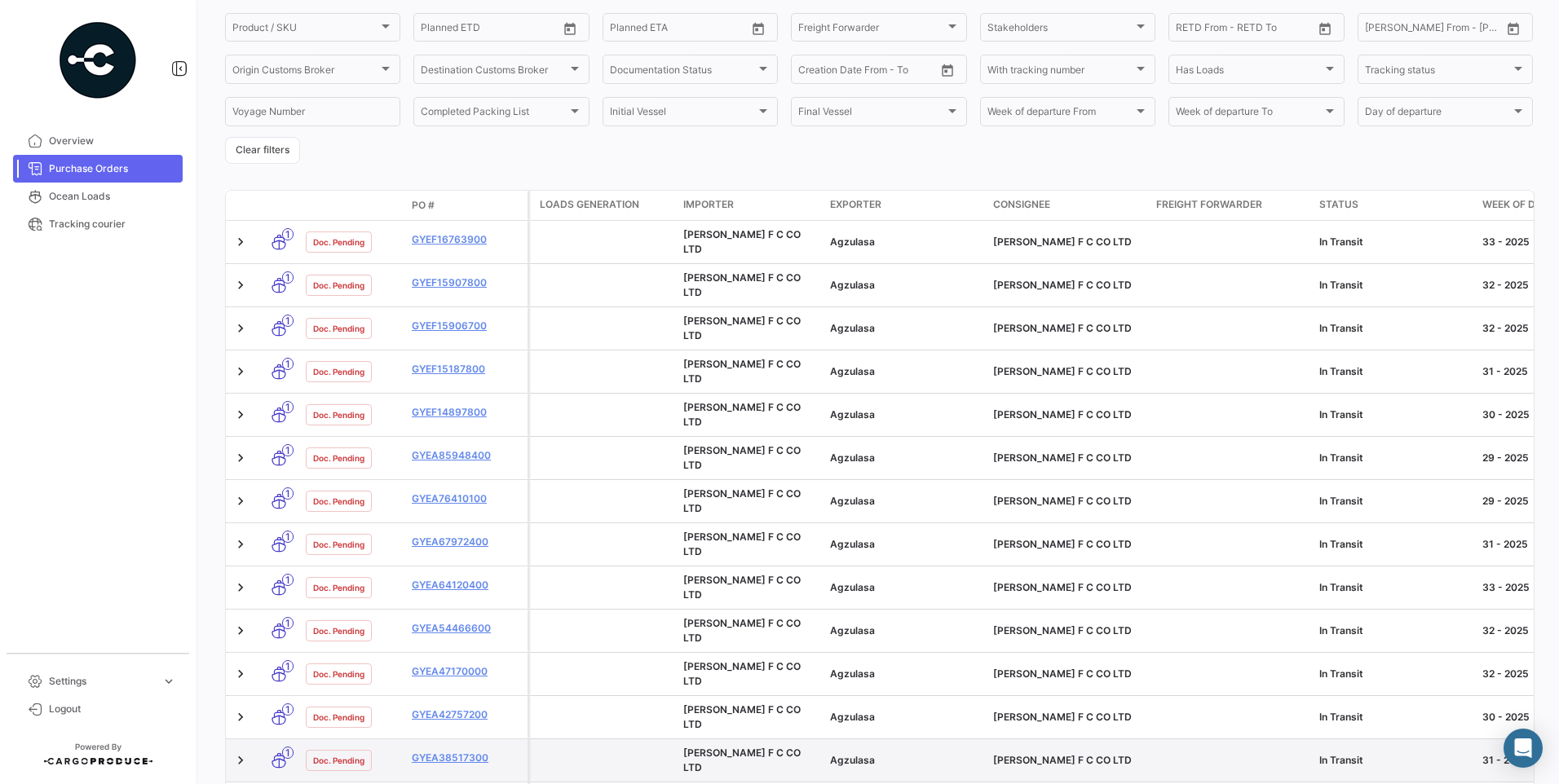
scroll to position [245, 0]
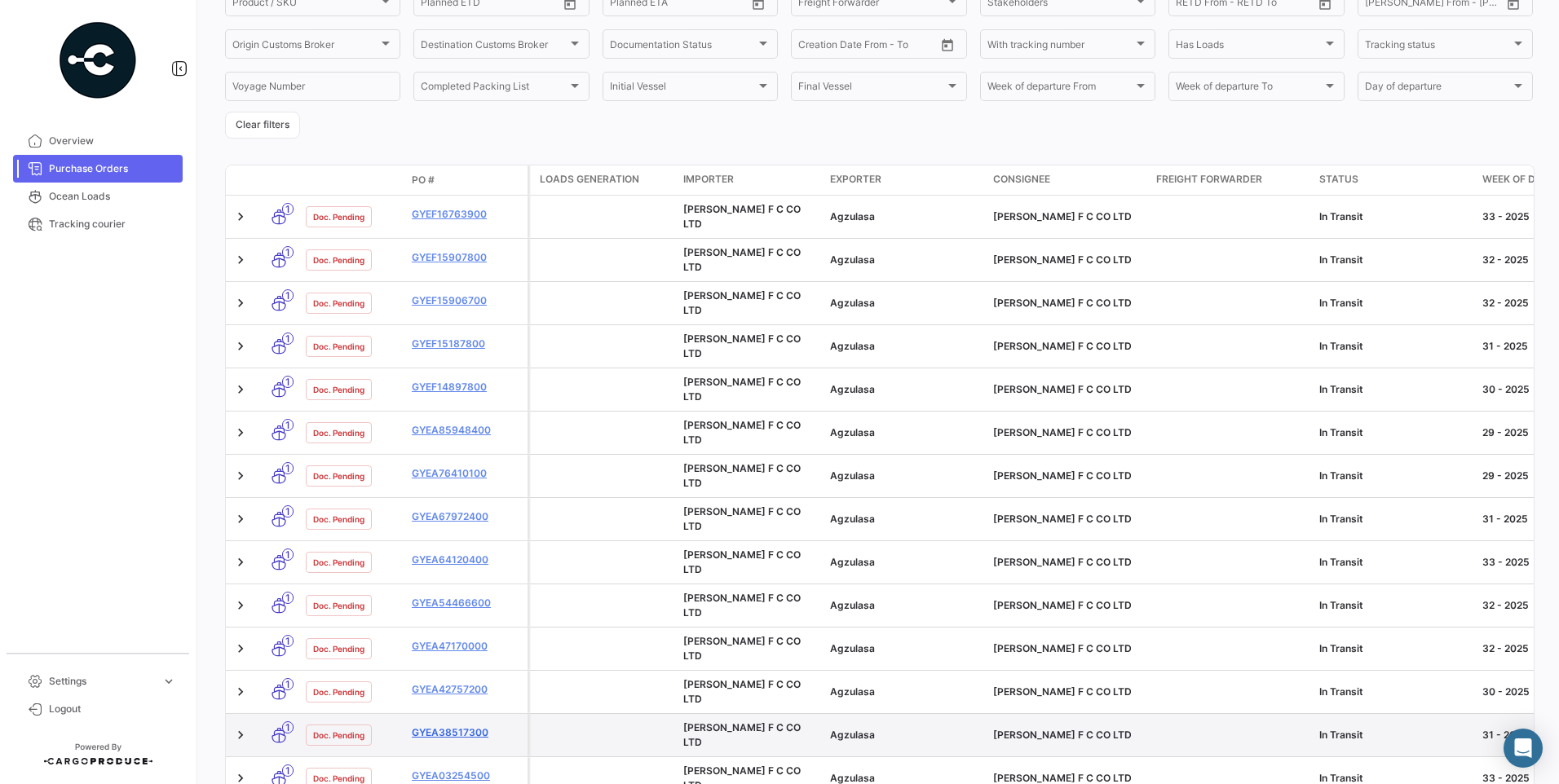
click at [478, 725] on link "GYEA38517300" at bounding box center [466, 732] width 109 height 15
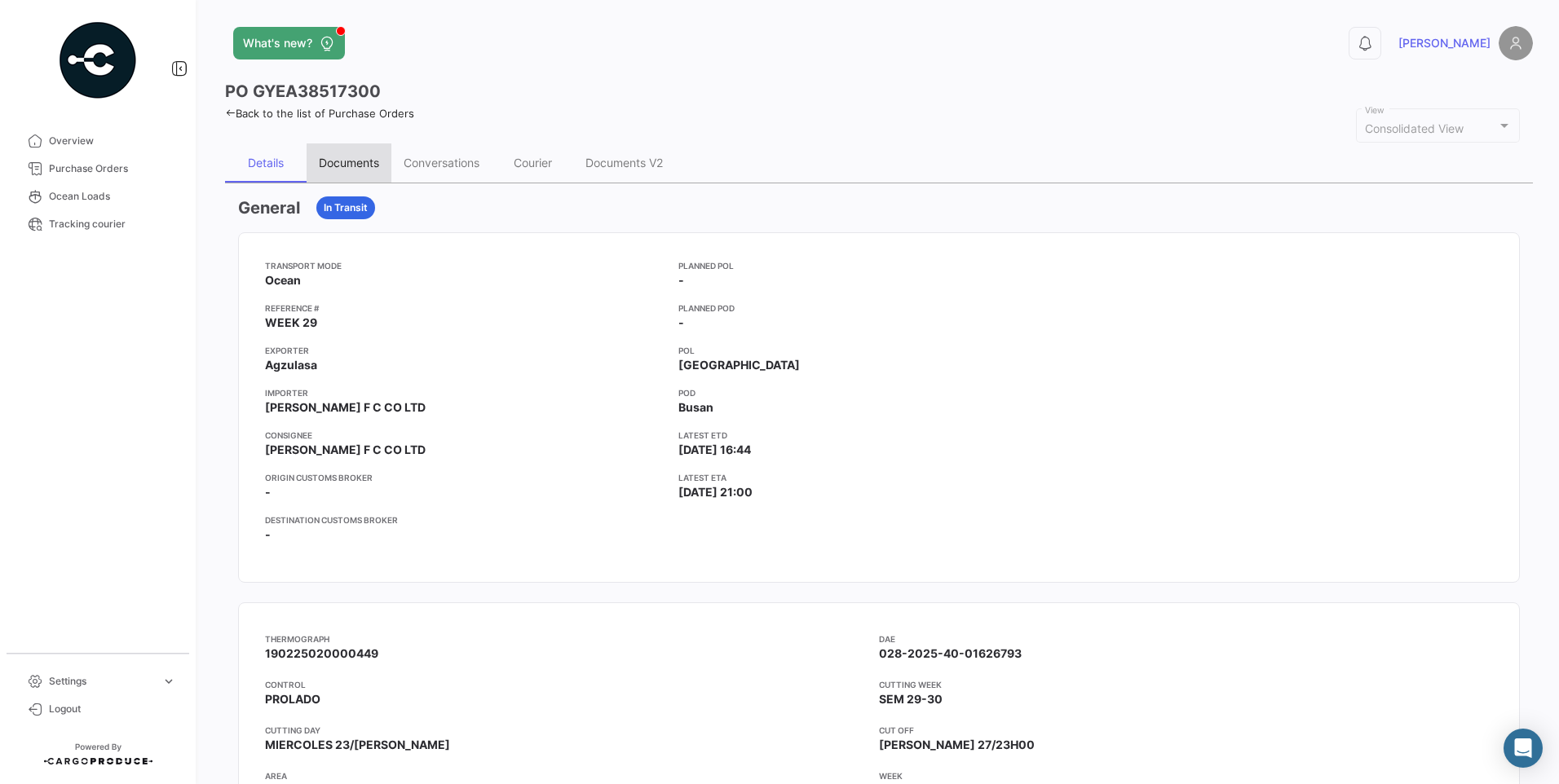
click at [367, 160] on div "Documents" at bounding box center [349, 162] width 60 height 14
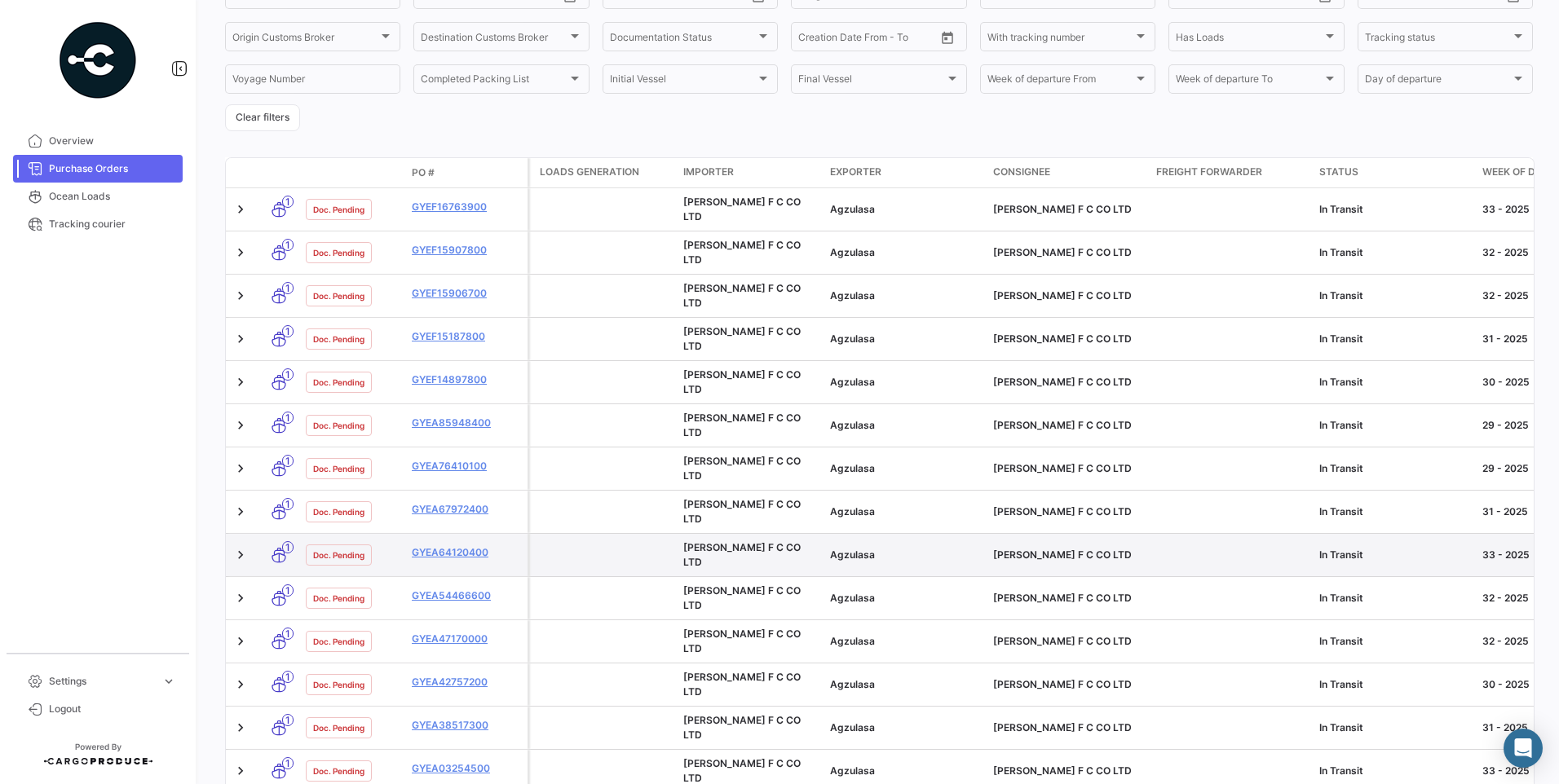
scroll to position [254, 0]
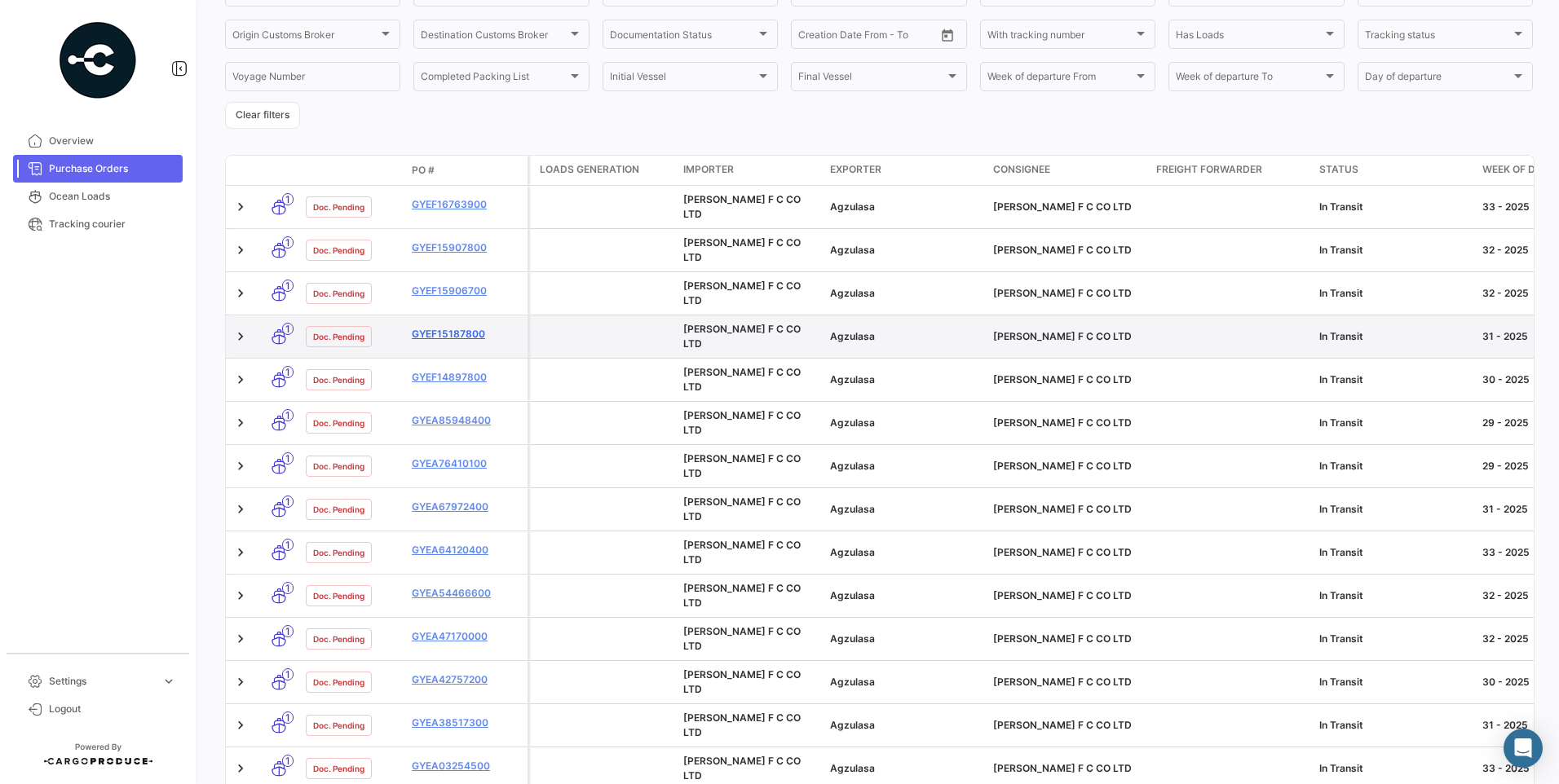
click at [474, 327] on link "GYEF15187800" at bounding box center [466, 334] width 109 height 15
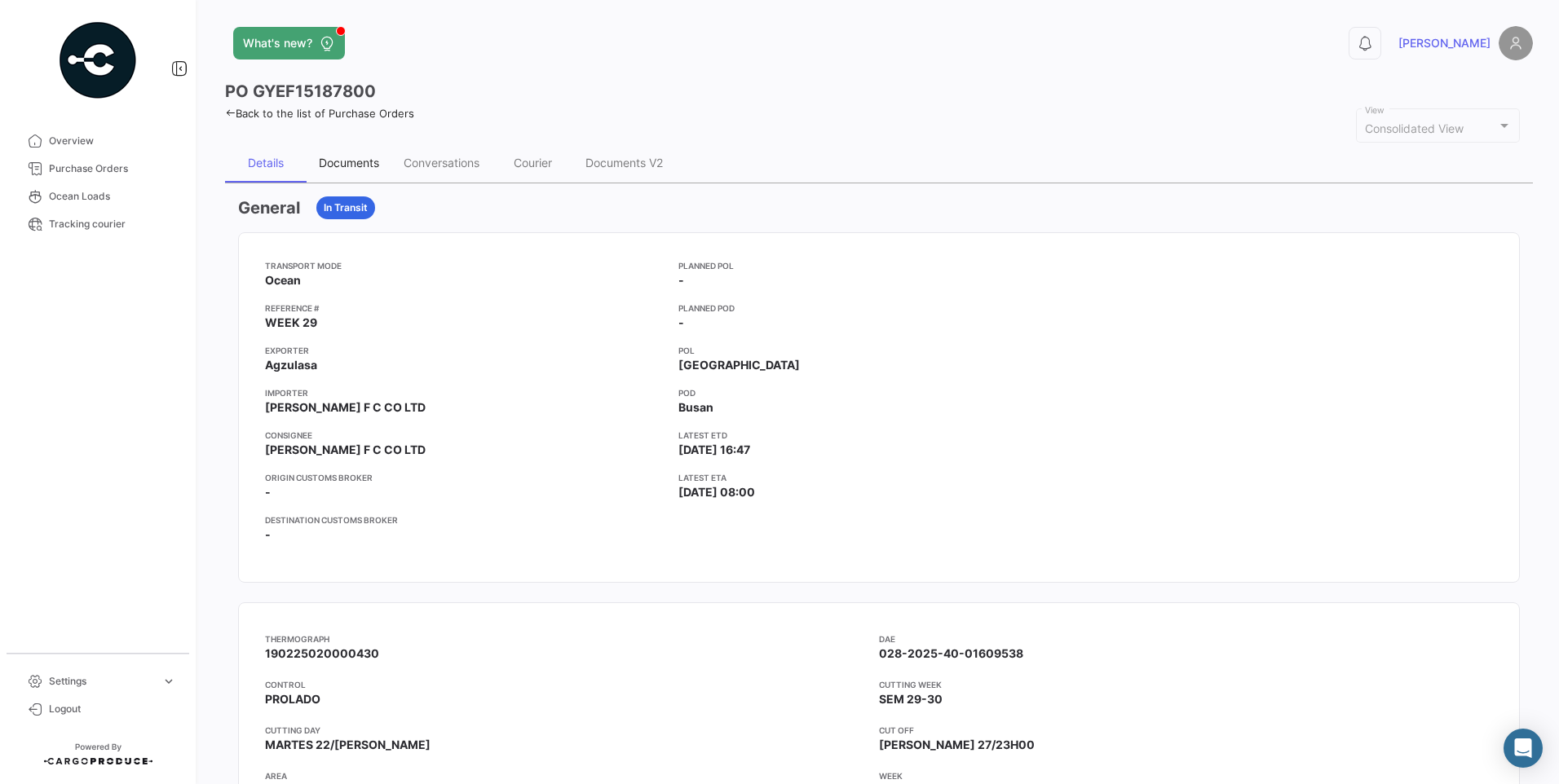
click at [349, 160] on div "Documents" at bounding box center [349, 162] width 60 height 14
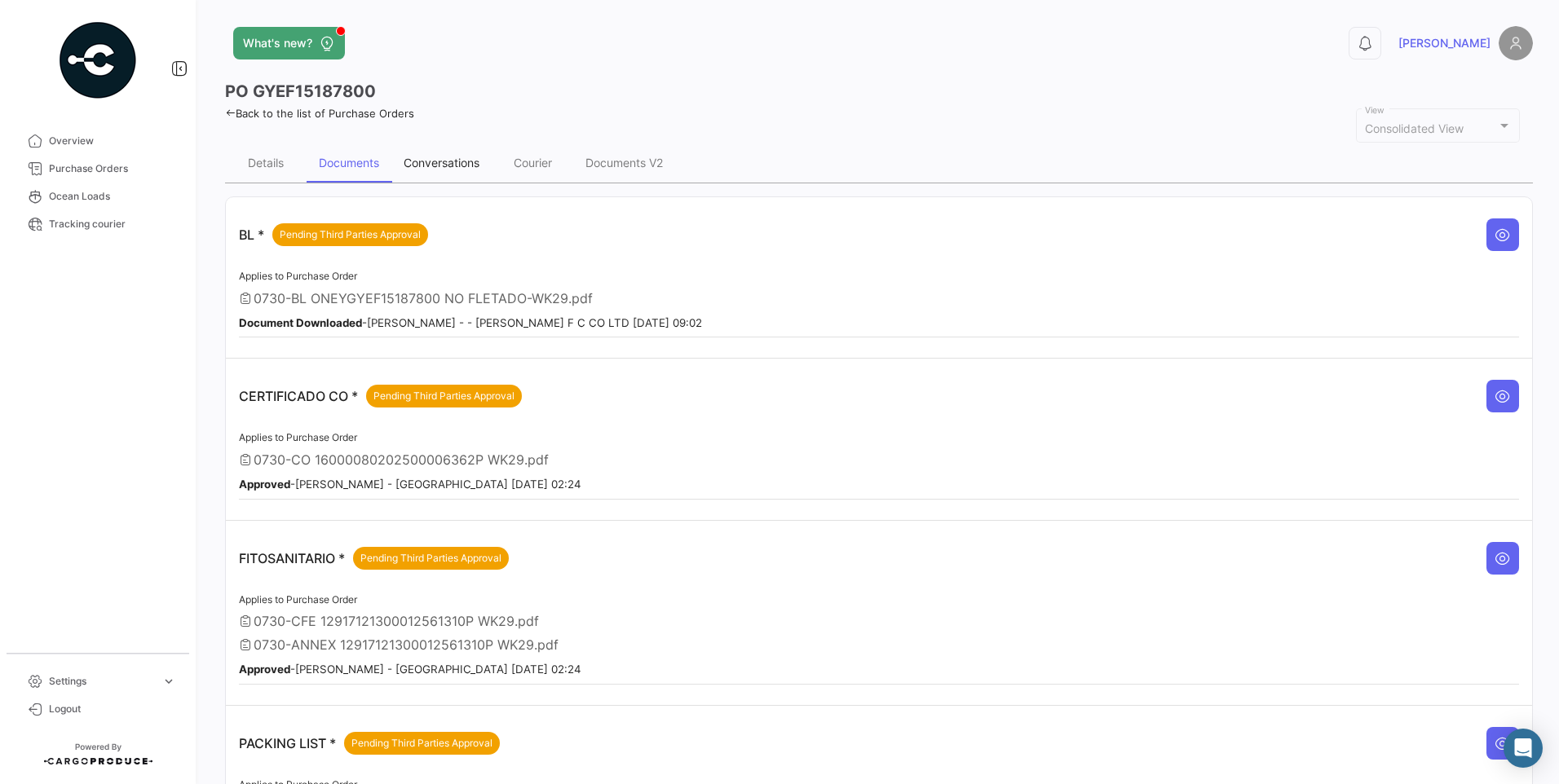
click at [454, 159] on div "Conversations" at bounding box center [441, 162] width 75 height 14
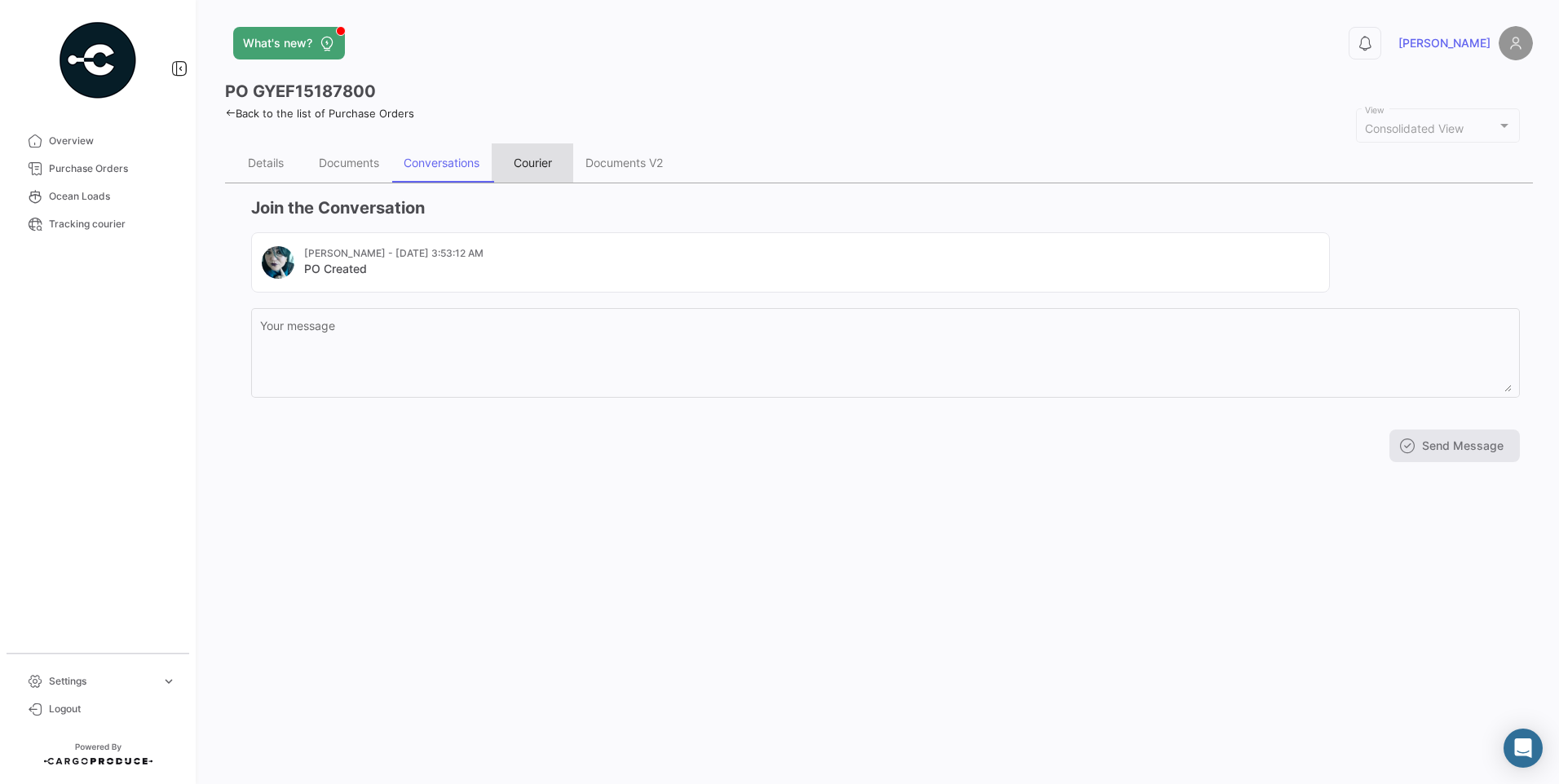
click at [544, 159] on div "Courier" at bounding box center [533, 162] width 39 height 14
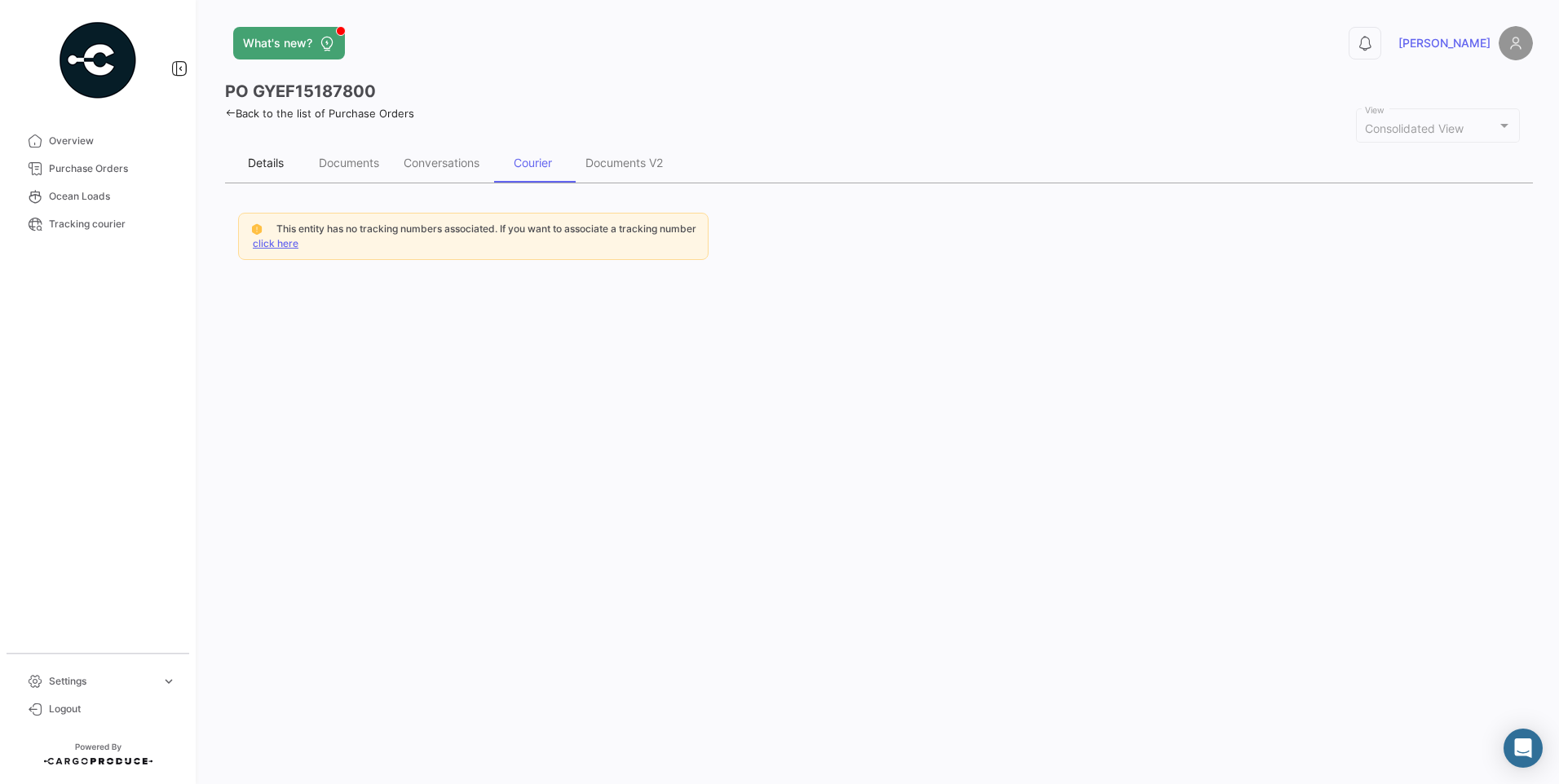
click at [266, 173] on div "Details" at bounding box center [266, 162] width 81 height 39
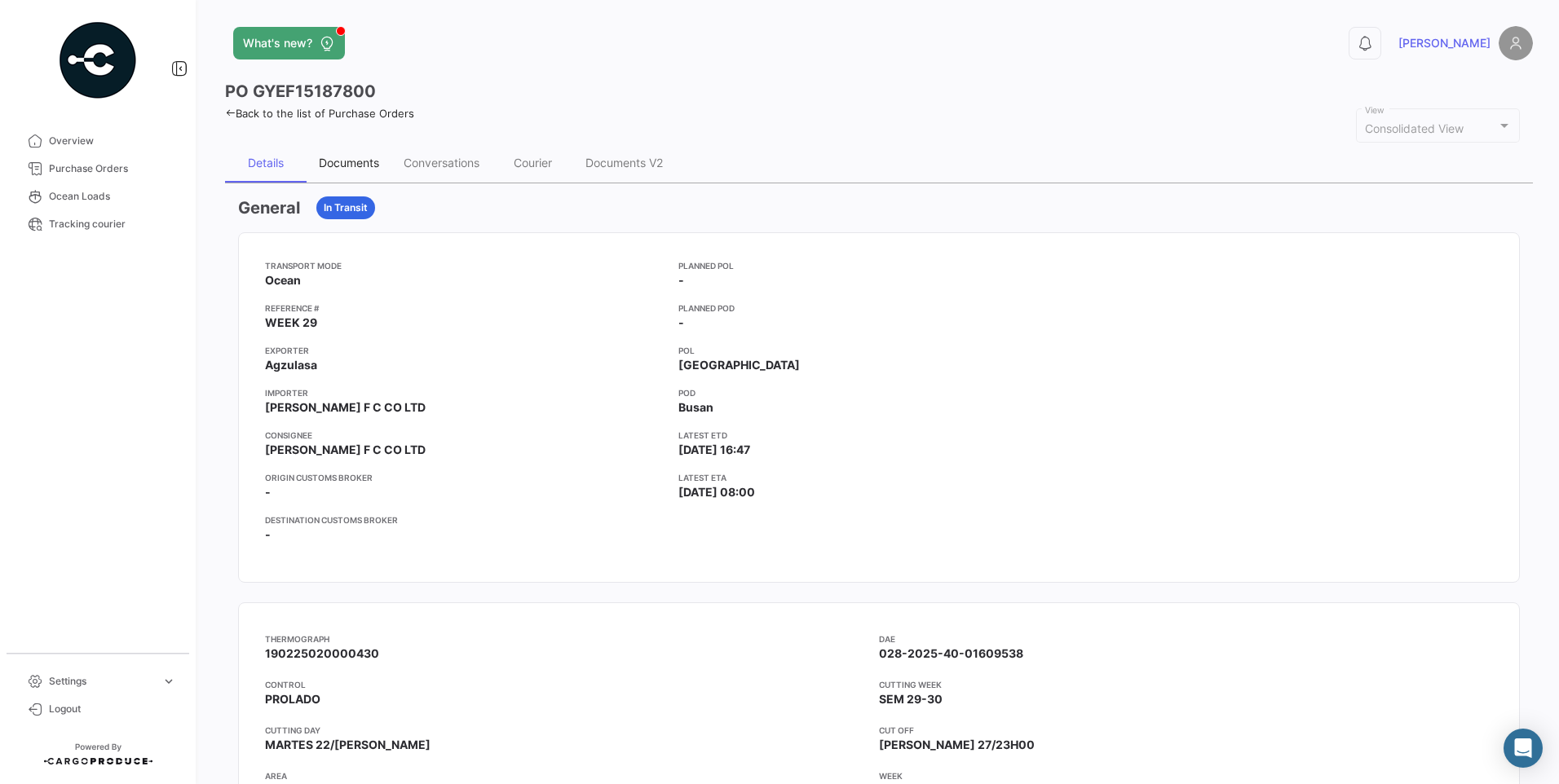
click at [345, 165] on div "Documents" at bounding box center [349, 162] width 60 height 14
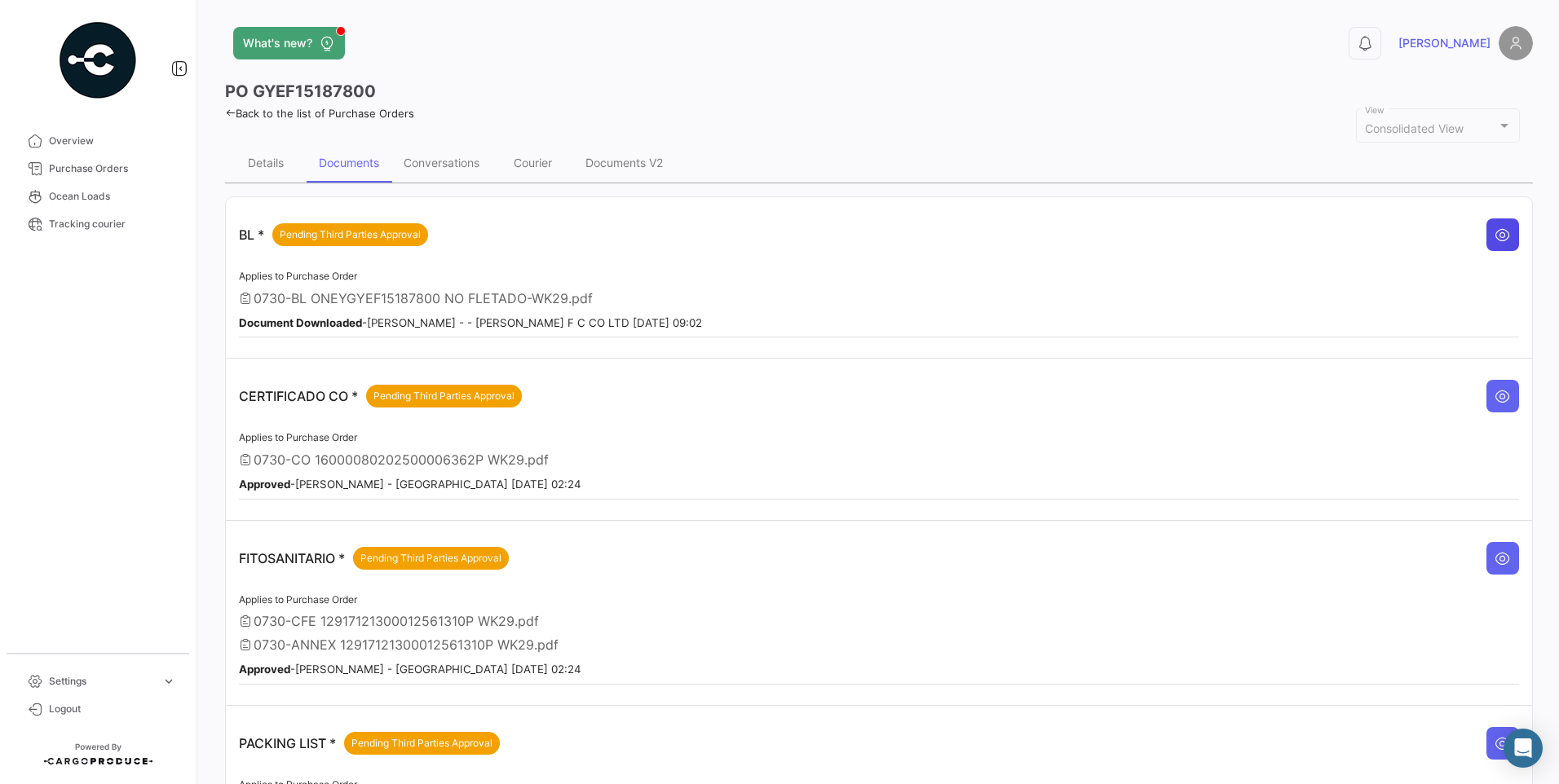
click at [1494, 235] on icon at bounding box center [1502, 234] width 16 height 16
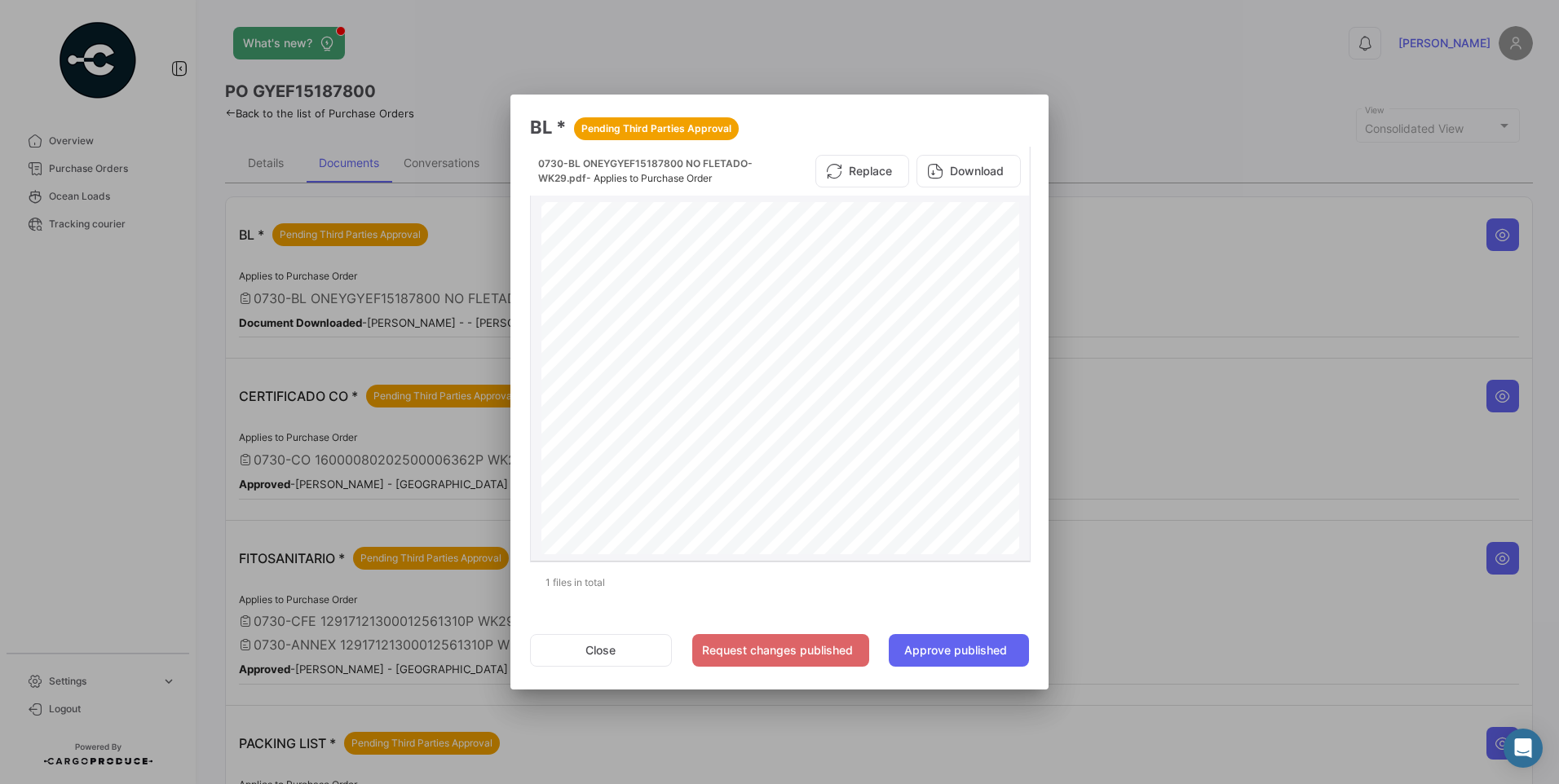
scroll to position [918, 0]
click at [974, 173] on button "Download" at bounding box center [969, 171] width 104 height 33
click at [583, 652] on button "Close" at bounding box center [601, 651] width 142 height 33
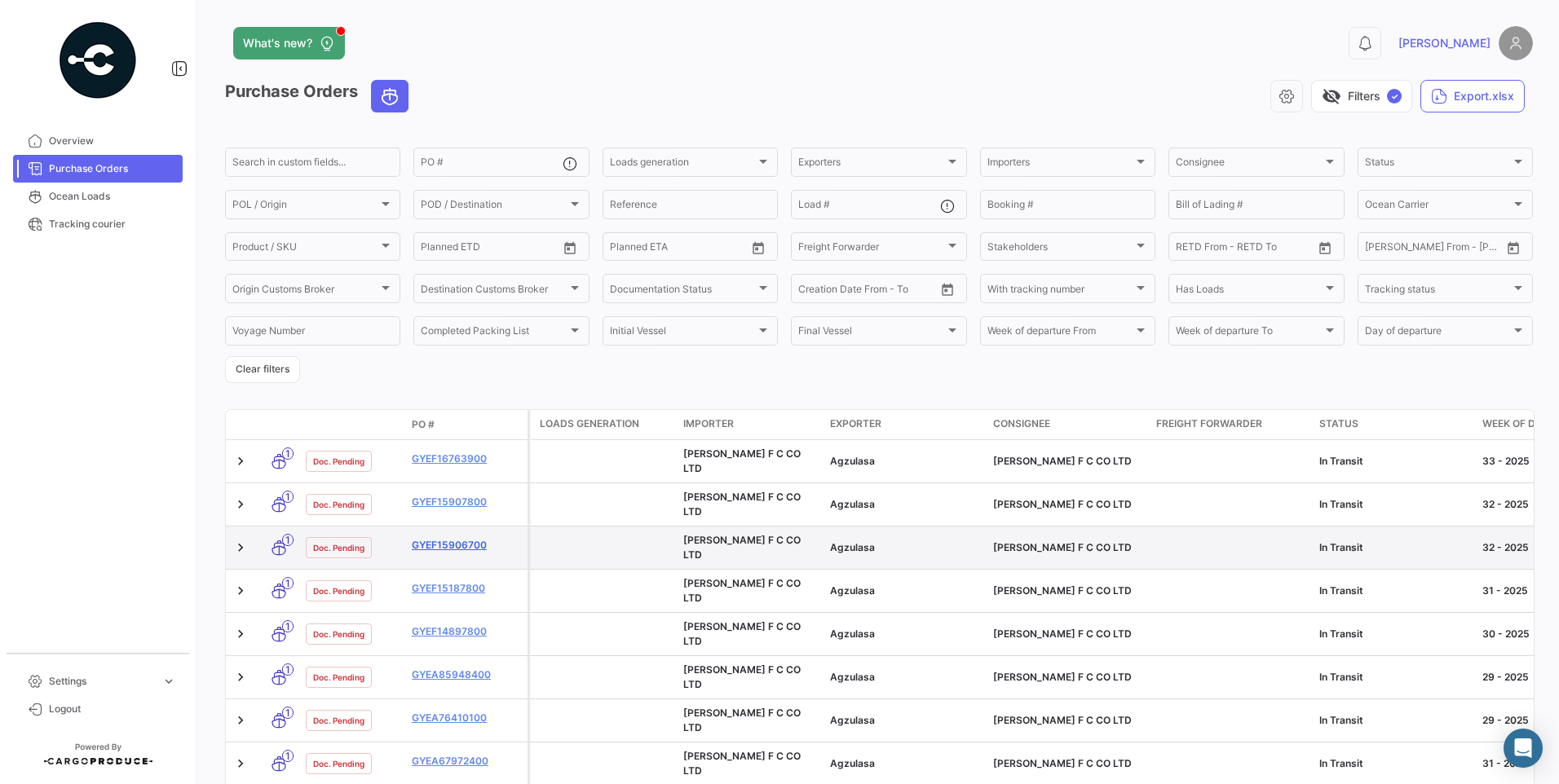
click at [470, 537] on link "GYEF15906700" at bounding box center [466, 544] width 109 height 15
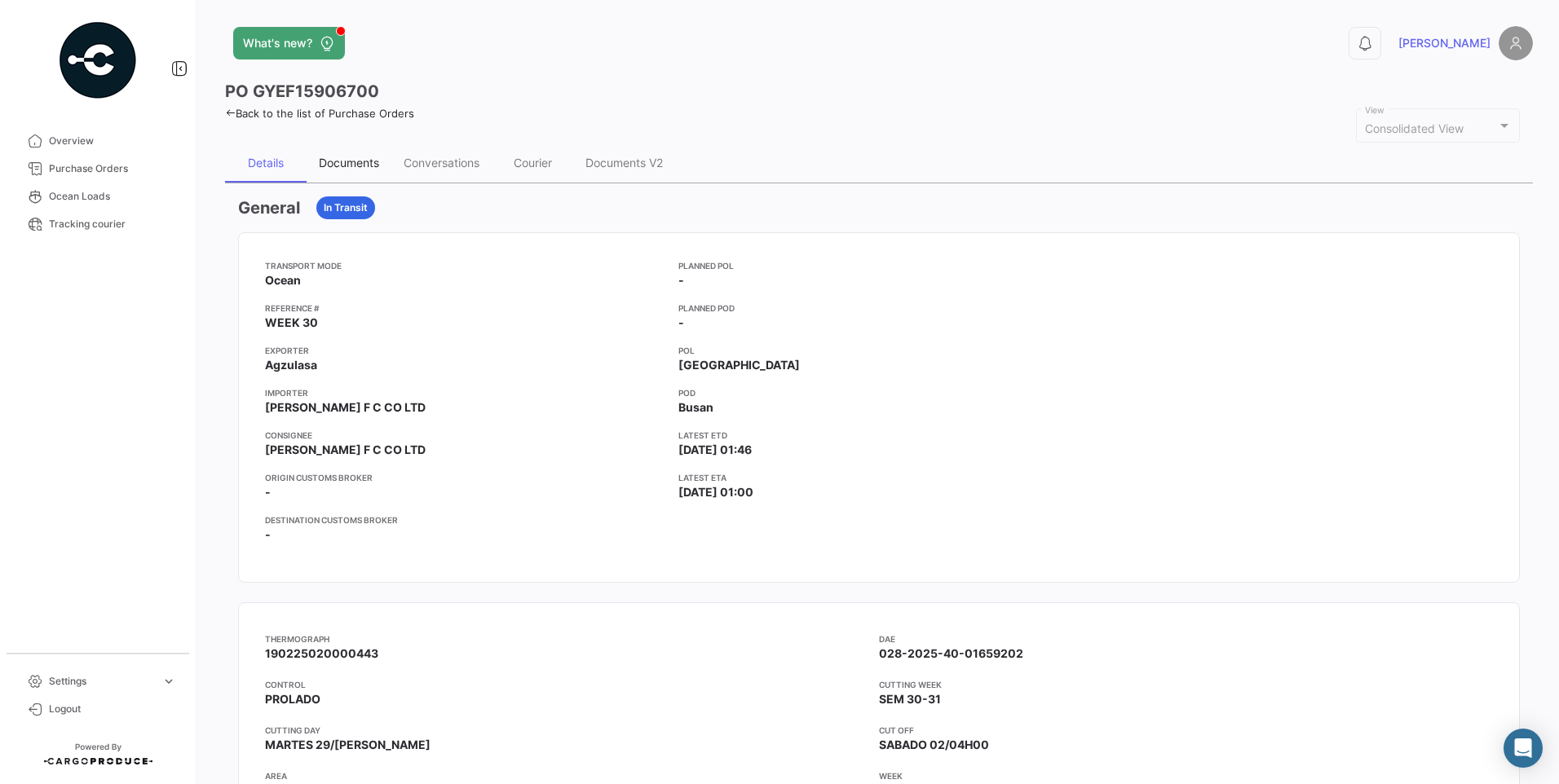
click at [354, 164] on div "Documents" at bounding box center [349, 162] width 60 height 14
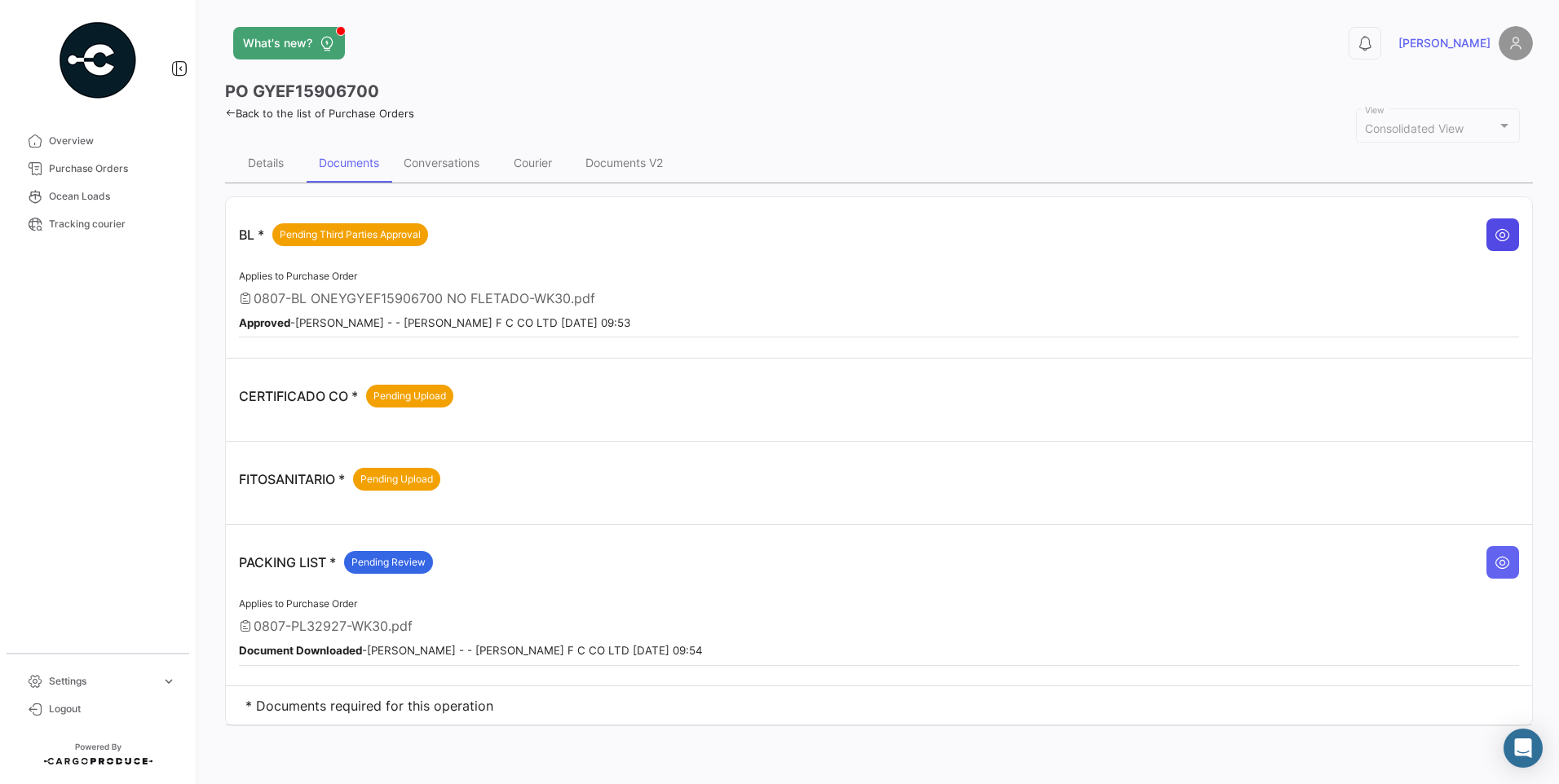
click at [1498, 236] on icon at bounding box center [1502, 234] width 16 height 16
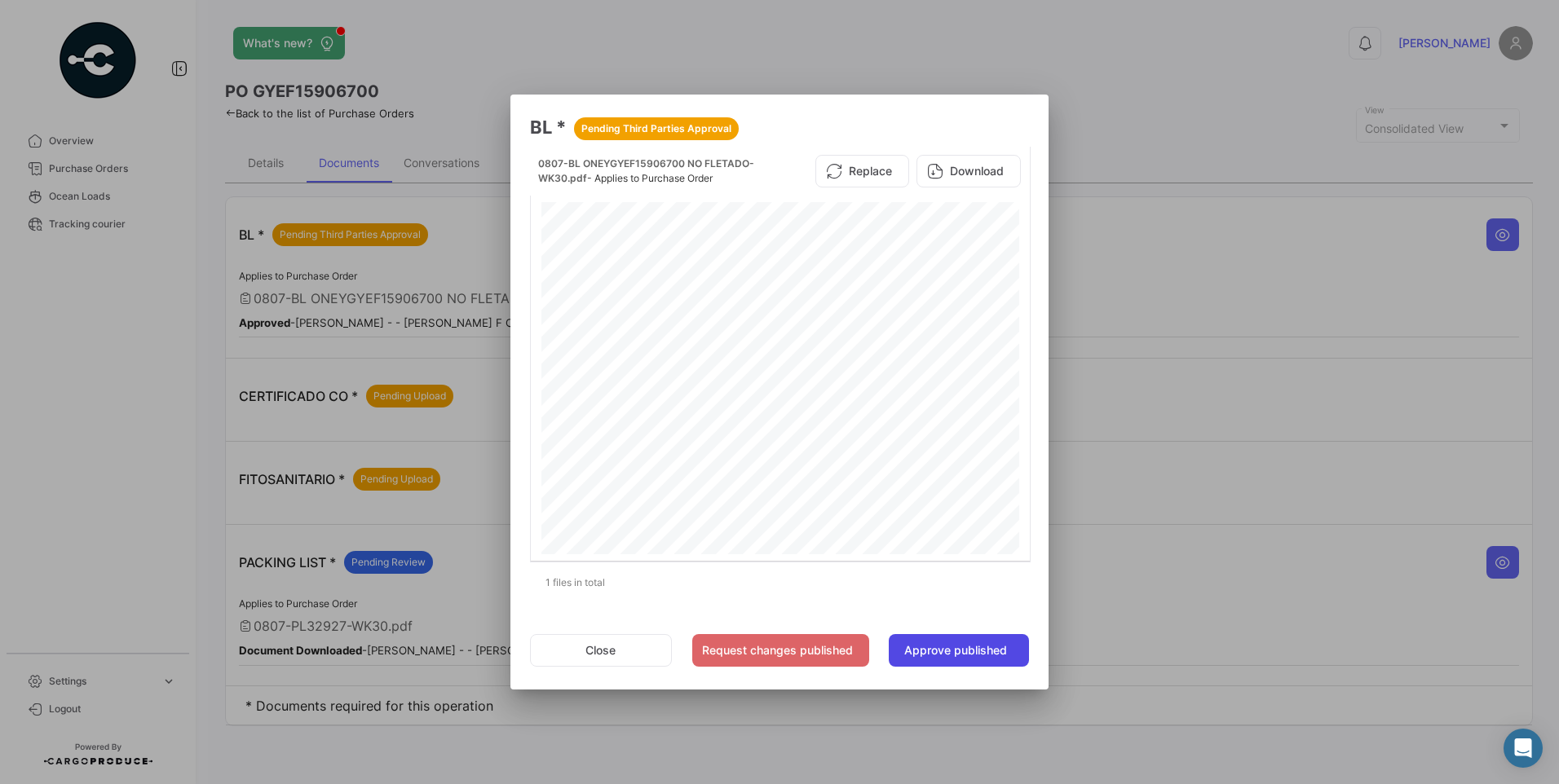
click at [996, 644] on button "Approve published" at bounding box center [958, 651] width 140 height 33
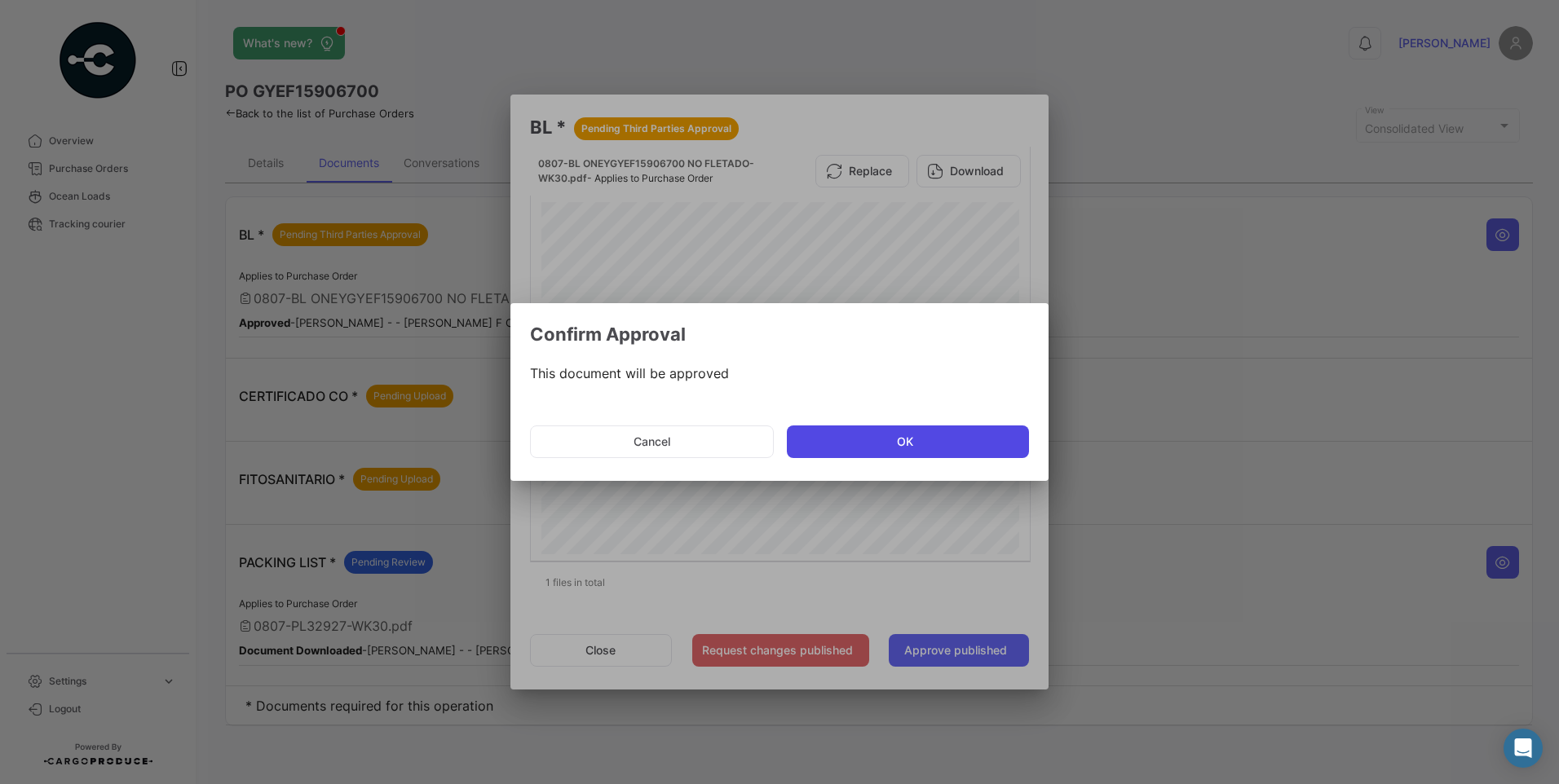
click at [1001, 450] on button "OK" at bounding box center [907, 442] width 242 height 33
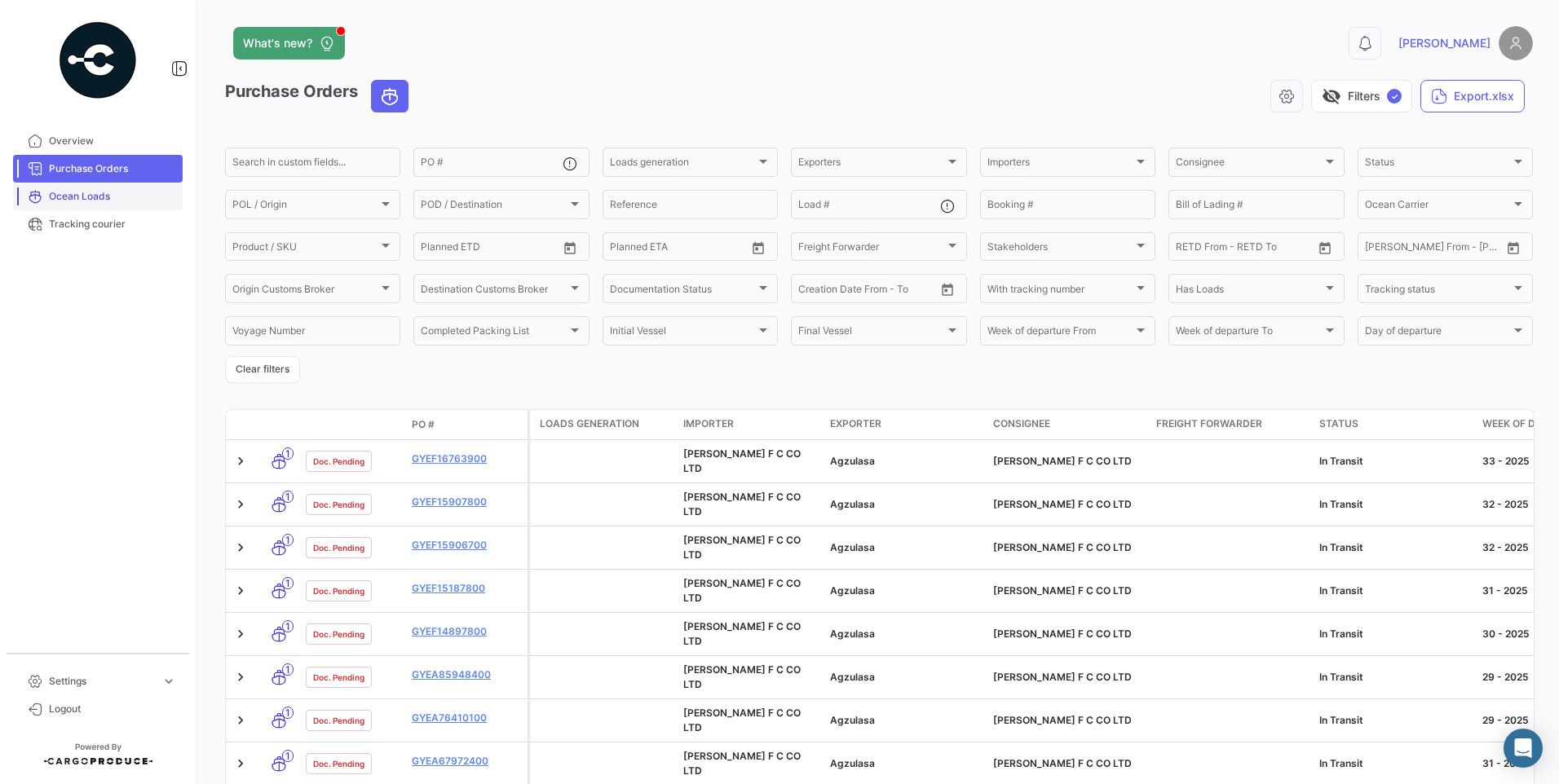
click at [111, 200] on span "Ocean Loads" at bounding box center [113, 196] width 128 height 15
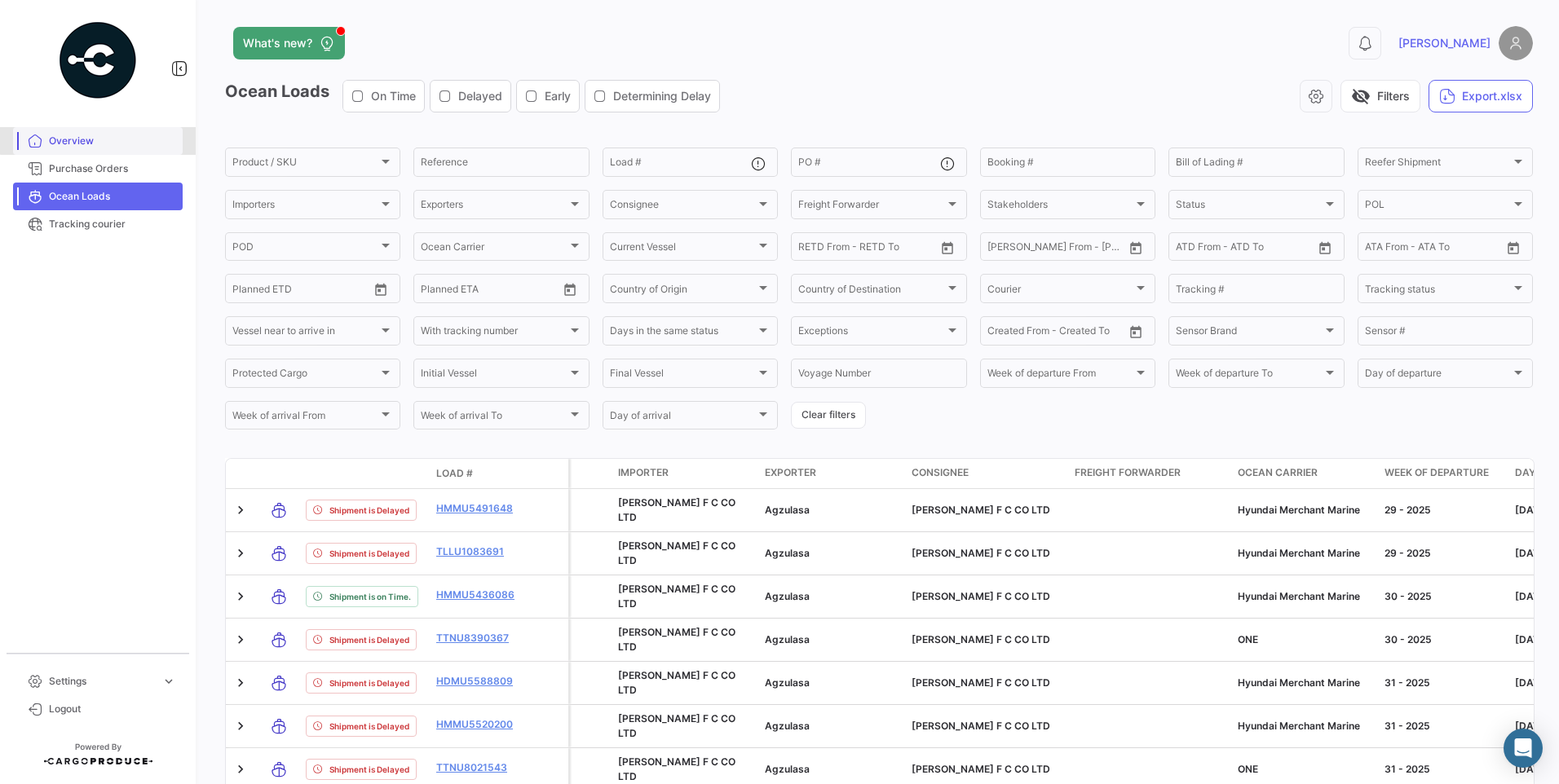
click at [103, 135] on span "Overview" at bounding box center [113, 140] width 128 height 15
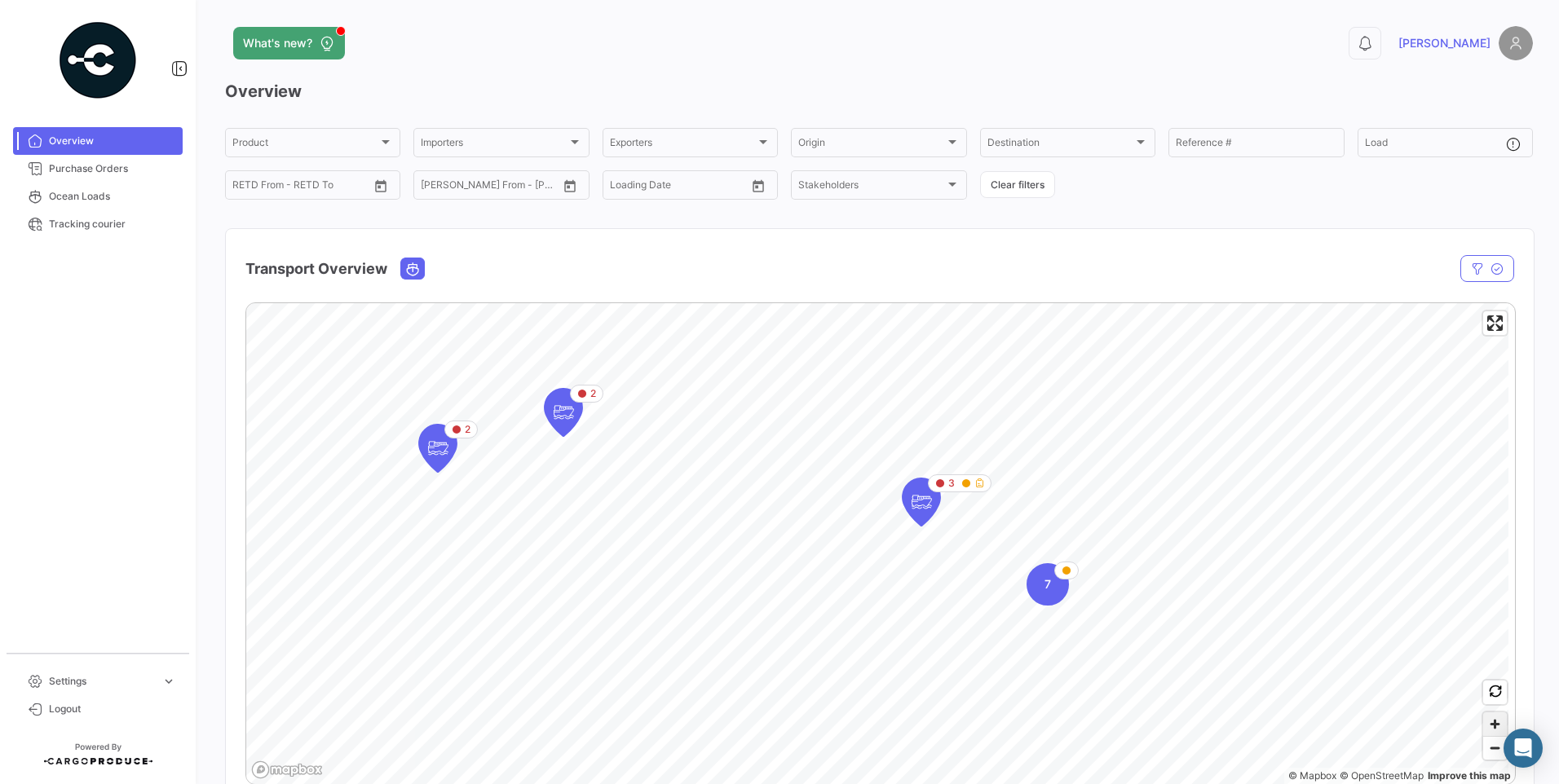
click at [1488, 726] on span "Zoom in" at bounding box center [1494, 724] width 23 height 23
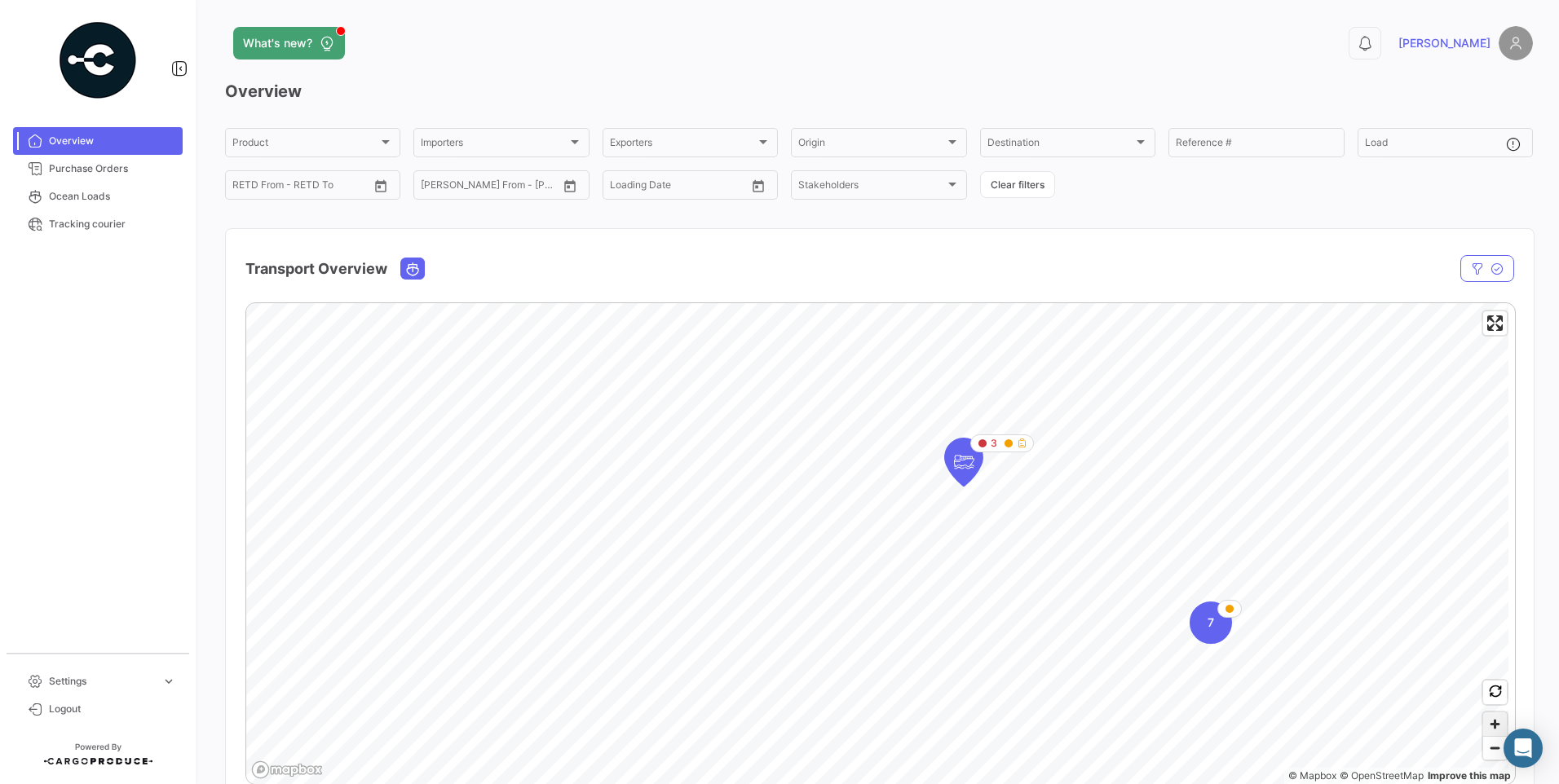
click at [1488, 726] on span "Zoom in" at bounding box center [1494, 724] width 23 height 23
click at [1022, 521] on icon "Map marker" at bounding box center [1027, 521] width 23 height 34
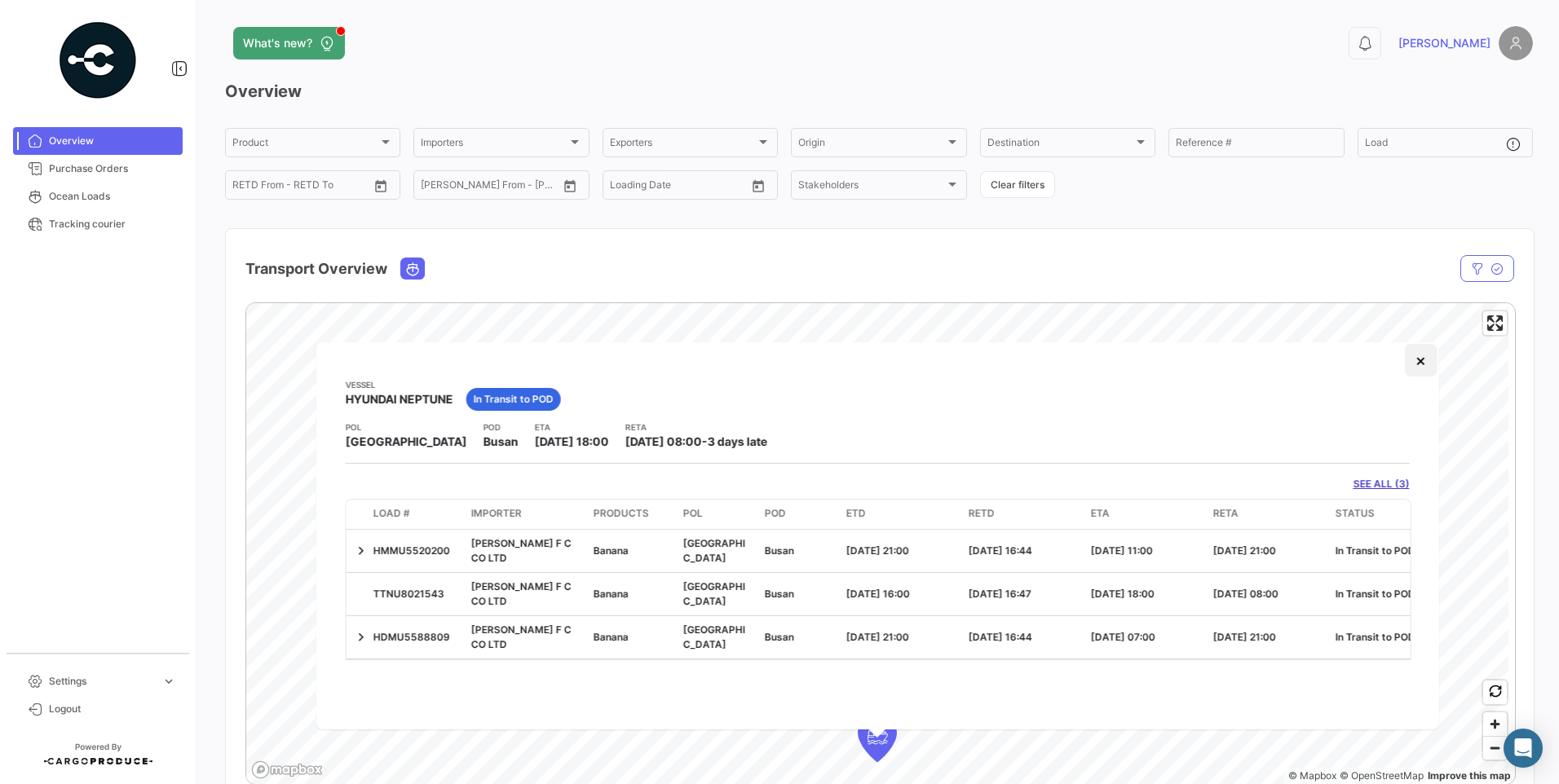
click at [1426, 361] on button "×" at bounding box center [1421, 361] width 33 height 33
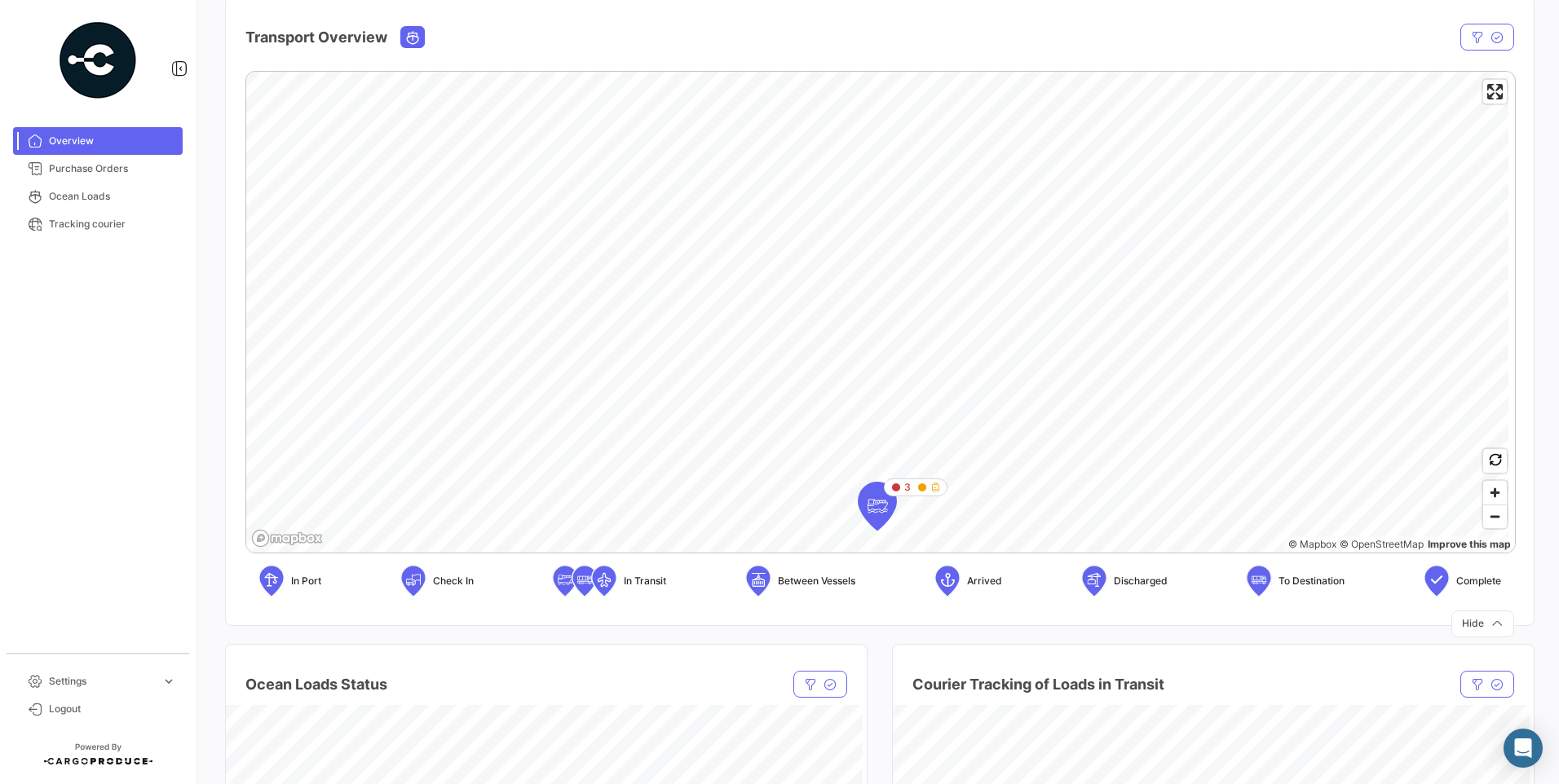
scroll to position [245, 0]
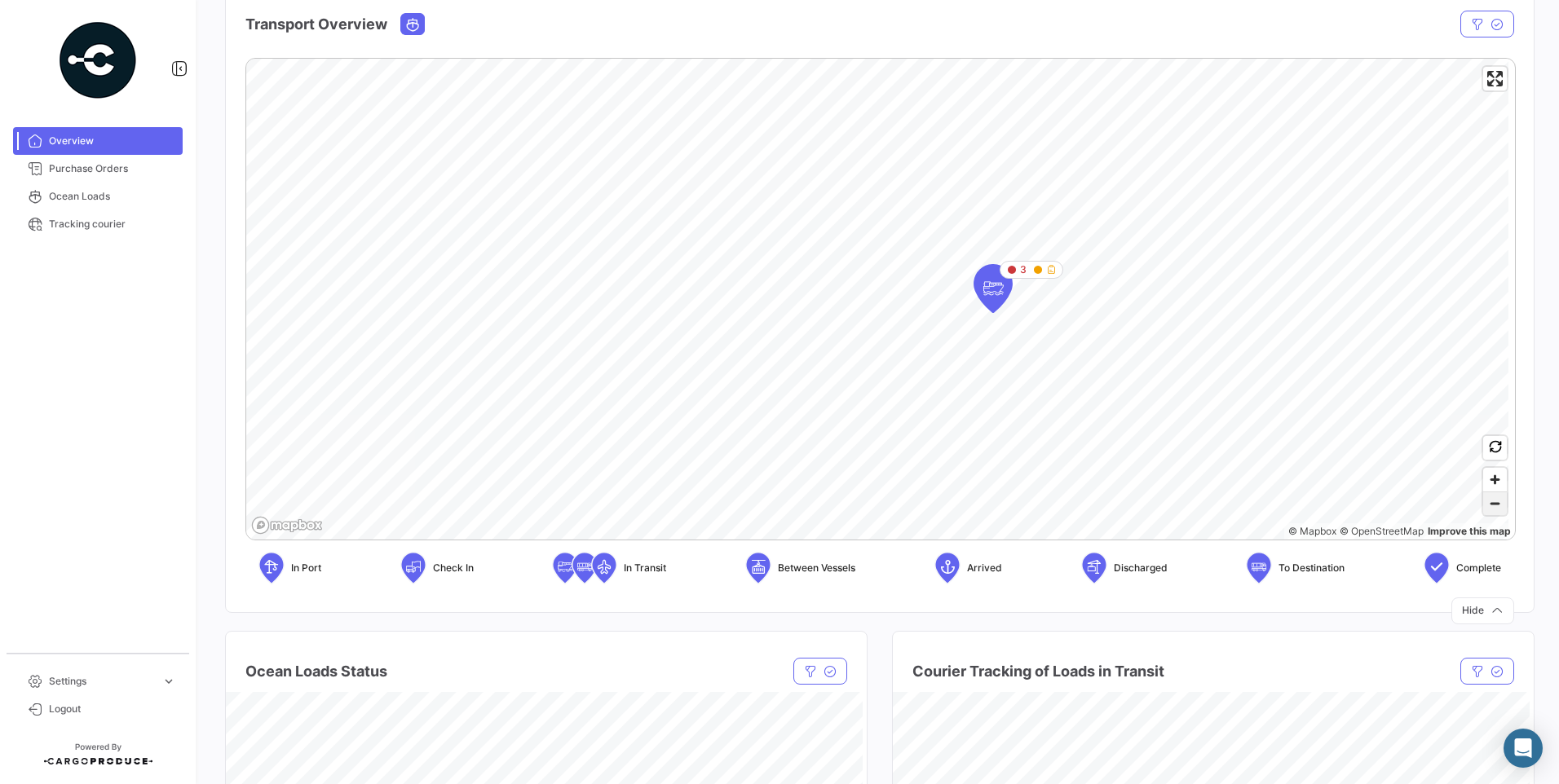
click at [1493, 504] on span "Zoom out" at bounding box center [1494, 504] width 23 height 23
click at [792, 296] on icon "Map marker" at bounding box center [798, 294] width 23 height 34
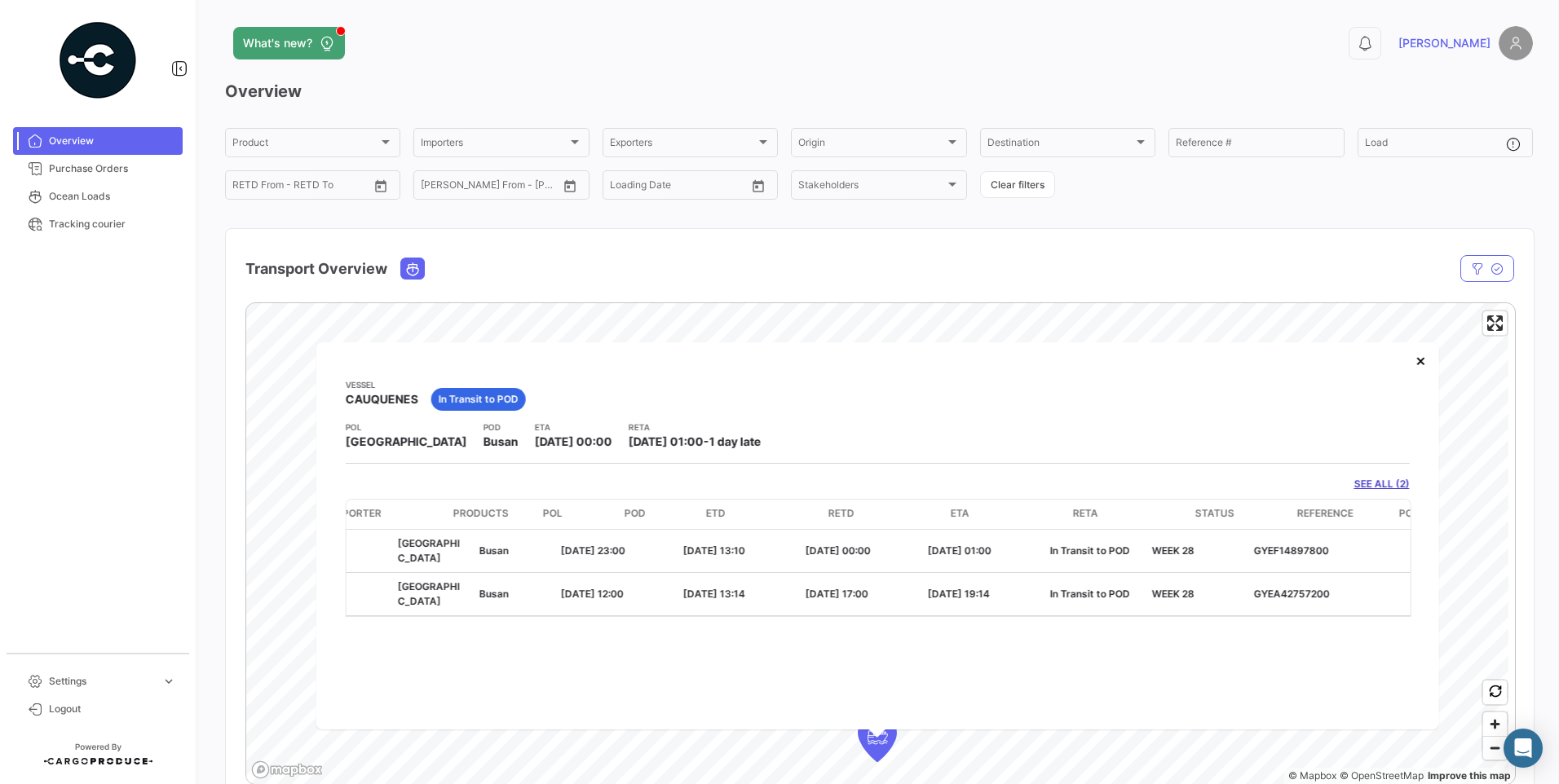
scroll to position [0, 0]
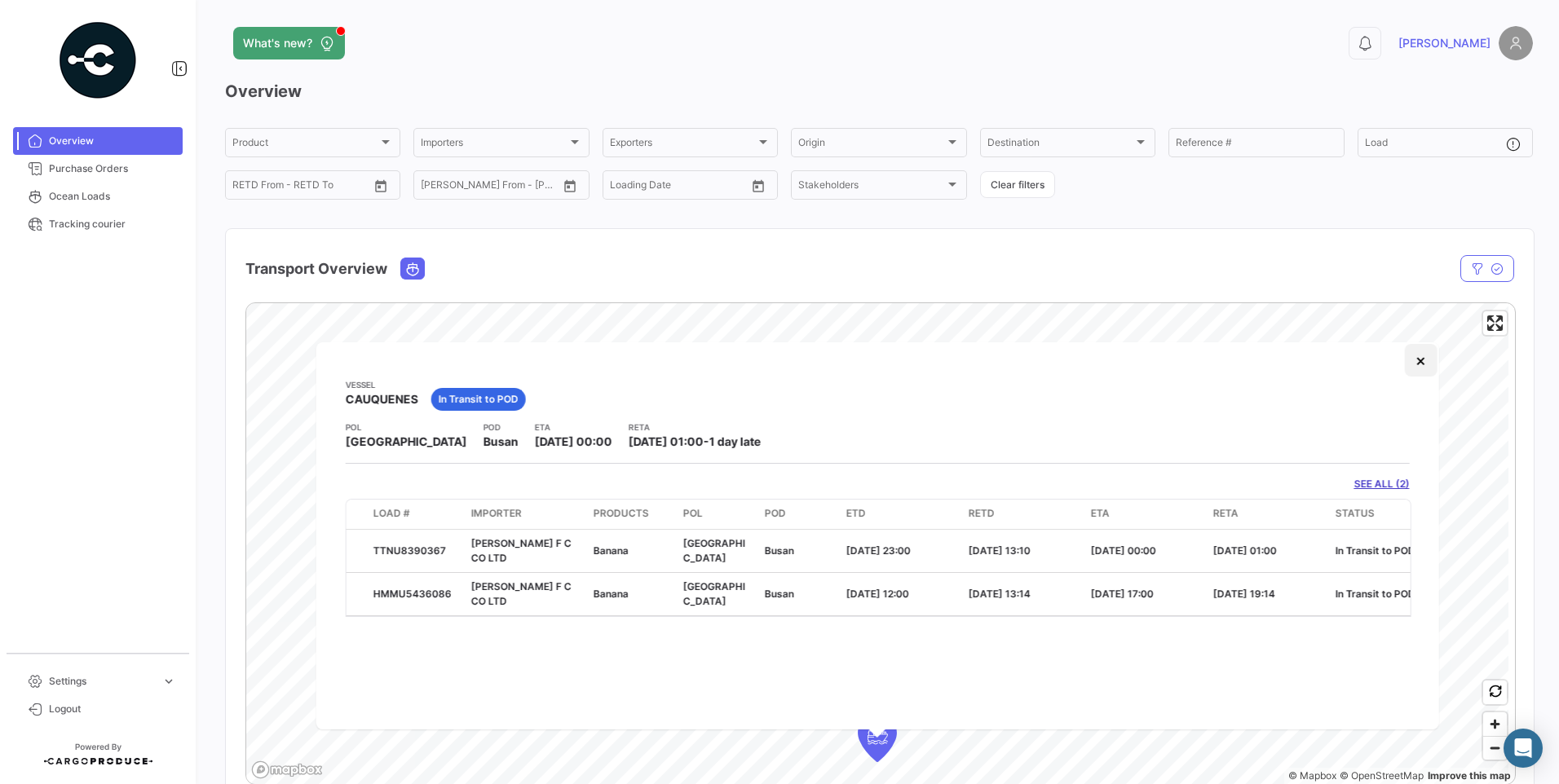
click at [1420, 360] on button "×" at bounding box center [1421, 361] width 33 height 33
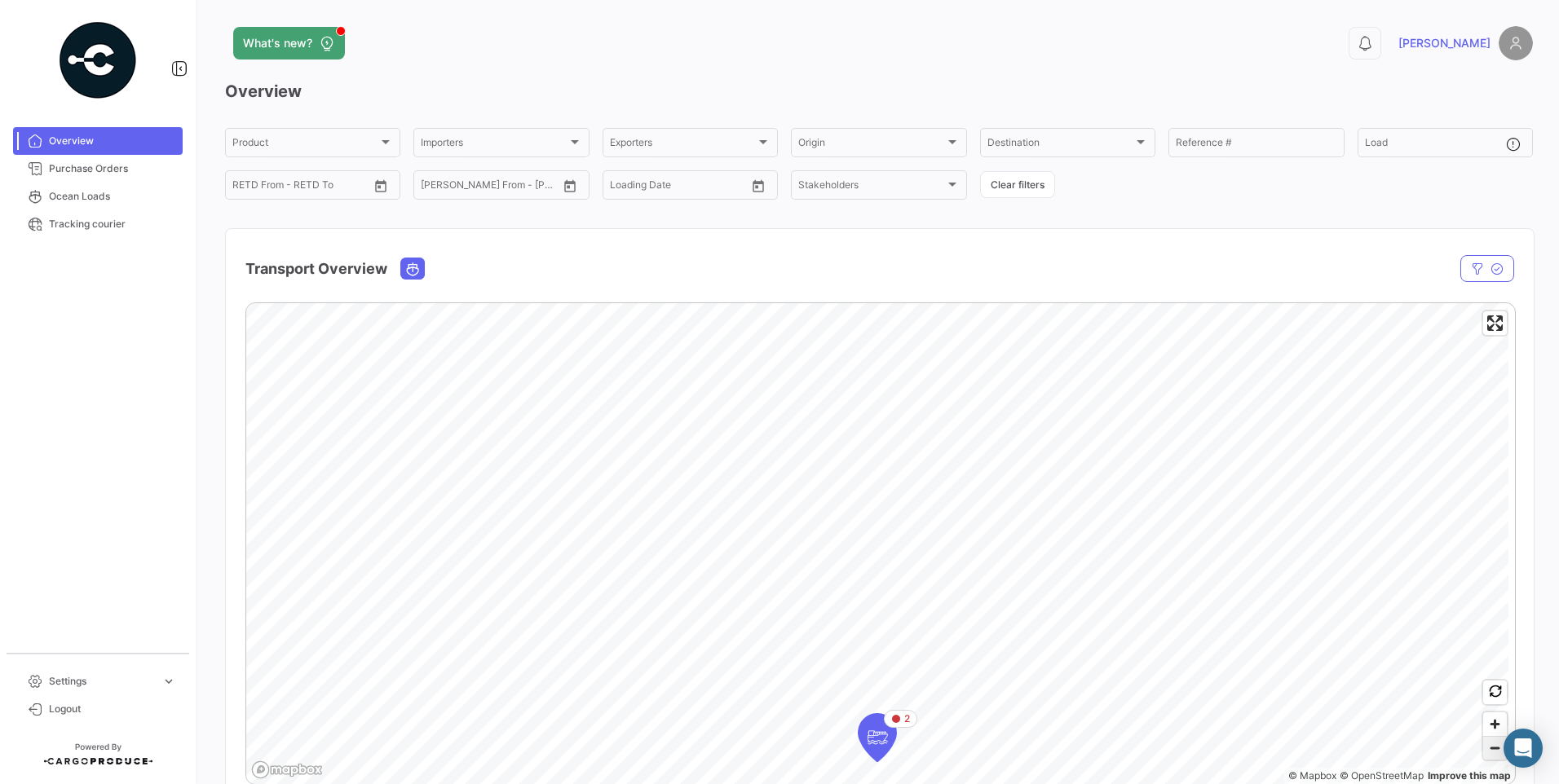
click at [1491, 754] on span "Zoom out" at bounding box center [1494, 748] width 23 height 23
